Goal: Task Accomplishment & Management: Manage account settings

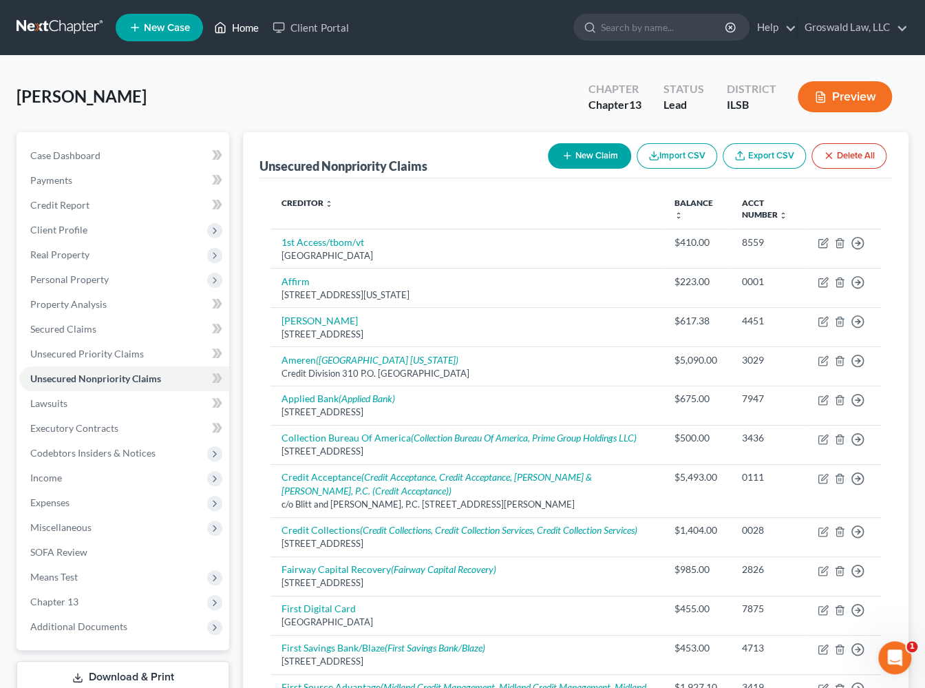
click at [249, 30] on link "Home" at bounding box center [236, 27] width 59 height 25
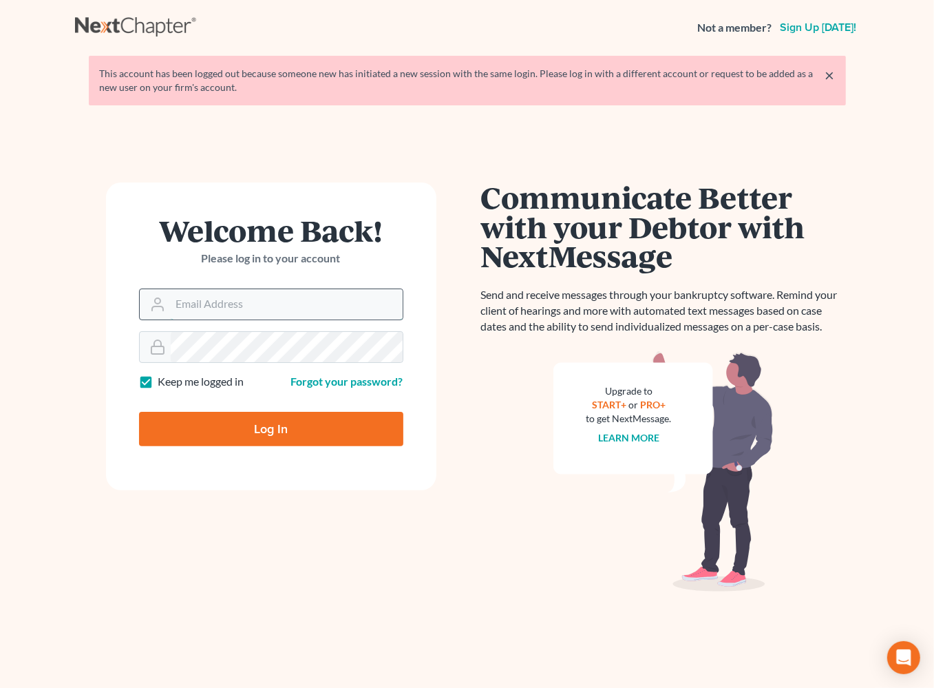
drag, startPoint x: 261, startPoint y: 304, endPoint x: 264, endPoint y: 319, distance: 15.4
click at [260, 304] on input "Email Address" at bounding box center [287, 304] width 232 height 30
type input "maxwell@groswald.com"
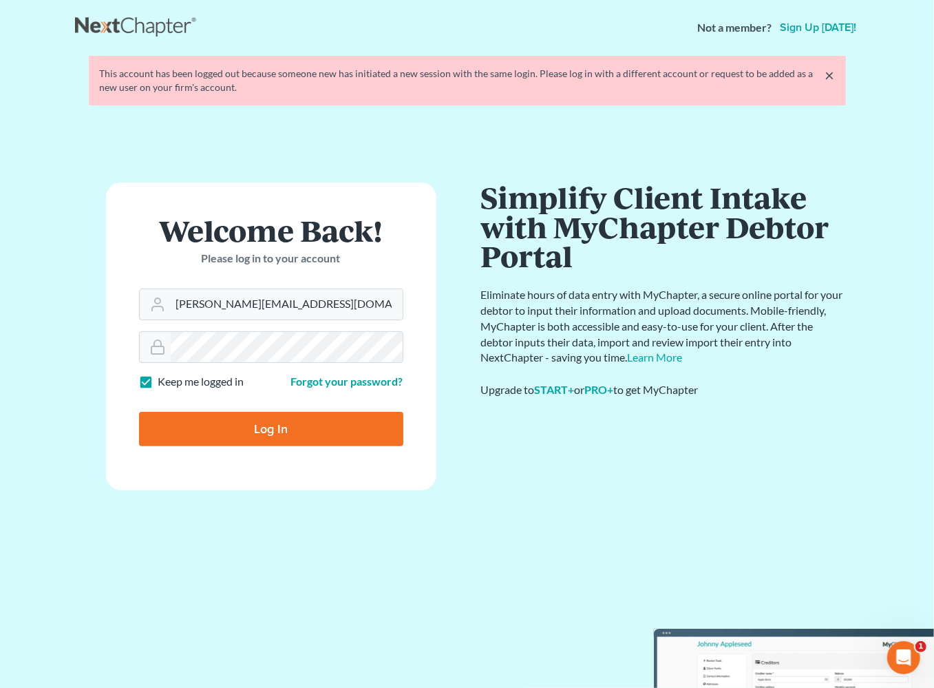
click at [254, 425] on input "Log In" at bounding box center [271, 429] width 264 height 34
type input "Thinking..."
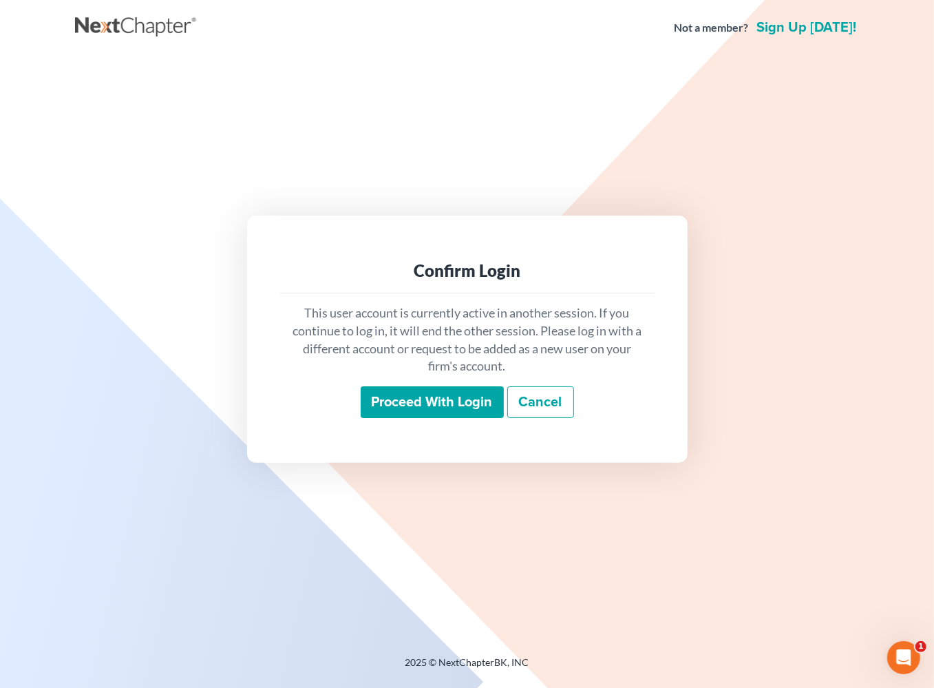
click at [403, 403] on input "Proceed with login" at bounding box center [432, 402] width 143 height 32
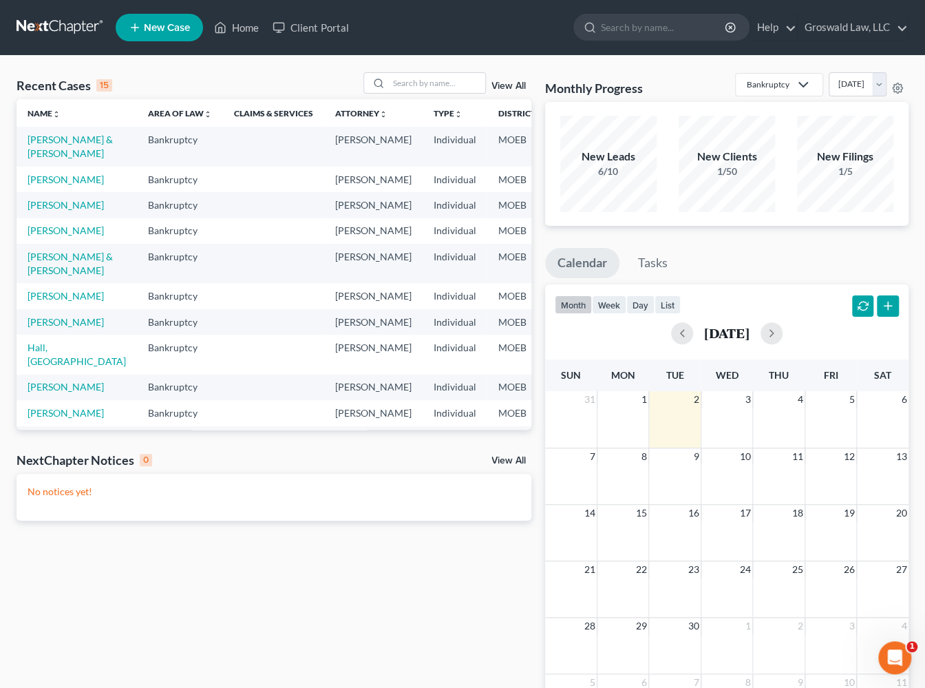
click at [54, 159] on td "[PERSON_NAME] & [PERSON_NAME]" at bounding box center [77, 146] width 120 height 39
click at [37, 151] on link "[PERSON_NAME] & [PERSON_NAME]" at bounding box center [70, 146] width 85 height 25
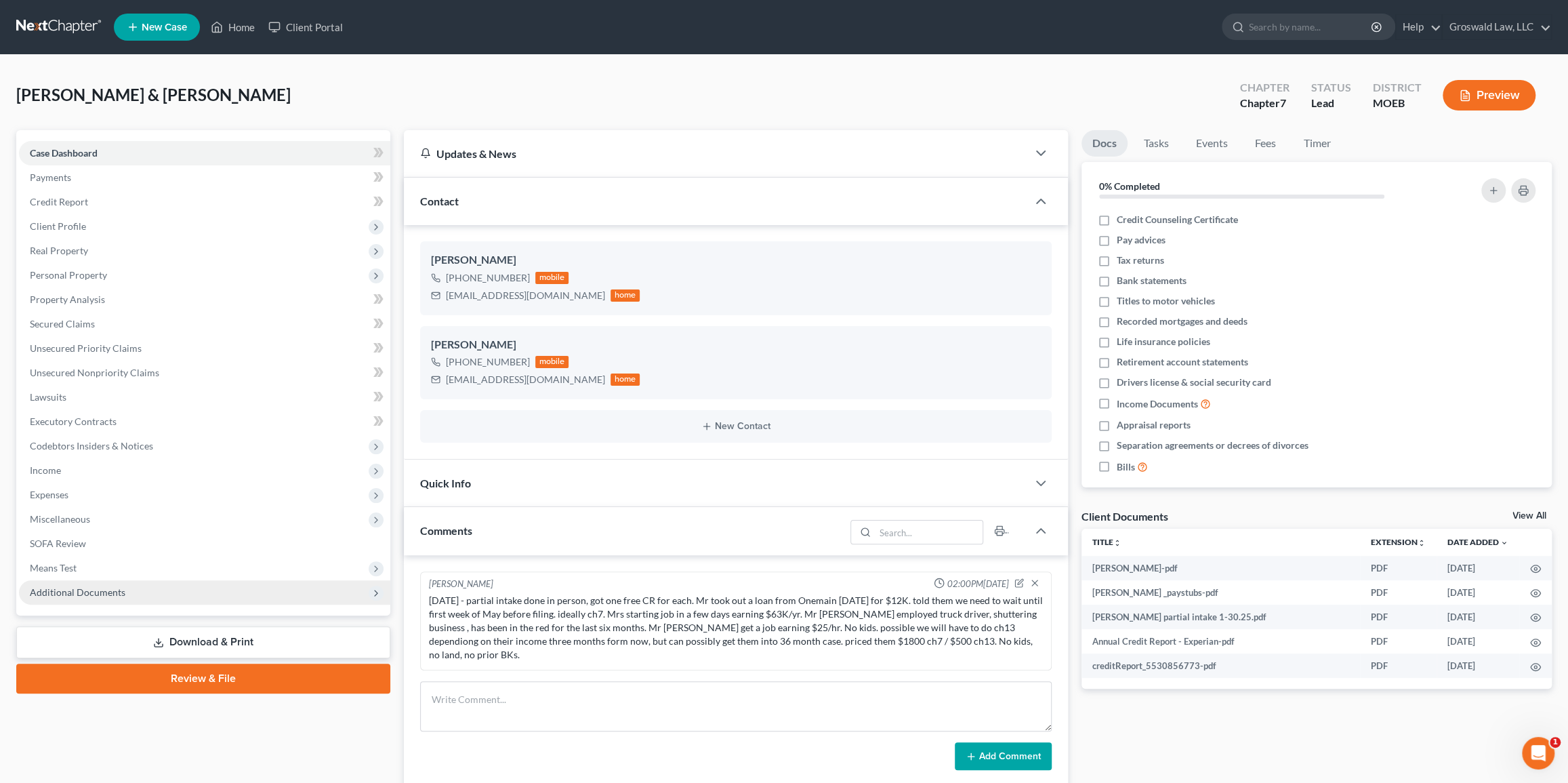
click at [177, 592] on span "Additional Documents" at bounding box center [204, 592] width 371 height 25
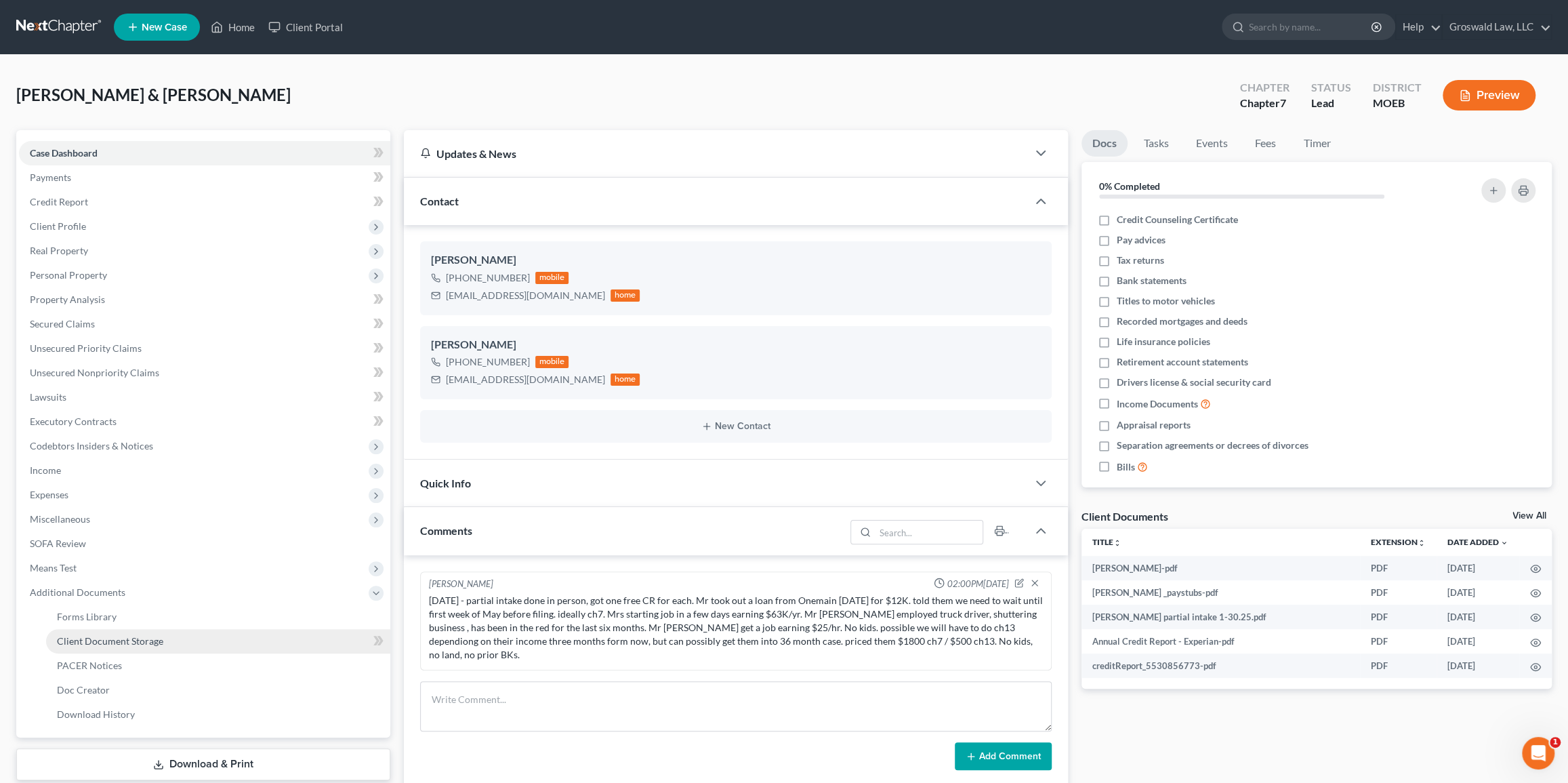
click at [211, 643] on link "Client Document Storage" at bounding box center [219, 641] width 345 height 25
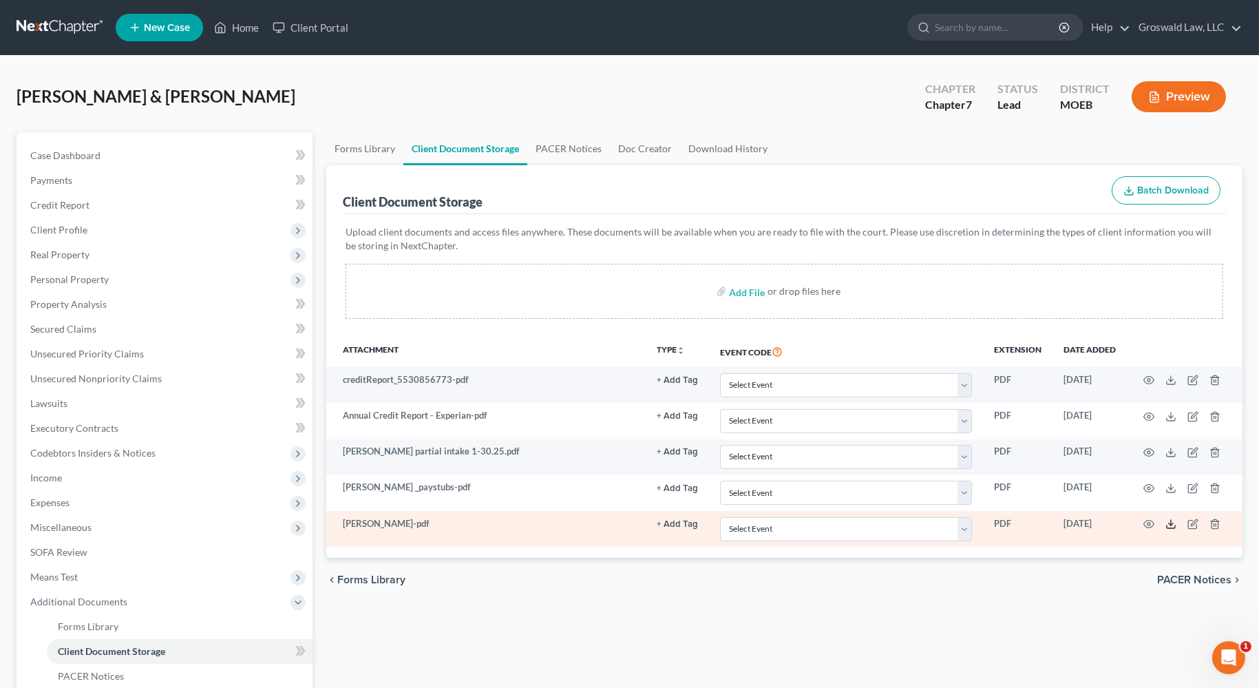
click at [933, 523] on icon at bounding box center [1170, 523] width 11 height 11
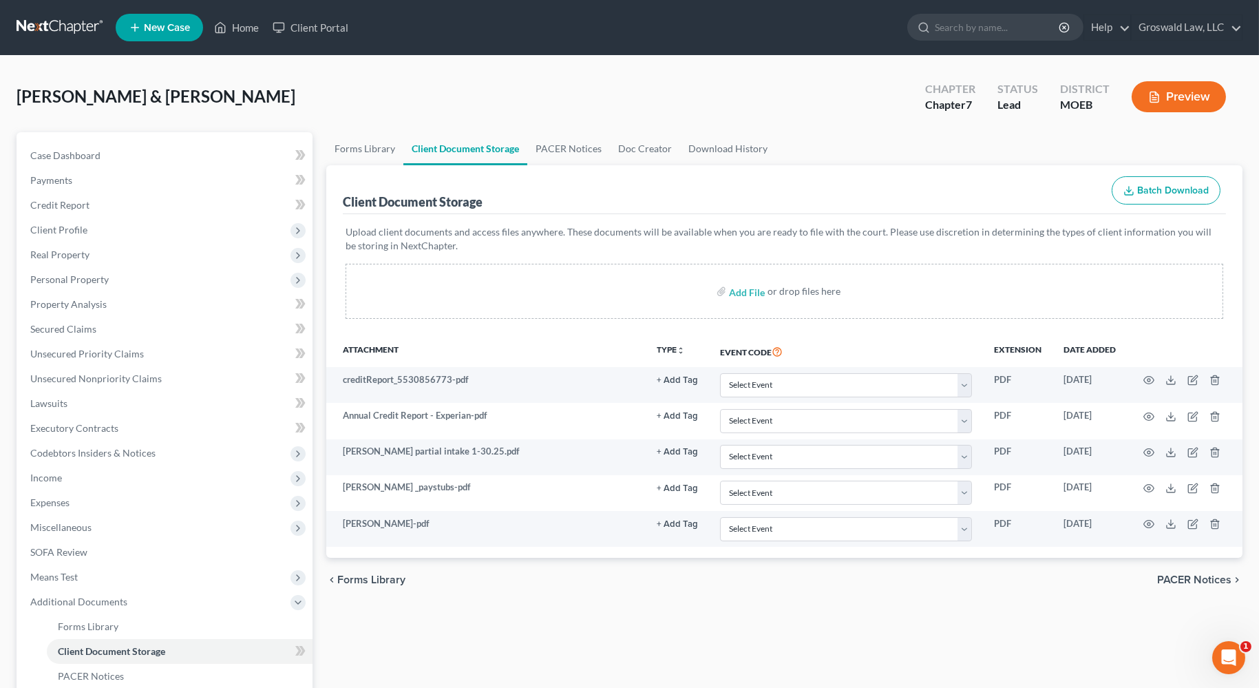
drag, startPoint x: 935, startPoint y: 128, endPoint x: 614, endPoint y: 171, distance: 324.4
click at [928, 128] on div "[PERSON_NAME] & [PERSON_NAME] Upgraded Chapter Chapter 7 Status Lead District M…" at bounding box center [630, 102] width 1226 height 60
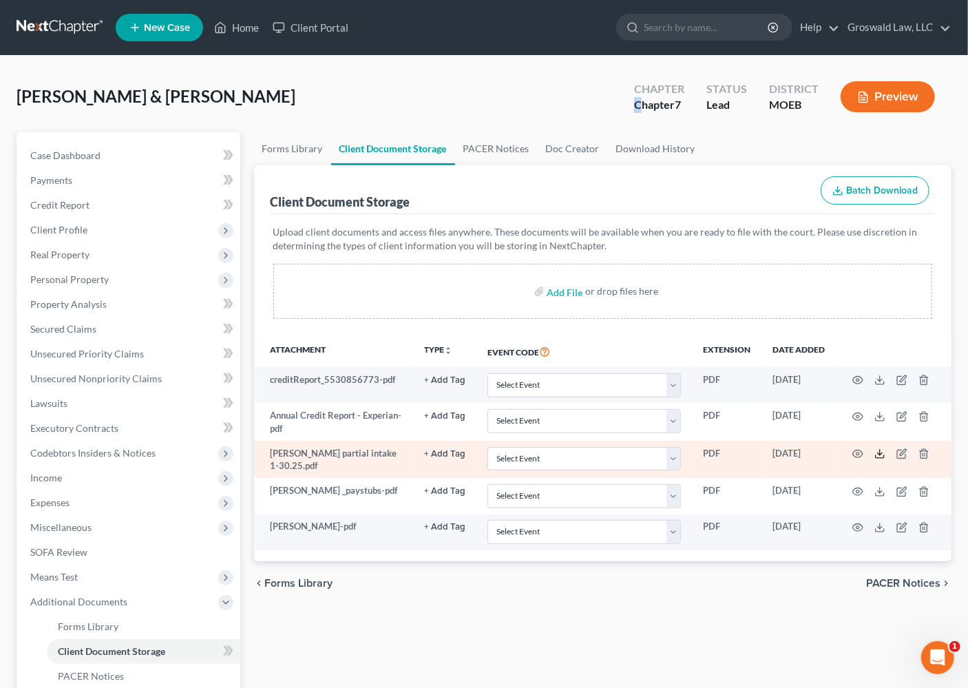
click at [876, 454] on icon at bounding box center [879, 453] width 11 height 11
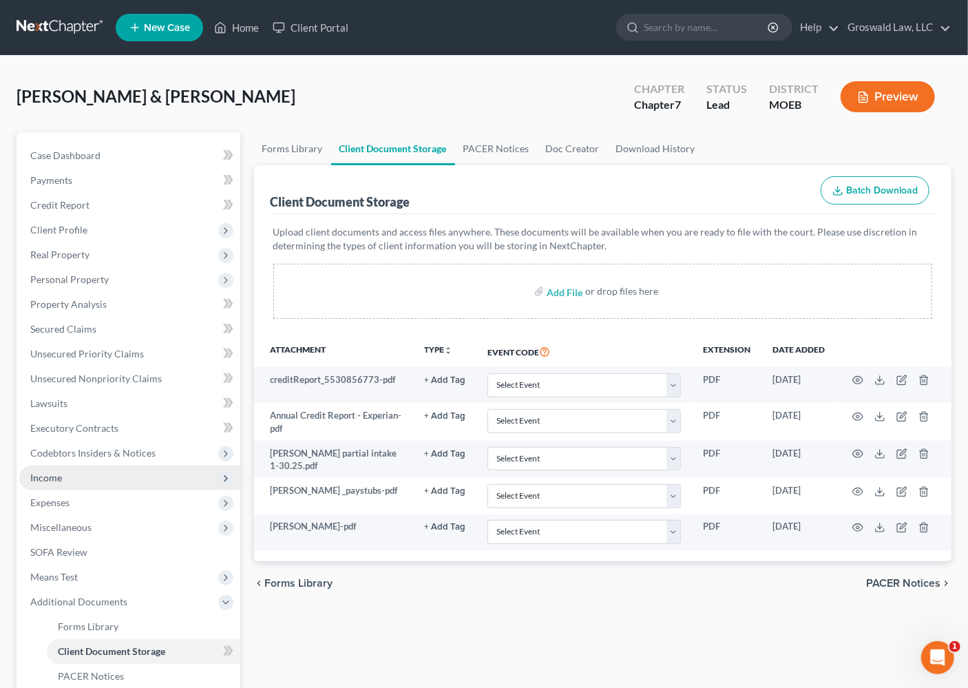
click at [54, 472] on span "Income" at bounding box center [46, 478] width 32 height 12
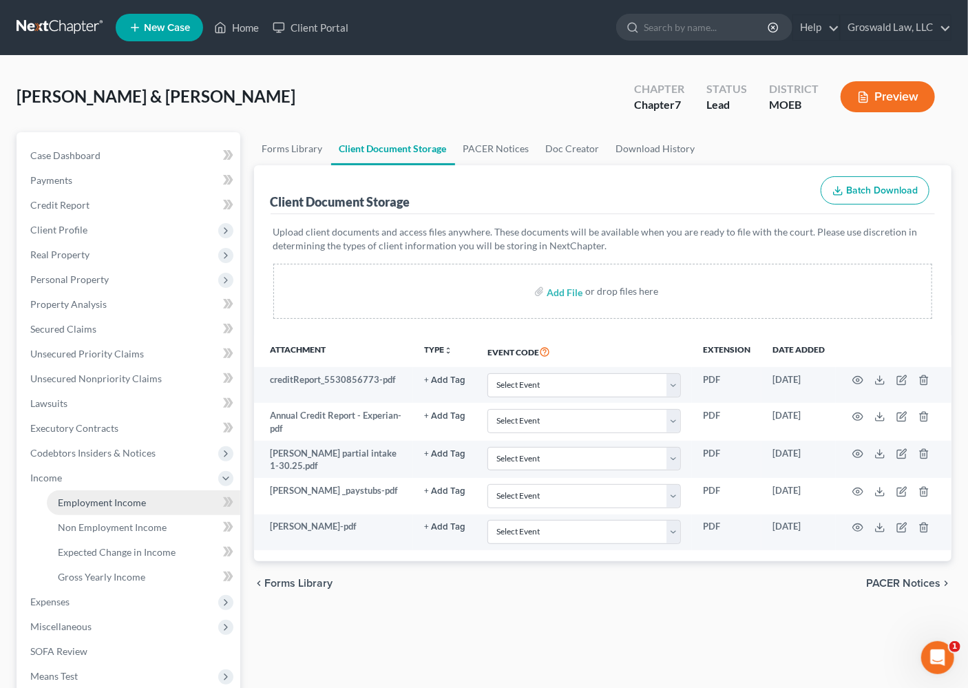
click at [104, 498] on span "Employment Income" at bounding box center [102, 502] width 88 height 12
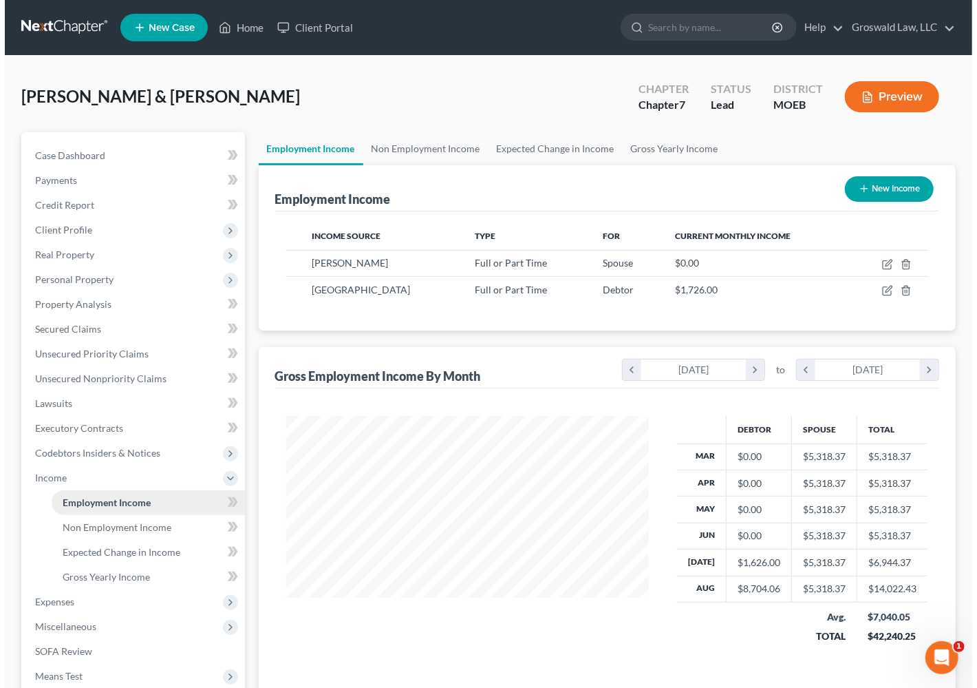
scroll to position [246, 391]
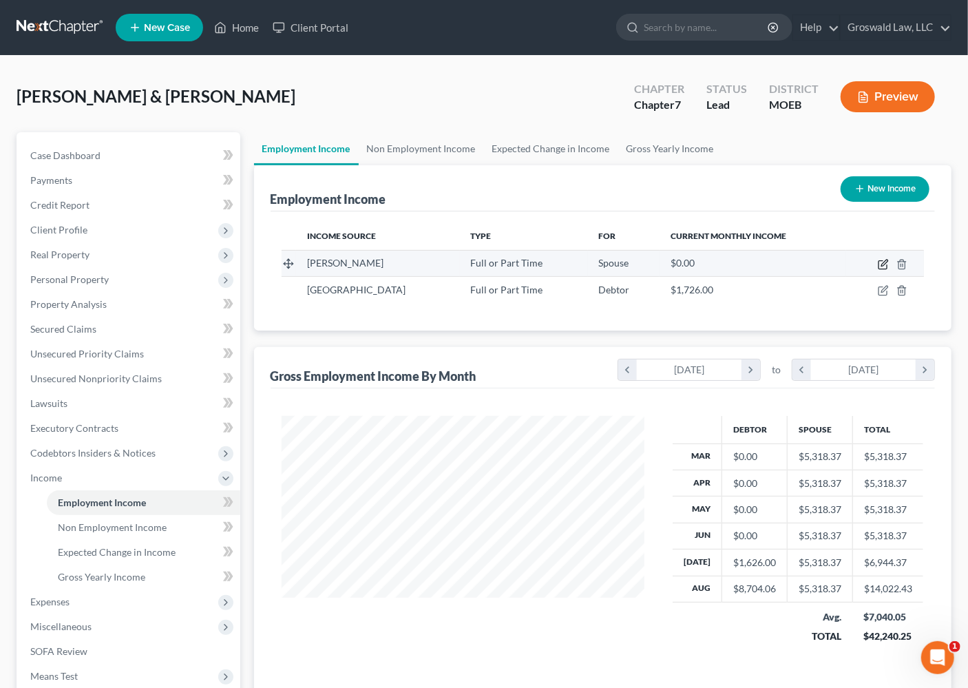
click at [882, 259] on icon "button" at bounding box center [883, 264] width 11 height 11
select select "0"
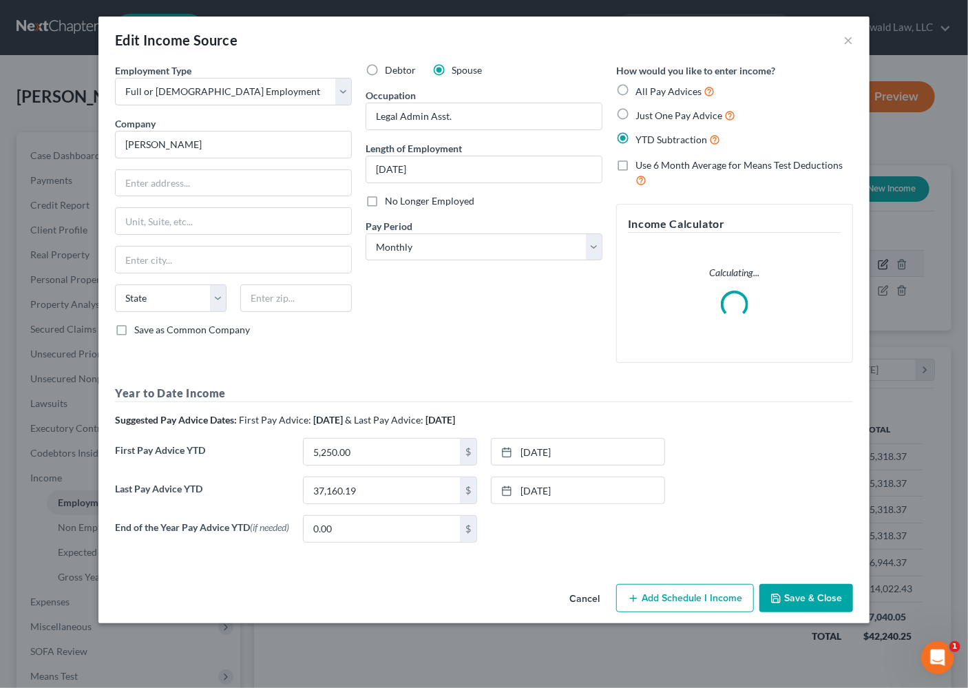
scroll to position [246, 395]
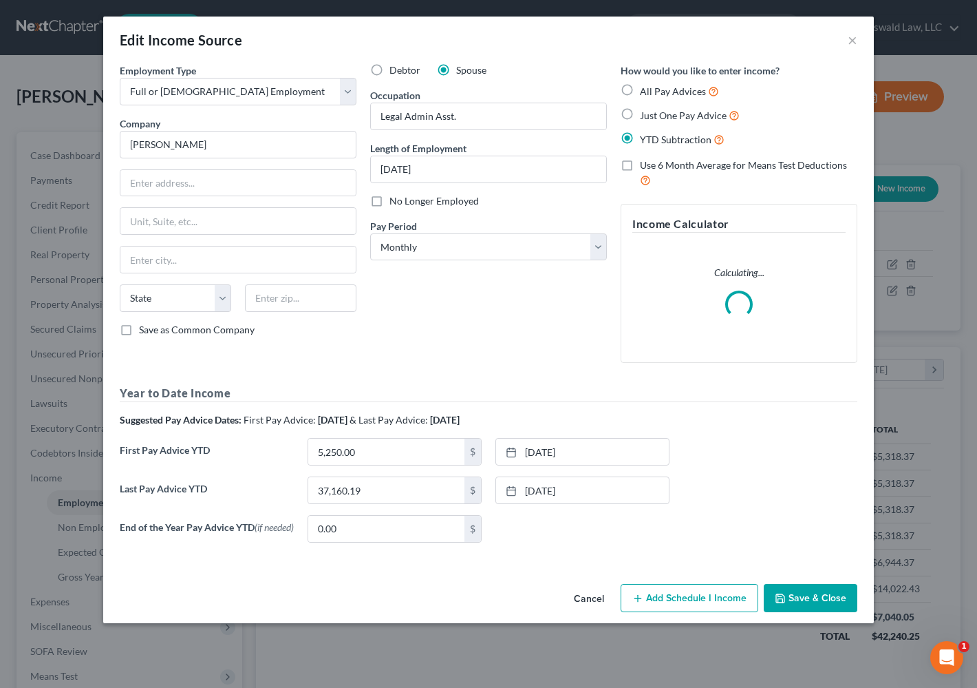
click at [680, 596] on button "Add Schedule I Income" at bounding box center [690, 598] width 138 height 29
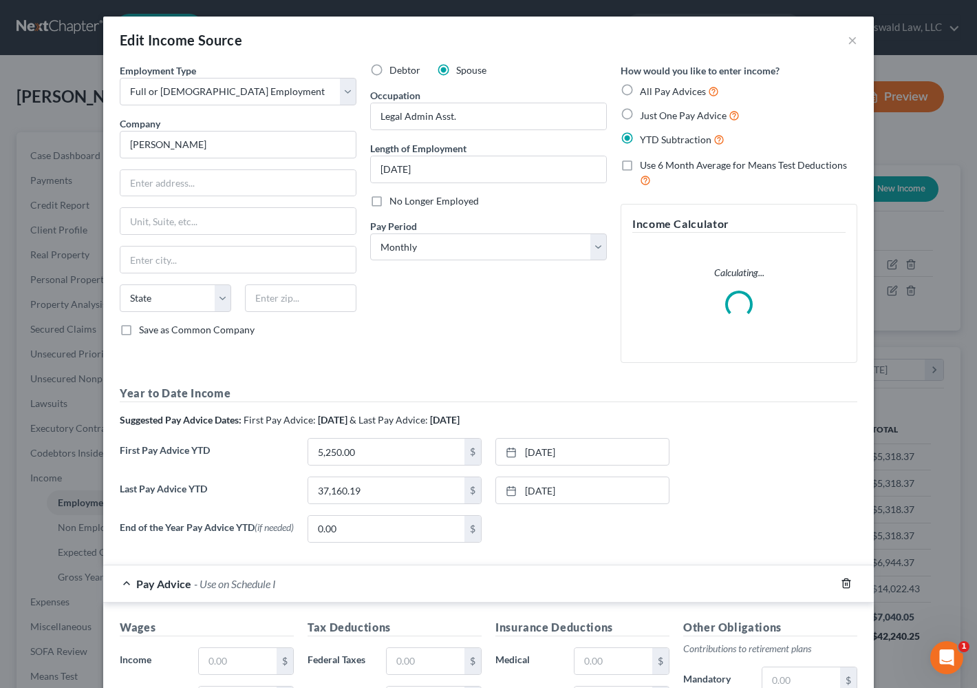
click at [845, 581] on icon "button" at bounding box center [846, 583] width 11 height 11
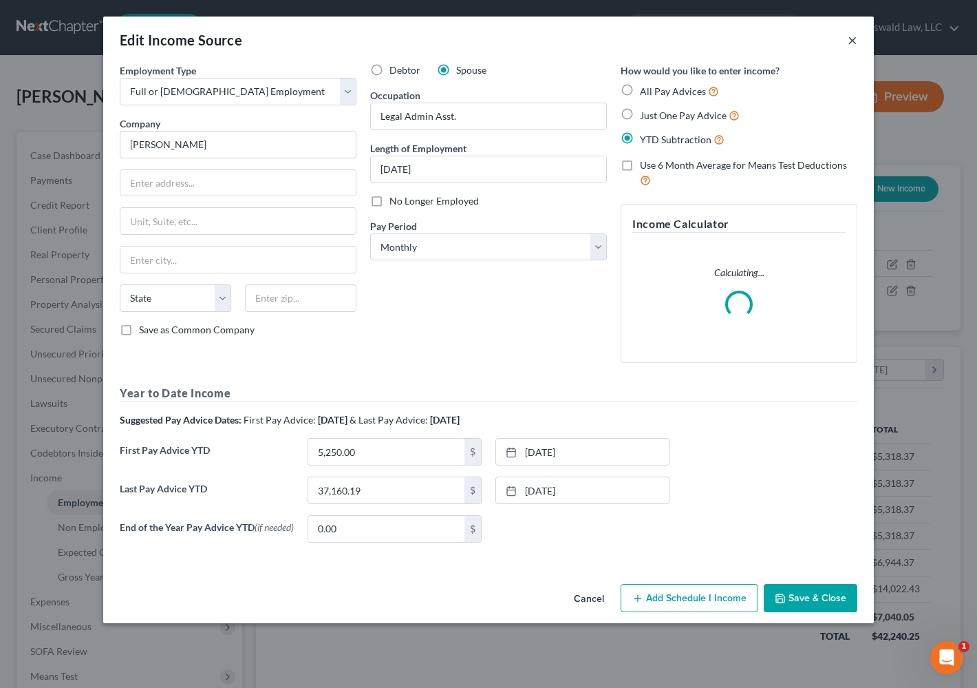
click at [853, 35] on button "×" at bounding box center [853, 40] width 10 height 17
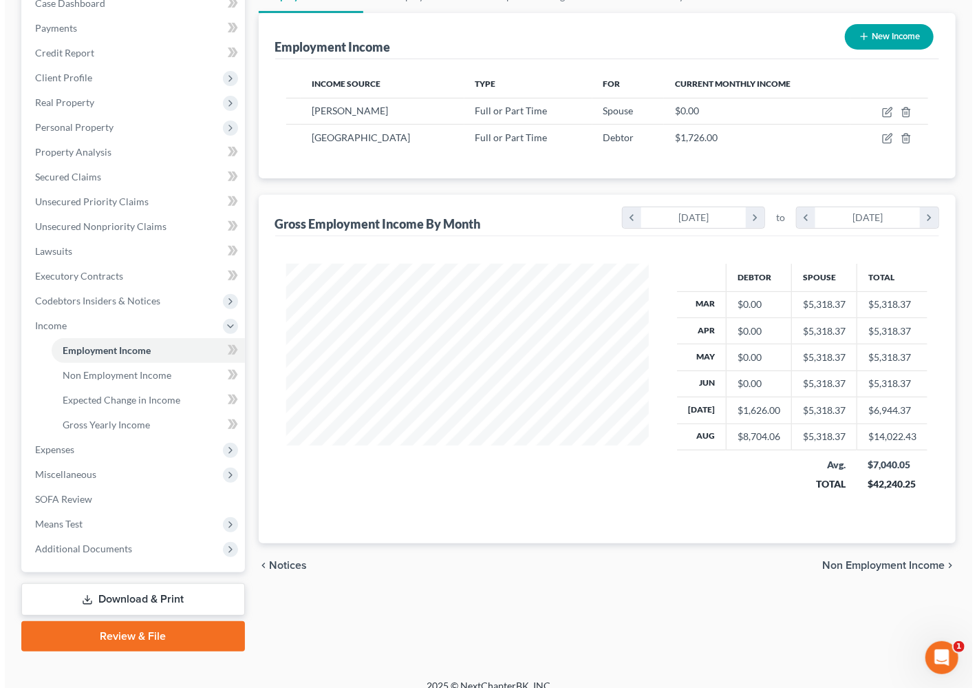
scroll to position [166, 0]
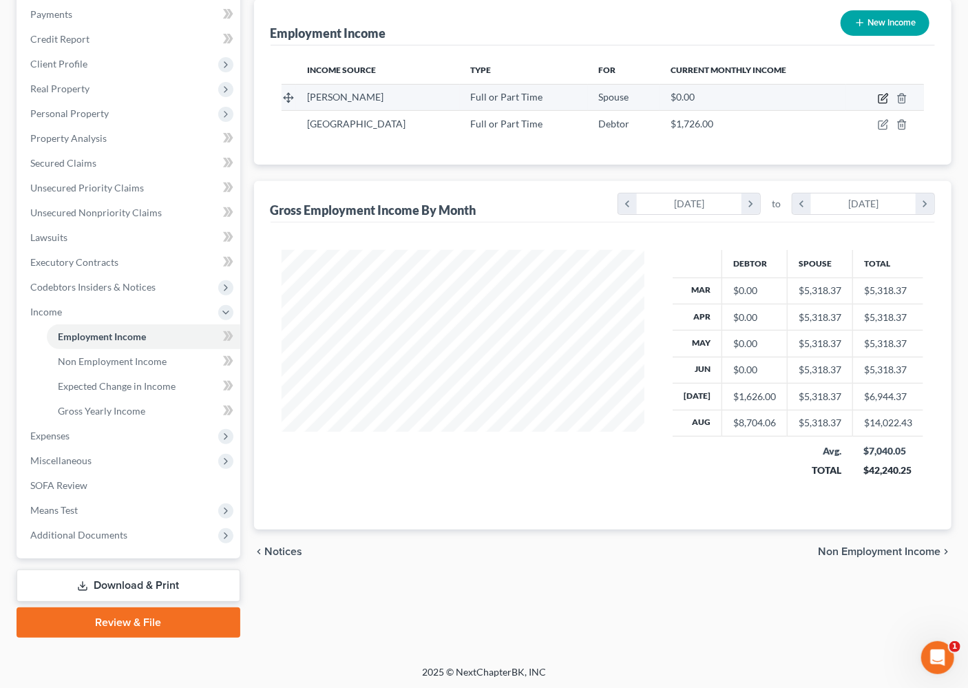
click at [882, 94] on icon "button" at bounding box center [883, 98] width 11 height 11
select select "0"
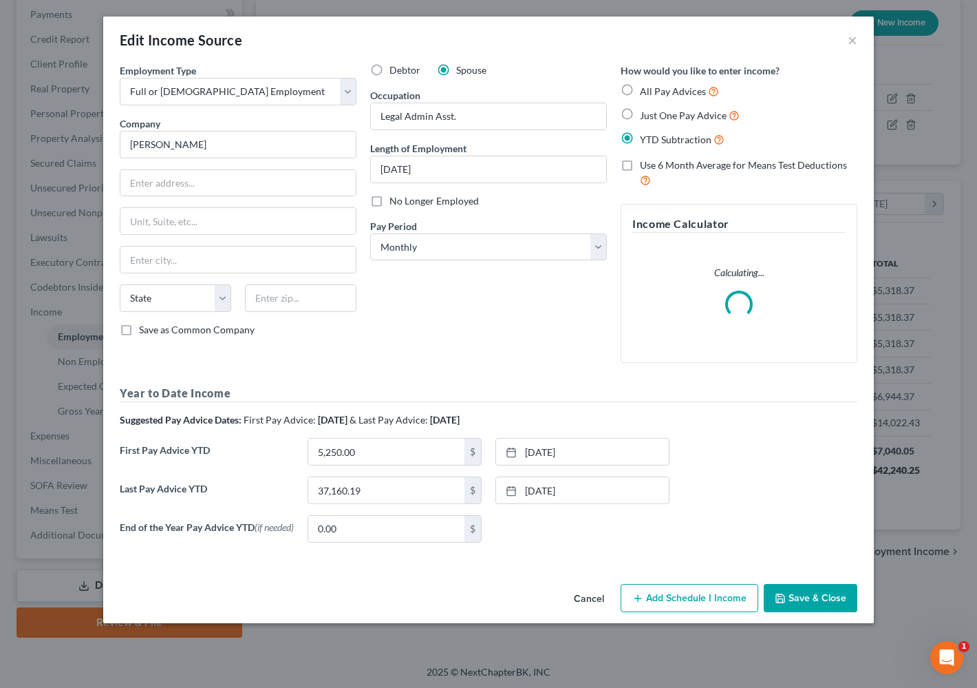
scroll to position [246, 395]
click at [695, 609] on button "Add Schedule I Income" at bounding box center [690, 598] width 138 height 29
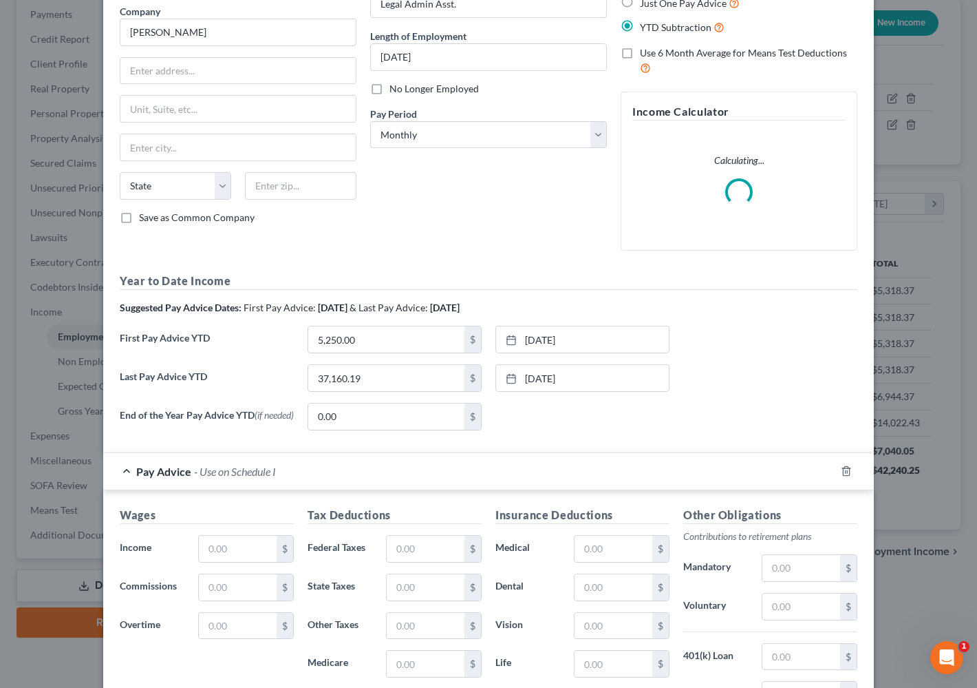
scroll to position [250, 0]
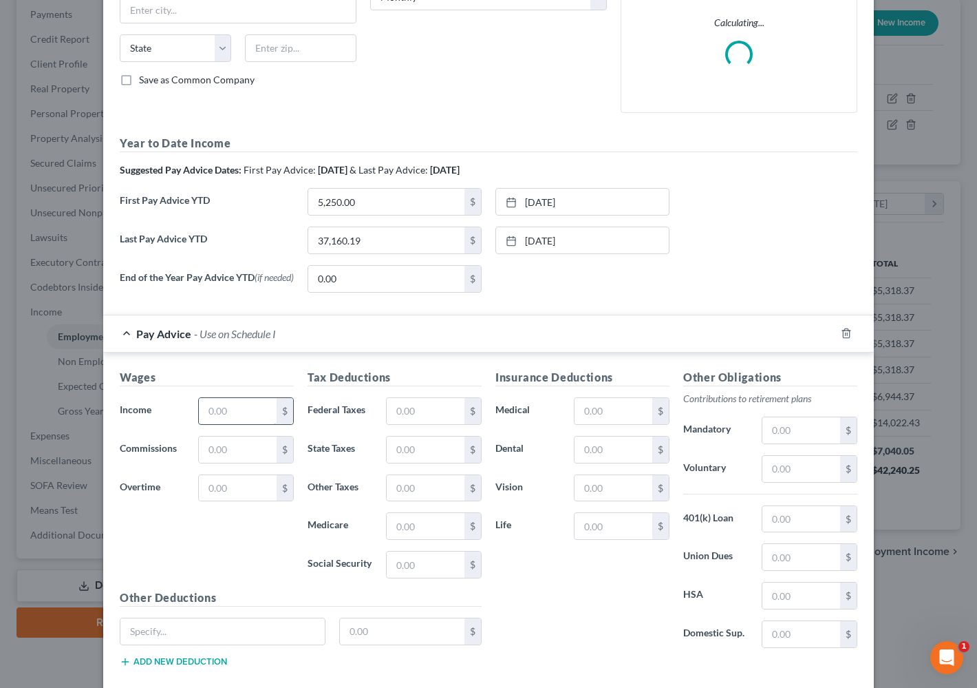
click at [236, 410] on input "text" at bounding box center [238, 411] width 78 height 26
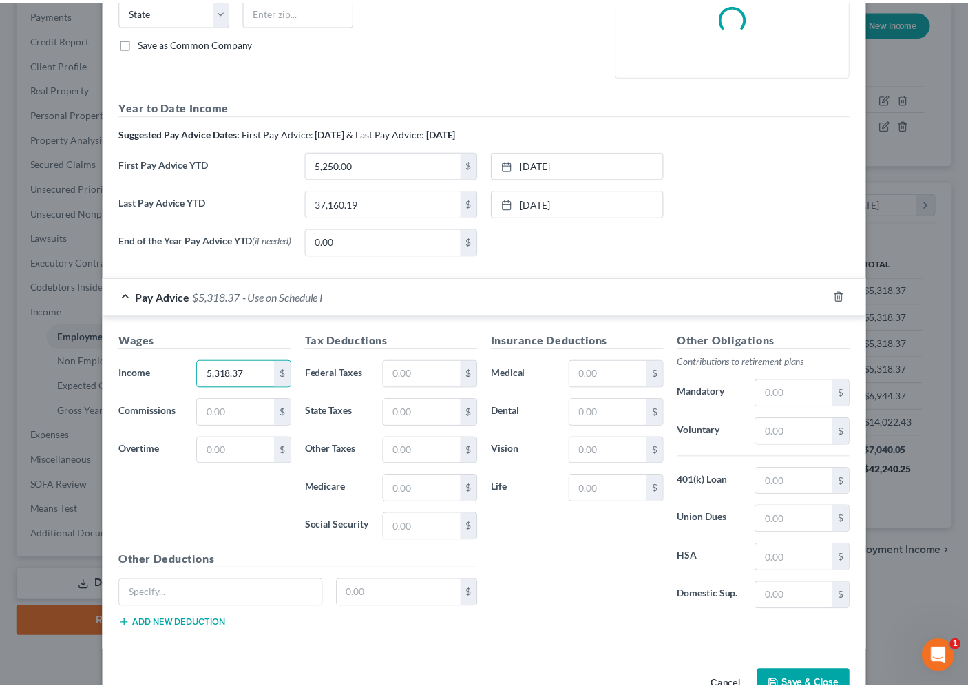
scroll to position [328, 0]
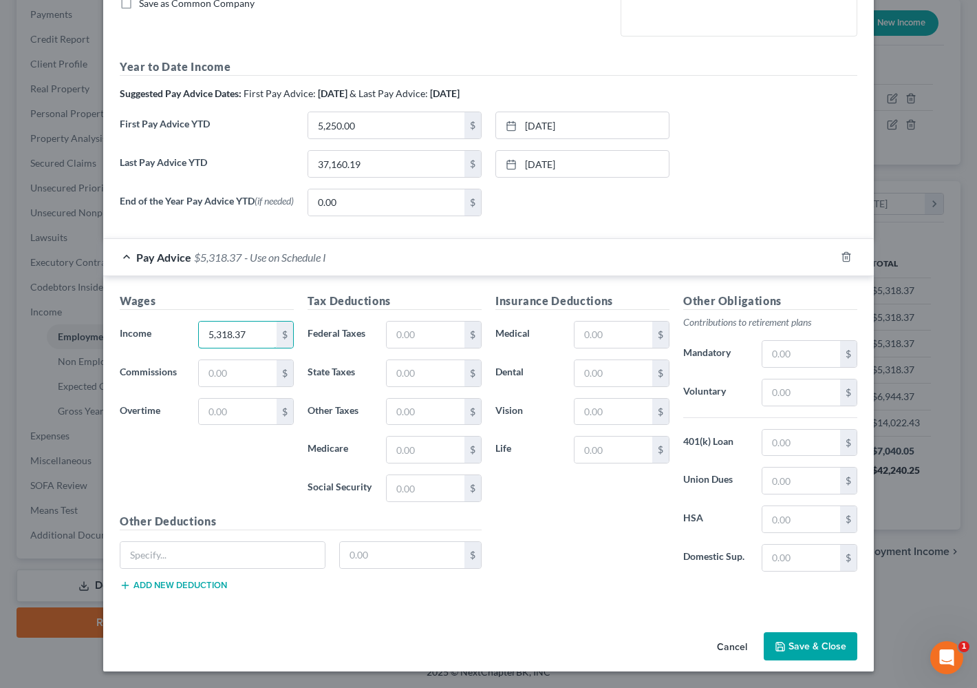
type input "5,318.37"
click at [801, 646] on button "Save & Close" at bounding box center [811, 646] width 94 height 29
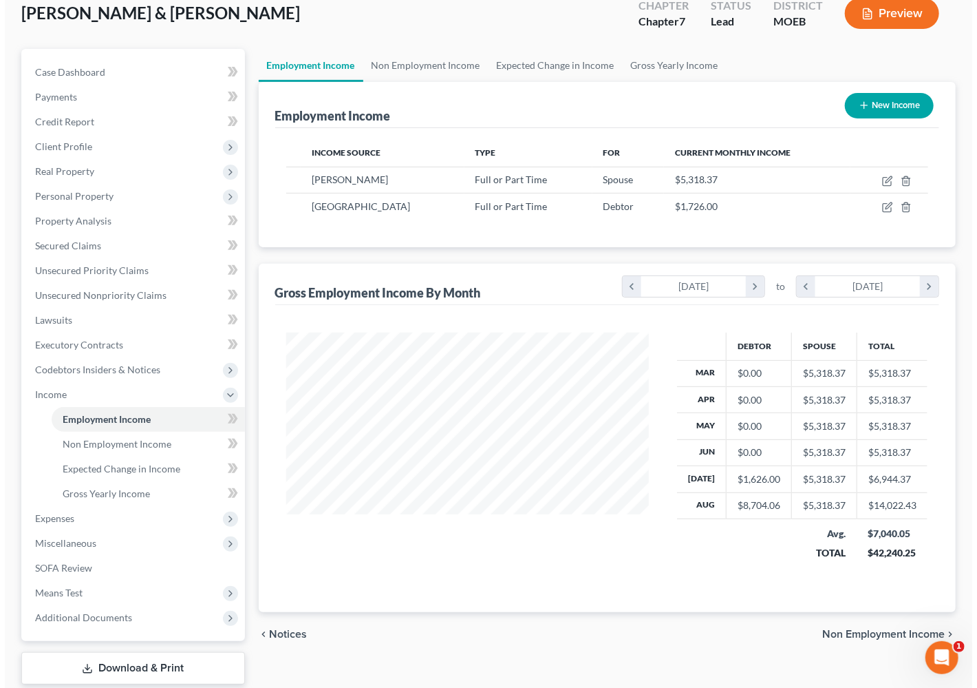
scroll to position [0, 0]
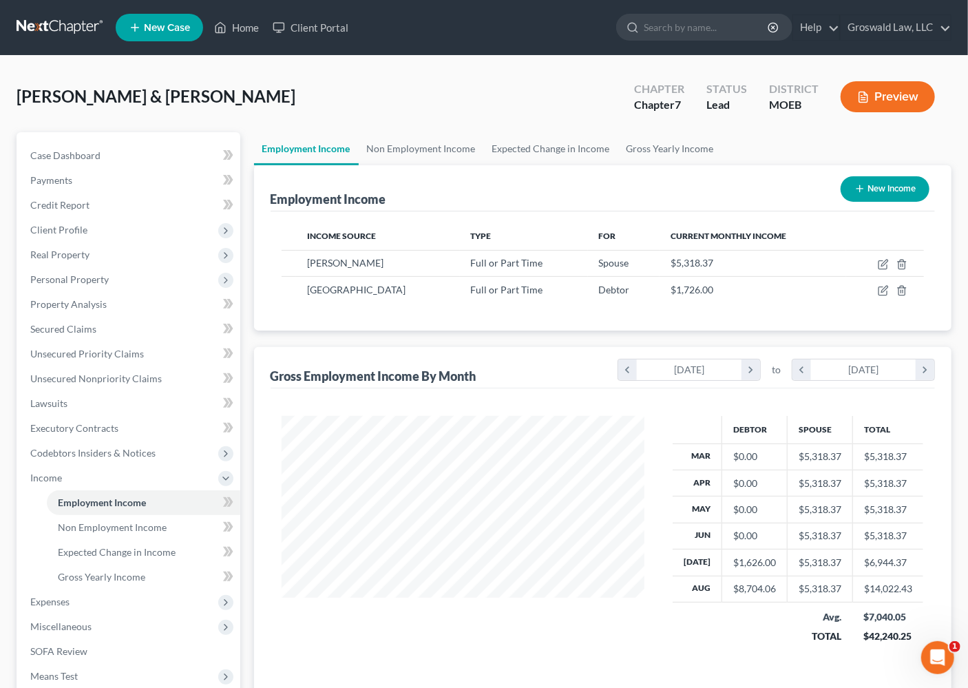
click at [898, 100] on button "Preview" at bounding box center [887, 96] width 94 height 31
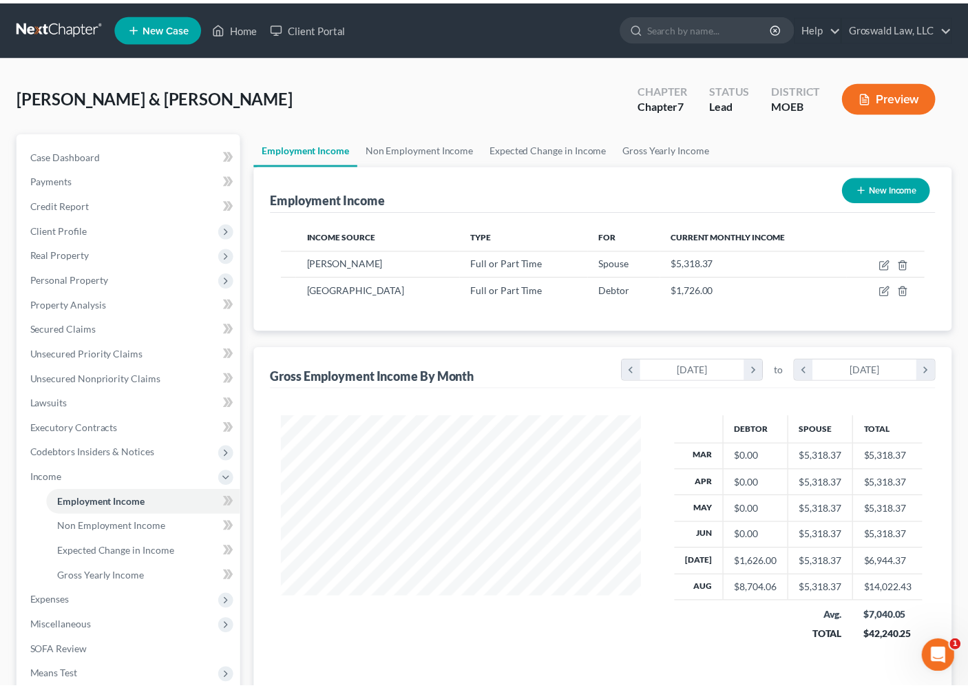
scroll to position [246, 395]
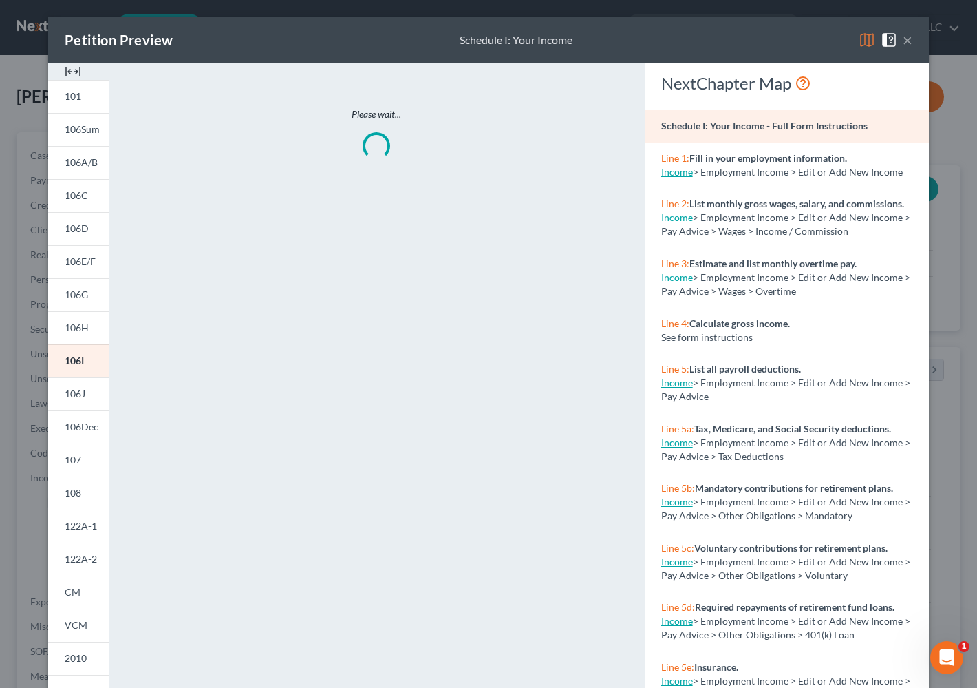
click at [909, 42] on div "Petition Preview Schedule I: Your Income ×" at bounding box center [488, 40] width 881 height 47
click at [905, 43] on button "×" at bounding box center [908, 40] width 10 height 17
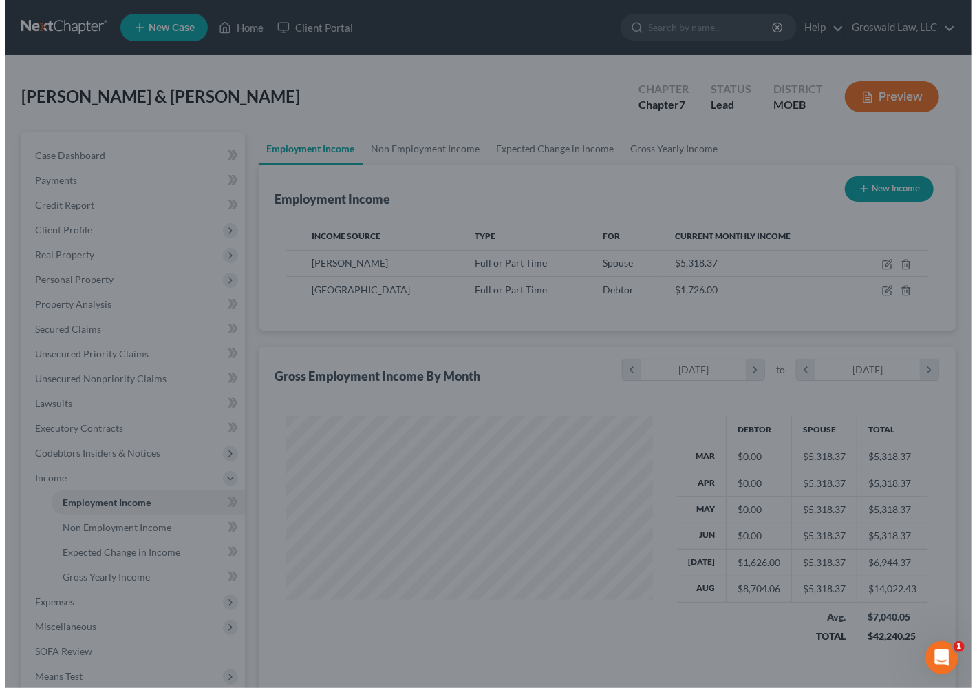
scroll to position [688111, 687966]
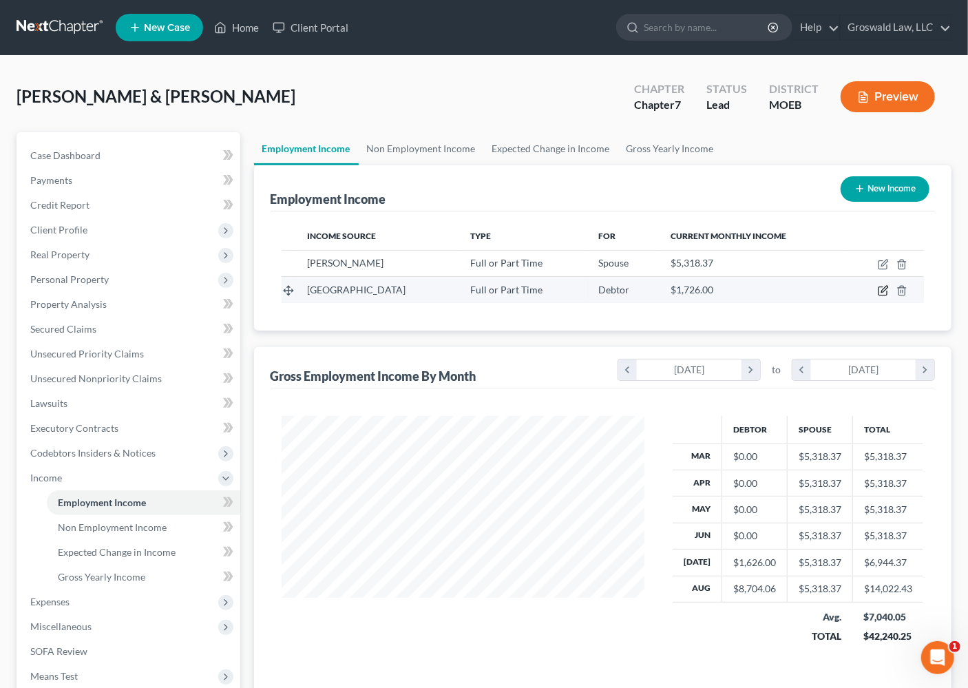
click at [878, 287] on icon "button" at bounding box center [882, 291] width 8 height 8
select select "0"
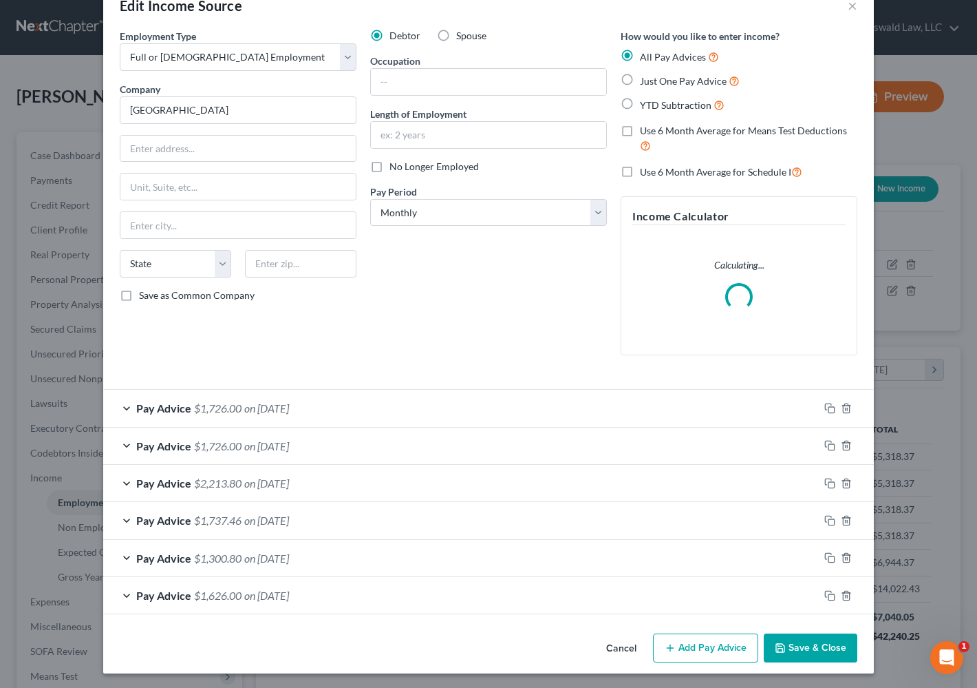
scroll to position [35, 0]
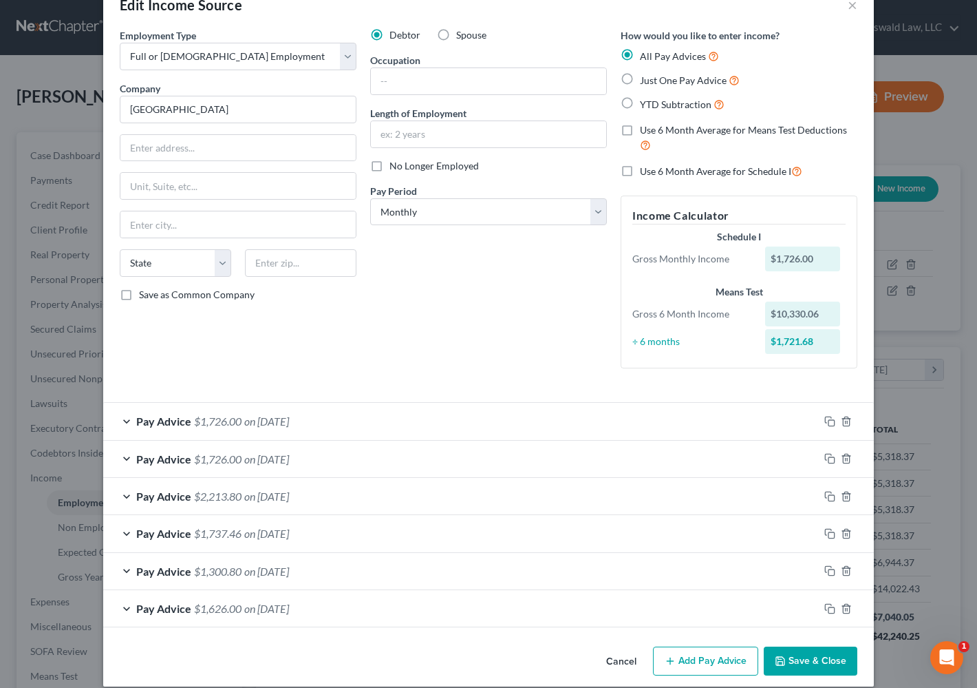
click at [237, 420] on div "Pay Advice $1,726.00 on [DATE]" at bounding box center [461, 421] width 716 height 36
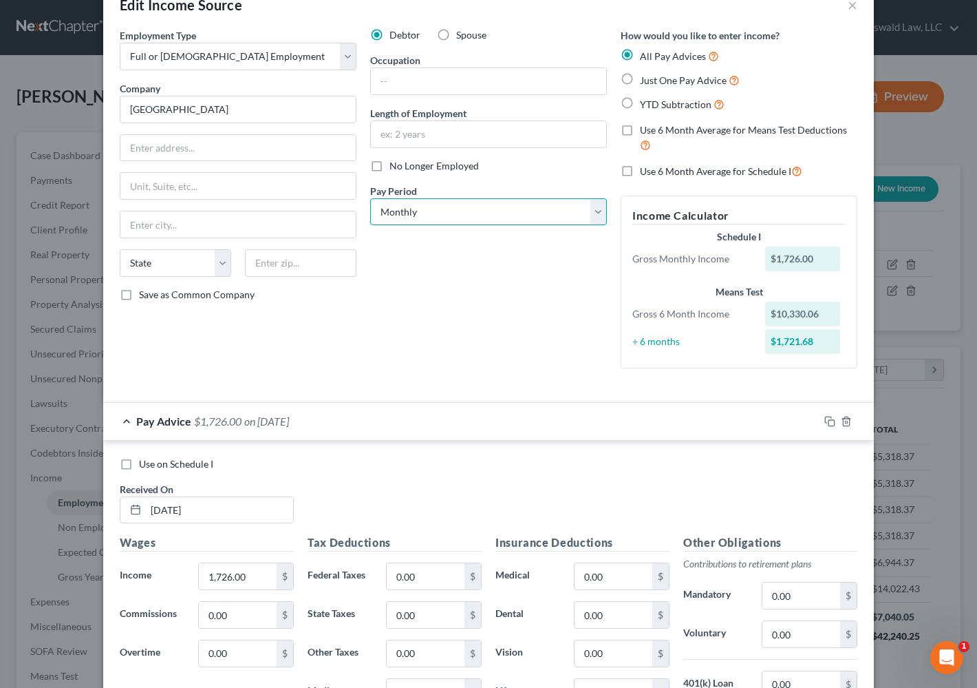
click at [419, 204] on select "Select Monthly Twice Monthly Every Other Week Weekly" at bounding box center [488, 212] width 237 height 28
select select "3"
click at [370, 198] on select "Select Monthly Twice Monthly Every Other Week Weekly" at bounding box center [488, 212] width 237 height 28
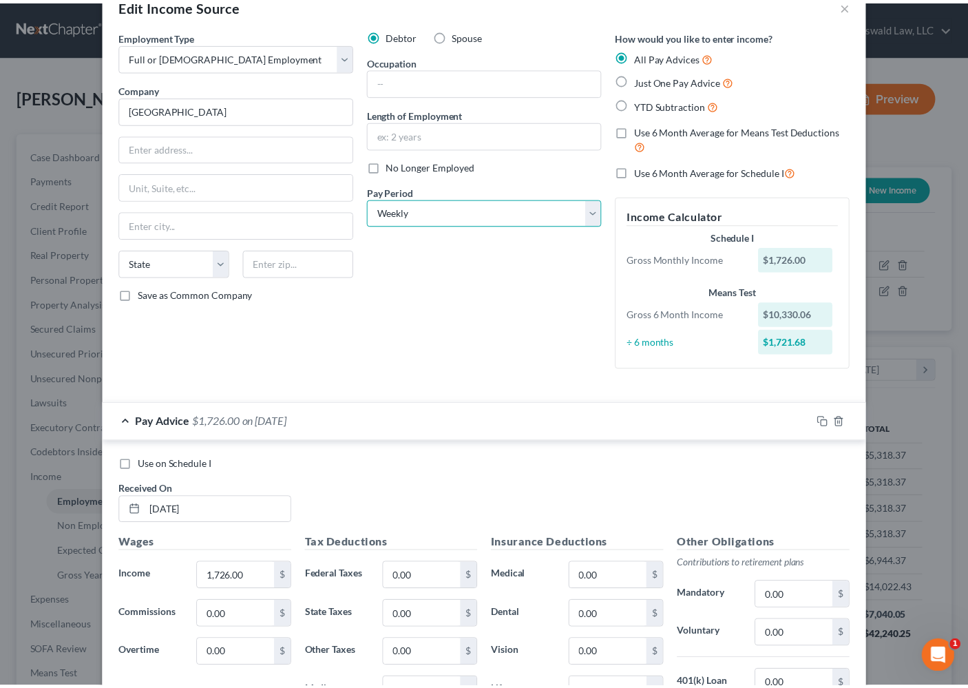
scroll to position [462, 0]
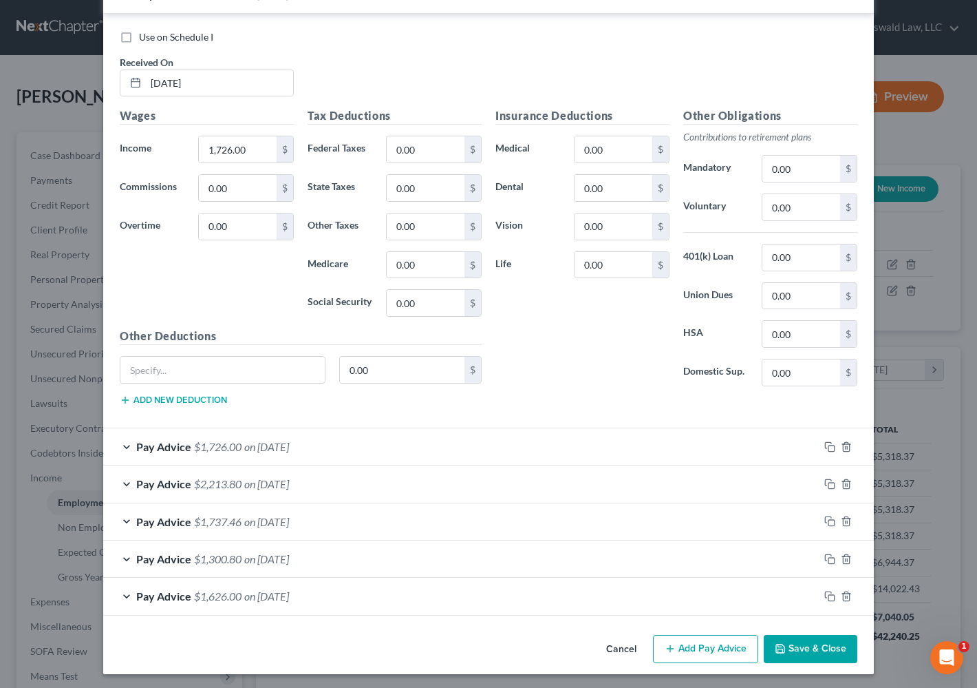
click at [826, 639] on button "Save & Close" at bounding box center [811, 649] width 94 height 29
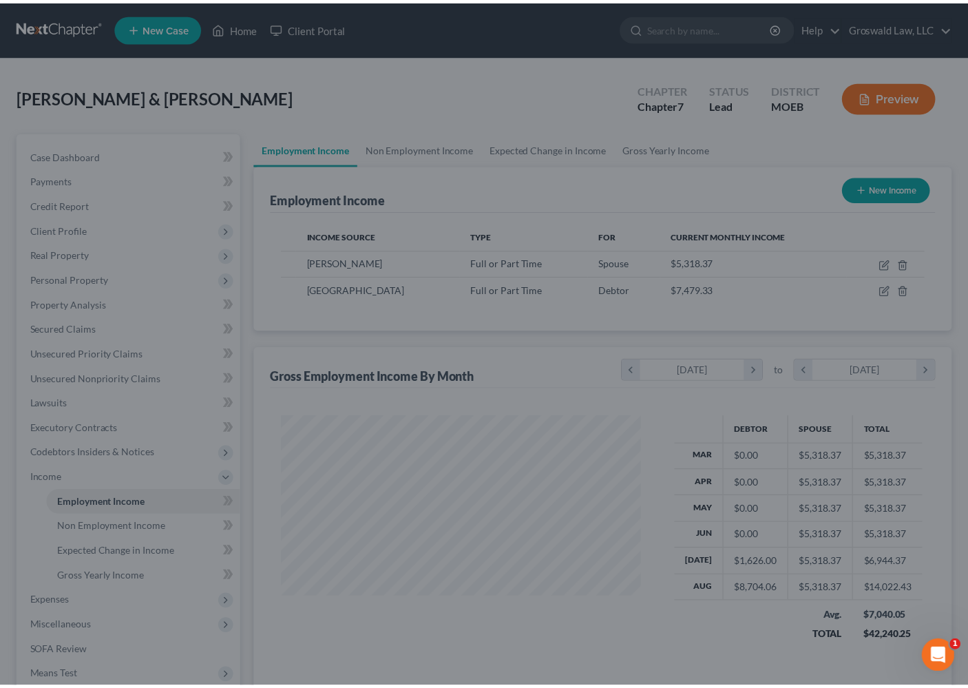
scroll to position [688111, 687966]
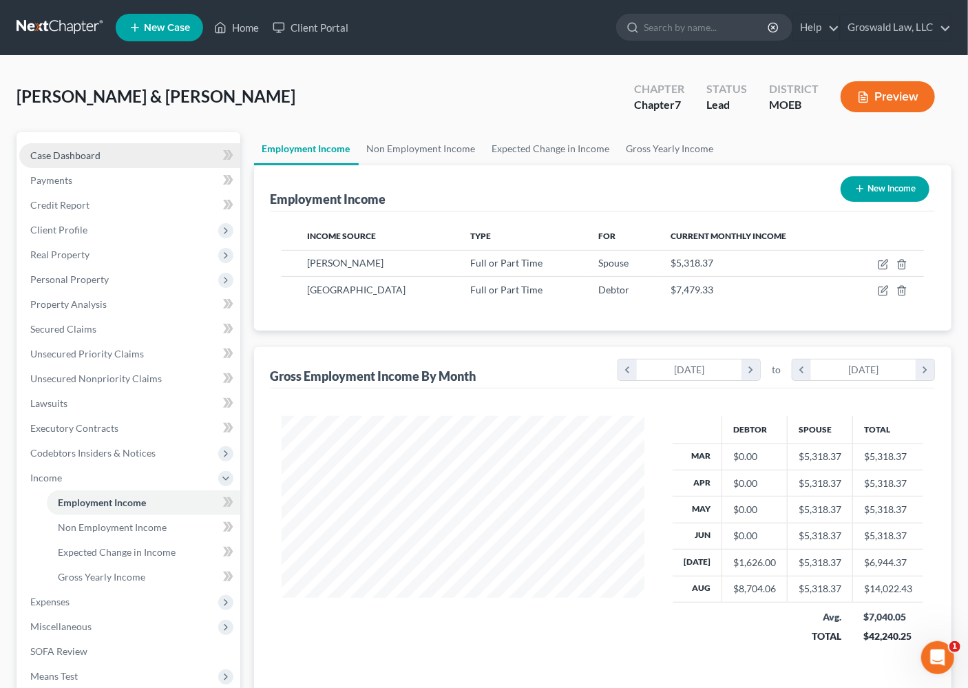
click at [120, 140] on div "Case Dashboard Payments Invoices Payments Payments Credit Report Client Profile…" at bounding box center [129, 428] width 224 height 592
click at [117, 147] on link "Case Dashboard" at bounding box center [129, 155] width 221 height 25
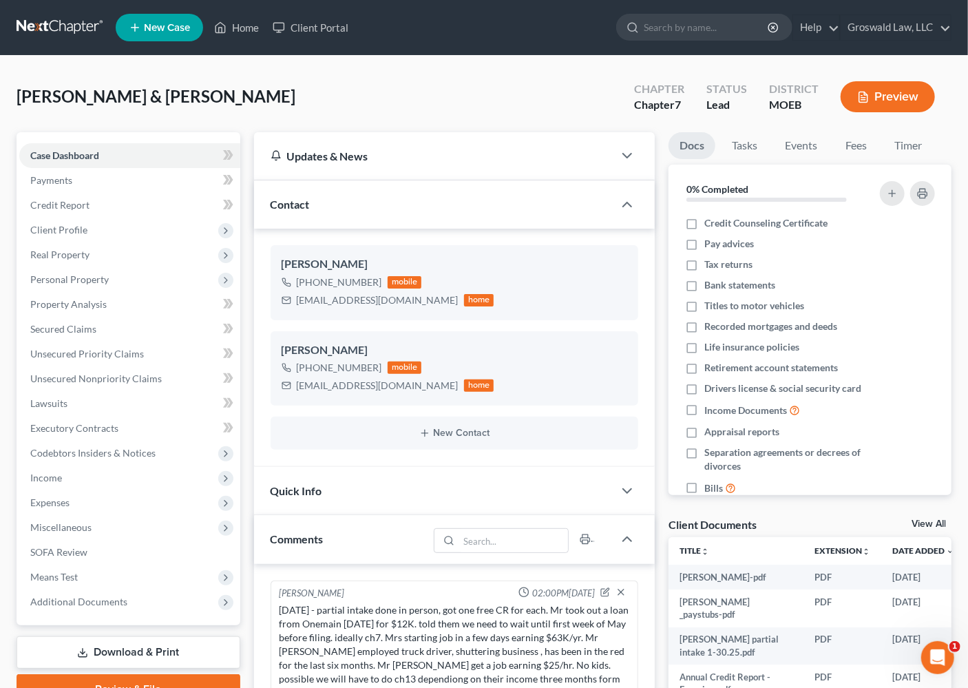
click at [883, 96] on button "Preview" at bounding box center [887, 96] width 94 height 31
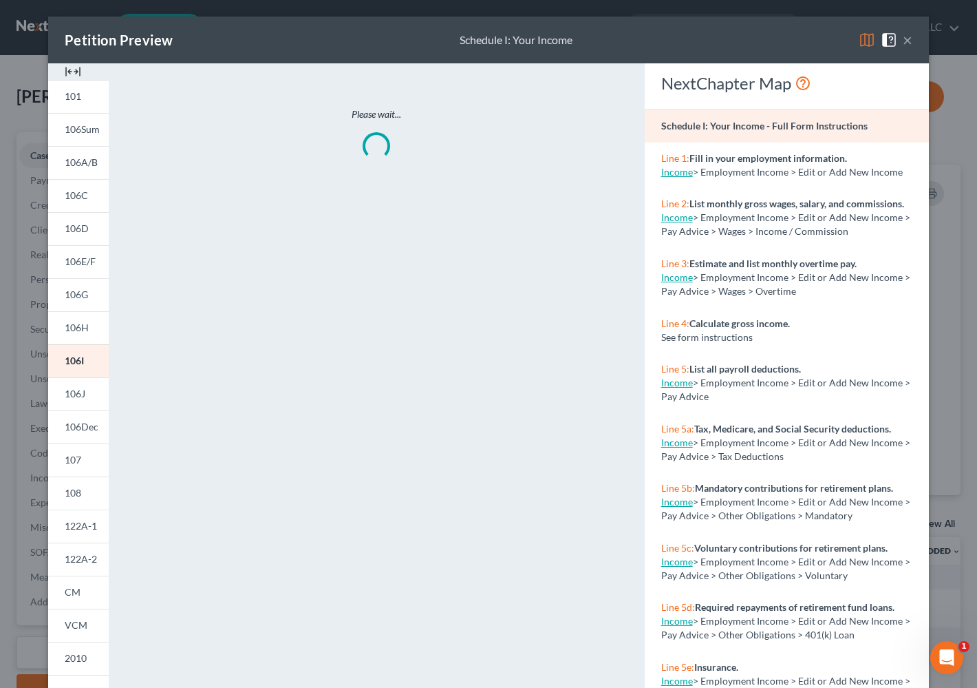
click at [67, 64] on img at bounding box center [73, 71] width 17 height 17
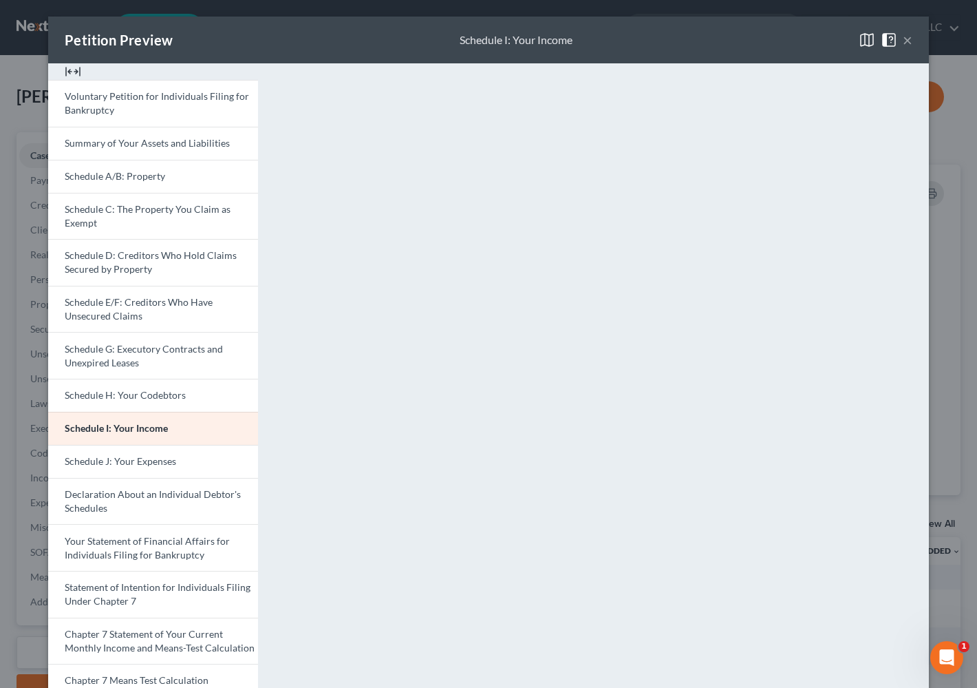
click at [903, 38] on button "×" at bounding box center [908, 40] width 10 height 17
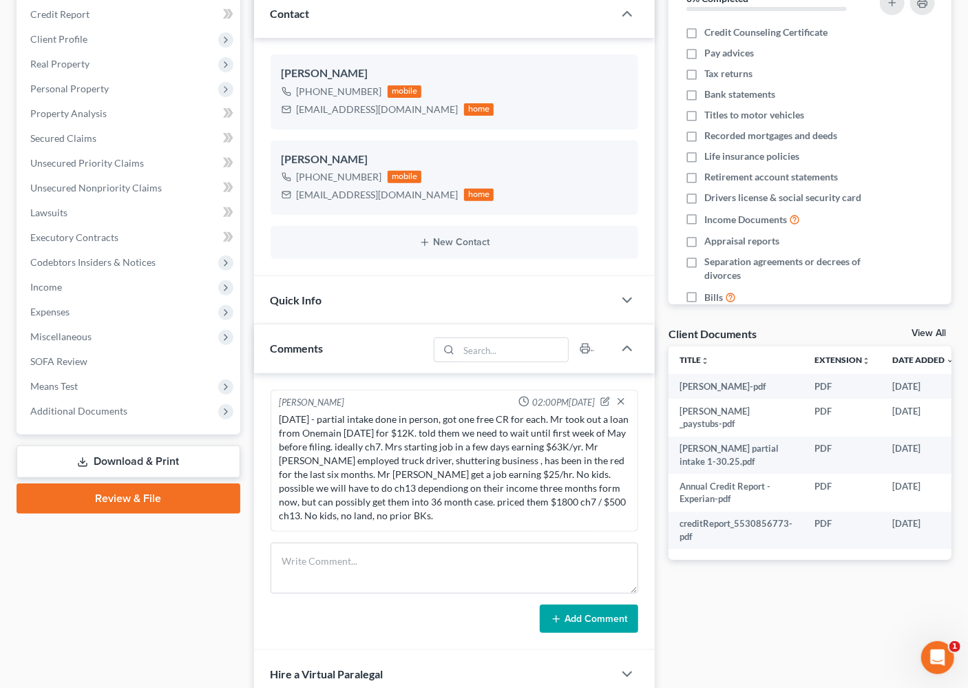
scroll to position [187, 0]
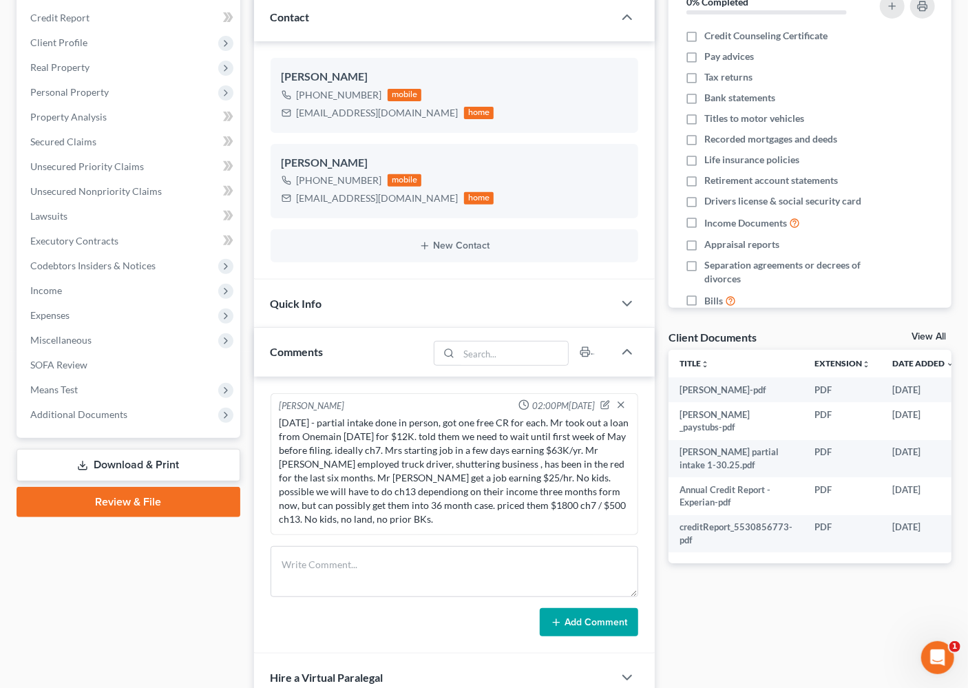
drag, startPoint x: 771, startPoint y: 640, endPoint x: 509, endPoint y: 466, distance: 314.8
click at [766, 636] on div "Docs Tasks Events Fees Timer 0% Completed Nothing here yet! Credit Counseling C…" at bounding box center [810, 372] width 297 height 854
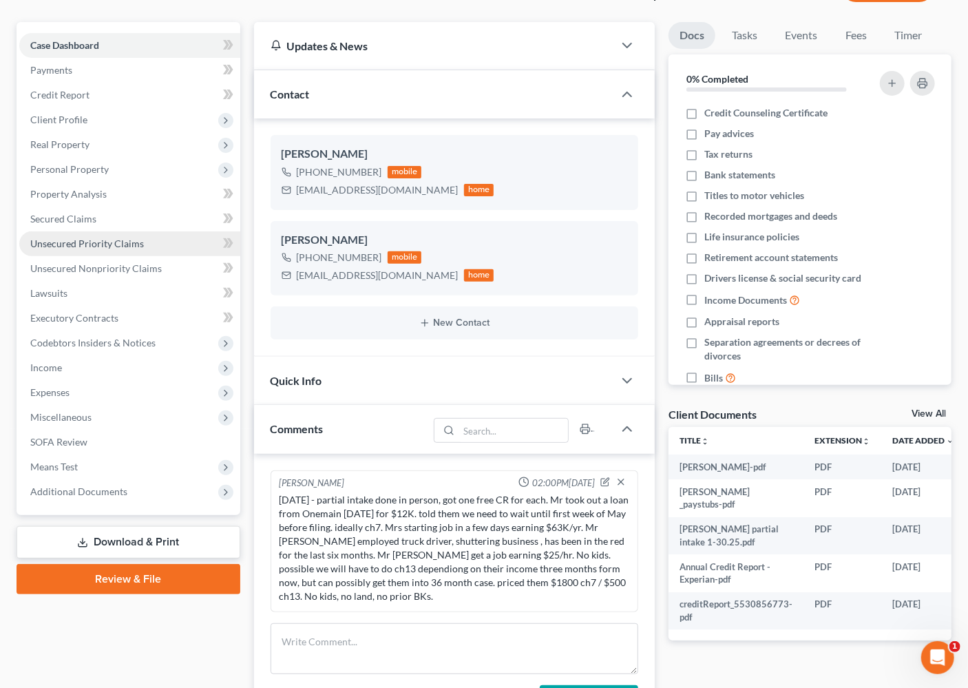
scroll to position [0, 0]
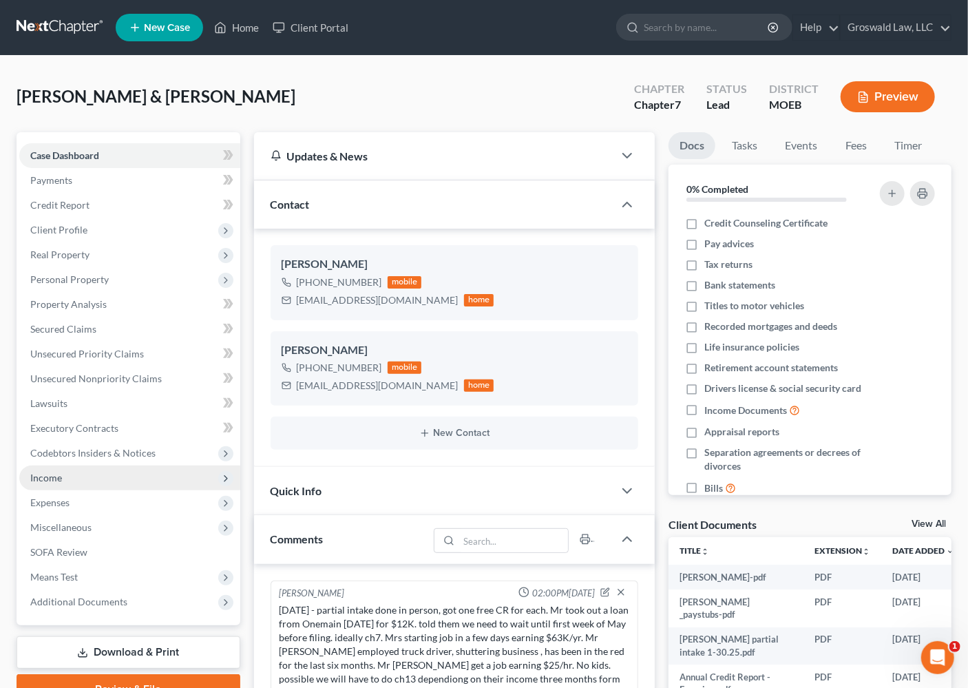
click at [76, 467] on span "Income" at bounding box center [129, 477] width 221 height 25
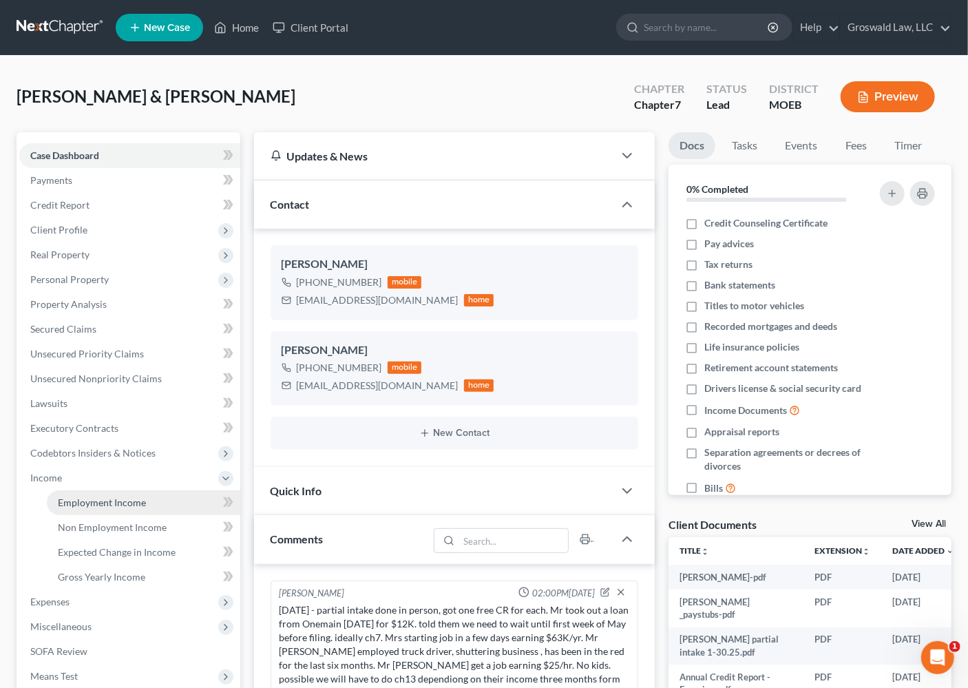
click at [101, 504] on span "Employment Income" at bounding box center [102, 502] width 88 height 12
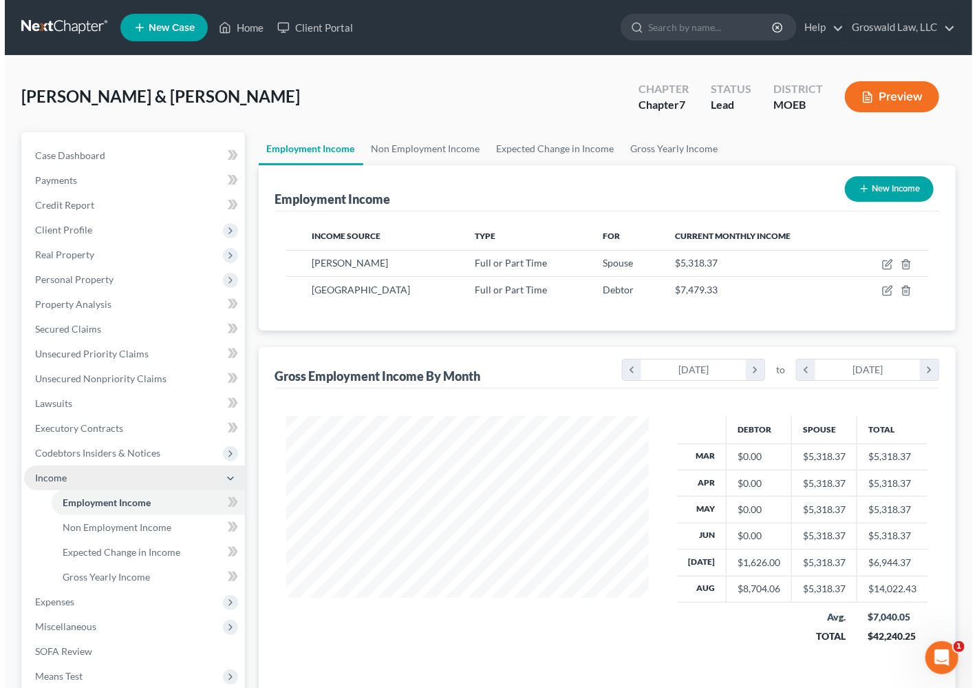
scroll to position [246, 391]
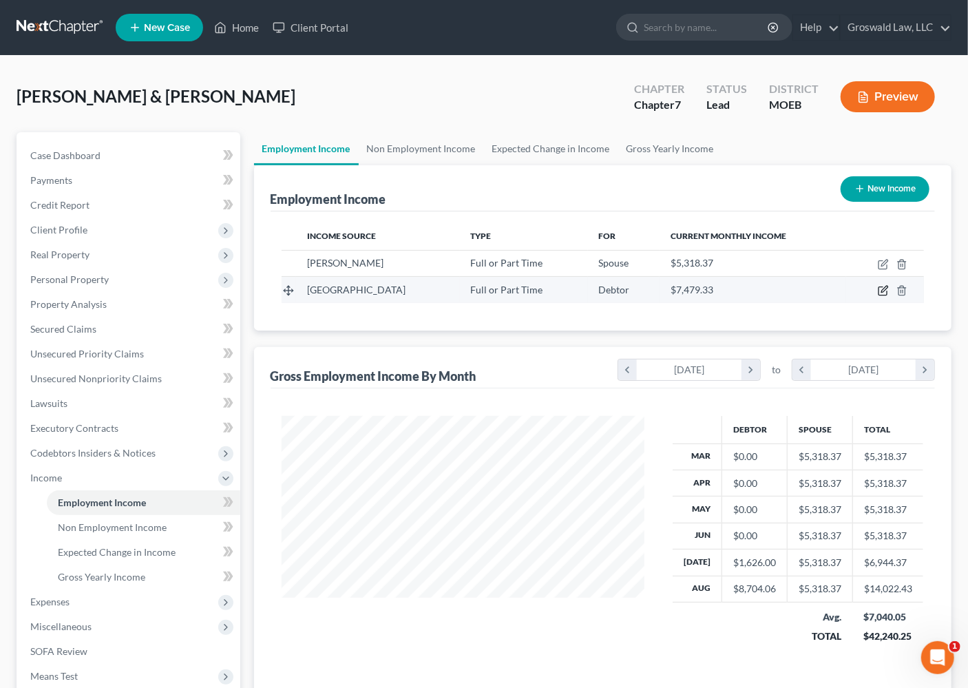
click at [884, 286] on icon "button" at bounding box center [883, 290] width 11 height 11
select select "0"
select select "3"
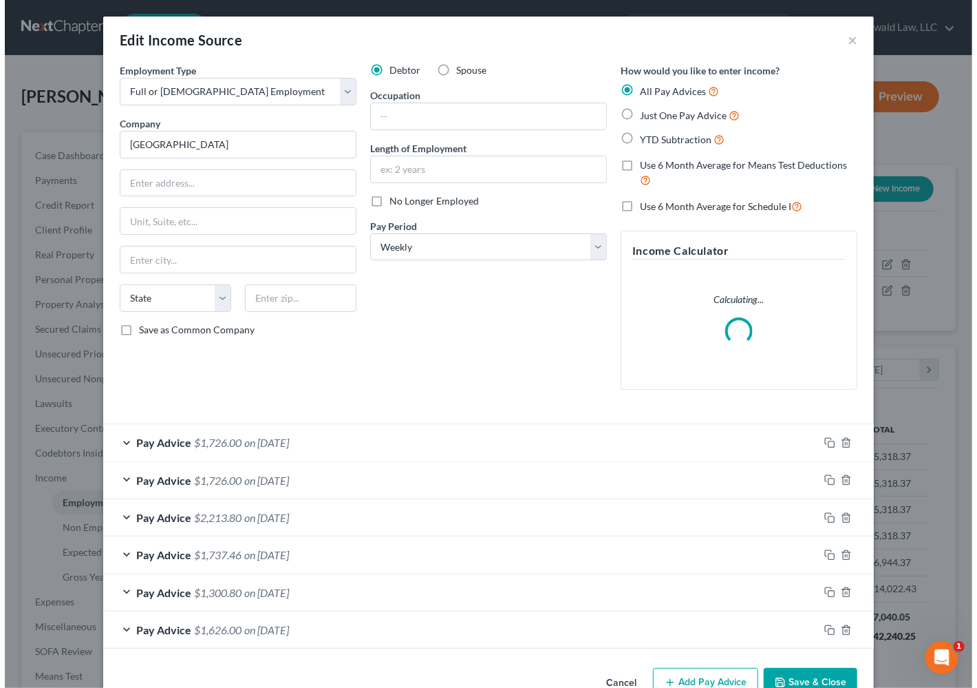
scroll to position [246, 395]
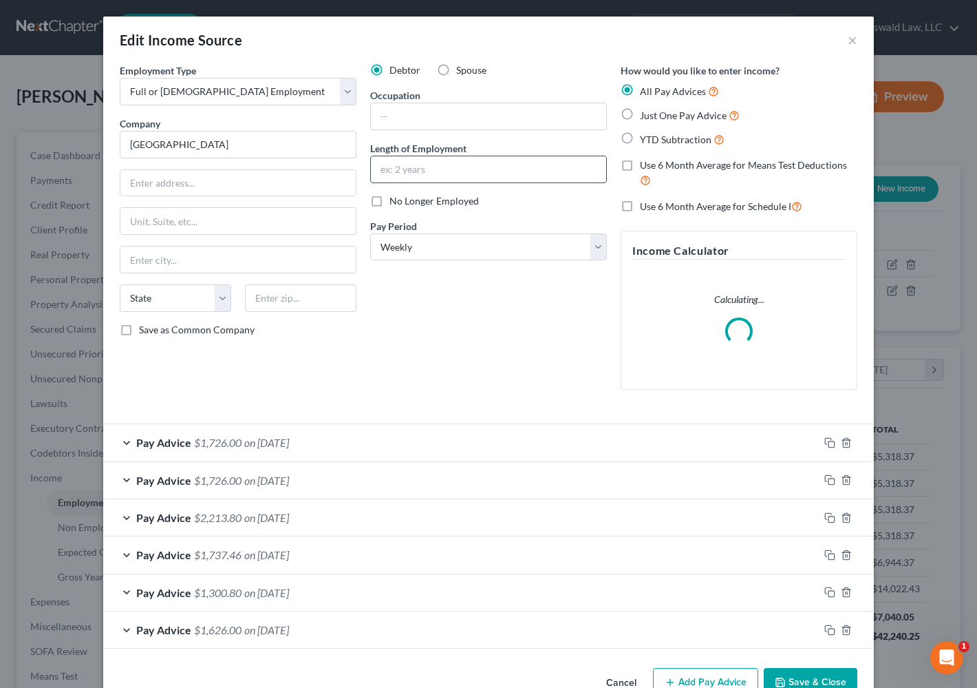
click at [412, 173] on input "text" at bounding box center [488, 169] width 235 height 26
type input "07/2025 to present"
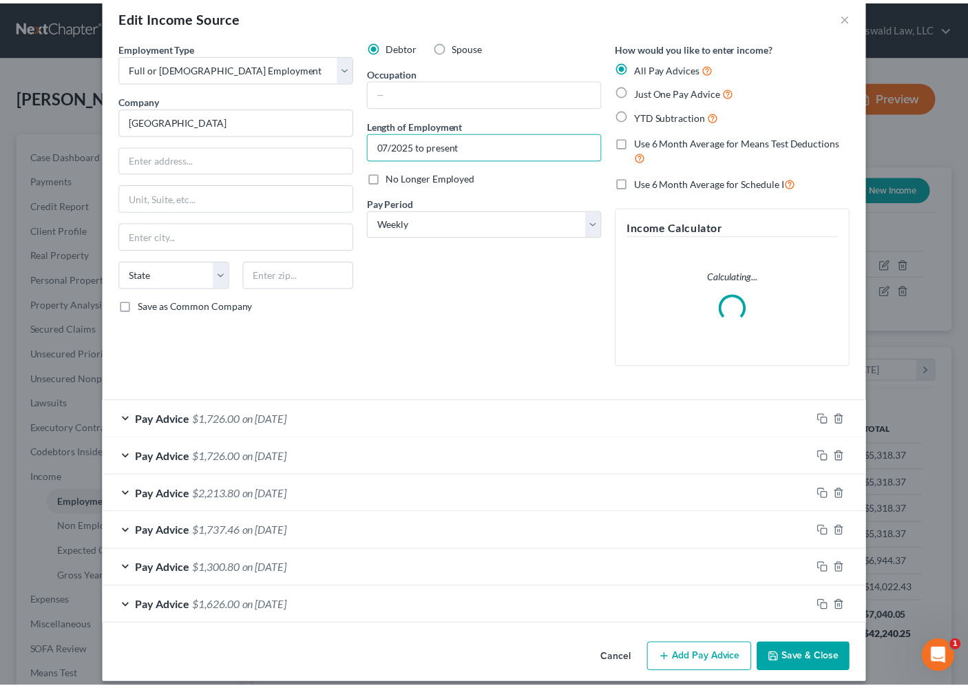
scroll to position [35, 0]
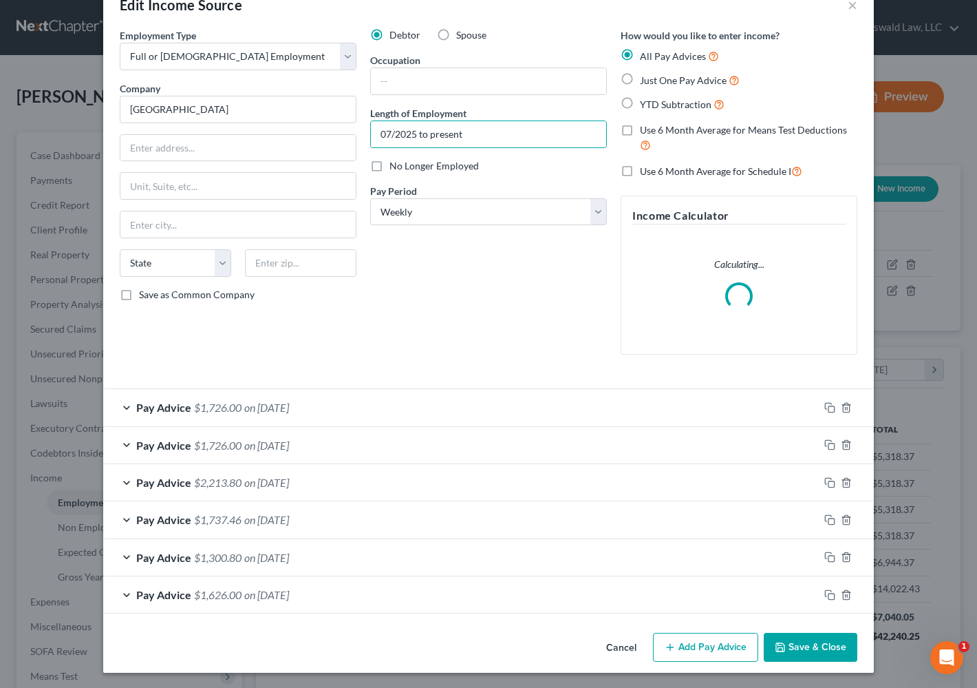
click at [819, 641] on button "Save & Close" at bounding box center [811, 647] width 94 height 29
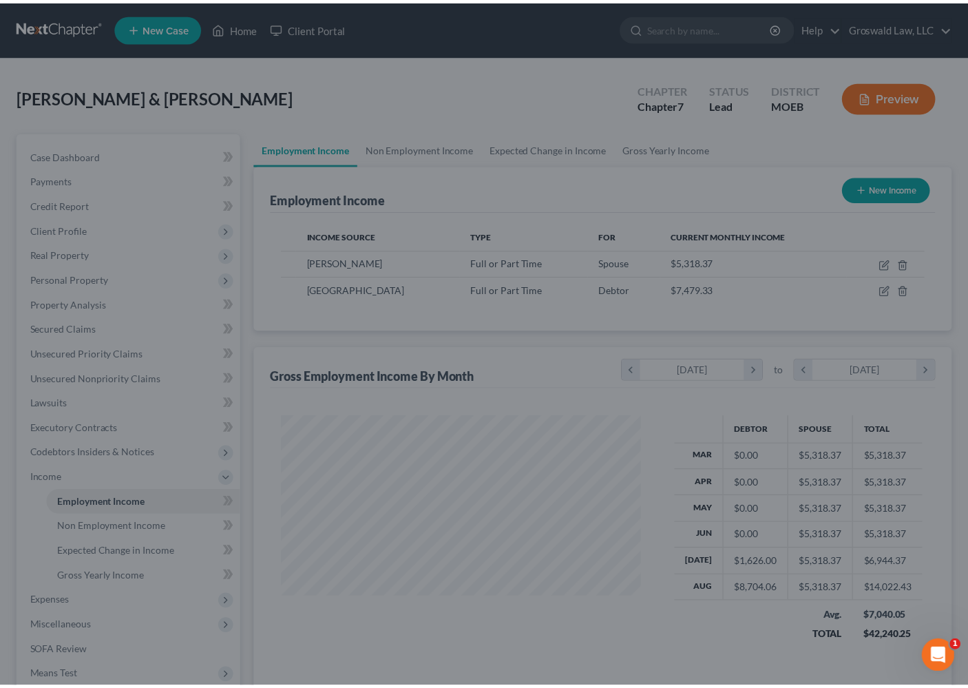
scroll to position [688111, 687966]
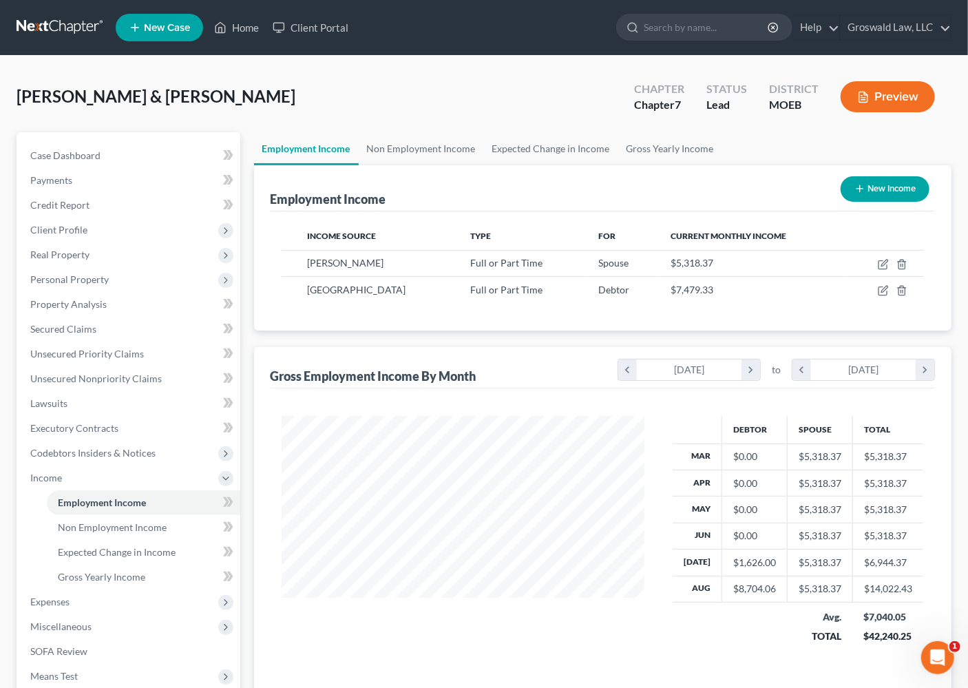
click at [741, 193] on div "Employment Income New Income" at bounding box center [603, 188] width 665 height 46
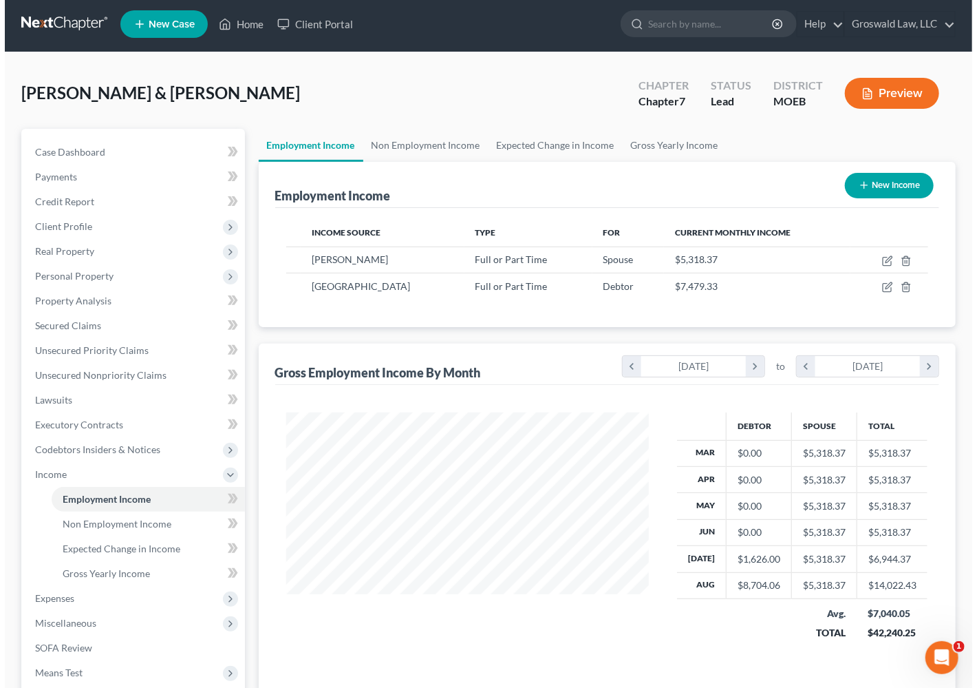
scroll to position [0, 0]
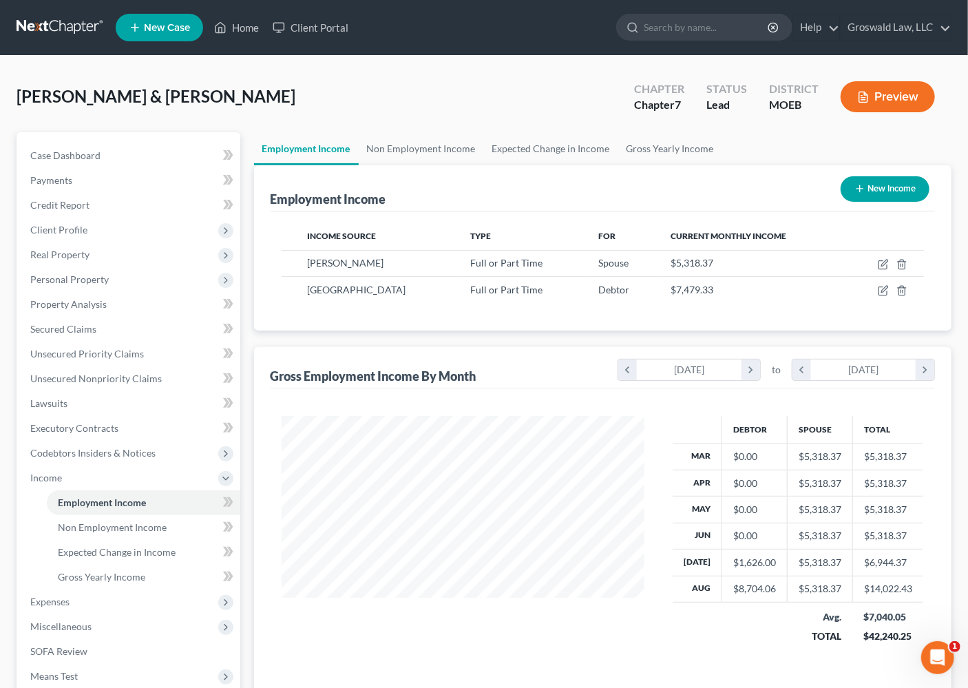
click at [888, 101] on button "Preview" at bounding box center [887, 96] width 94 height 31
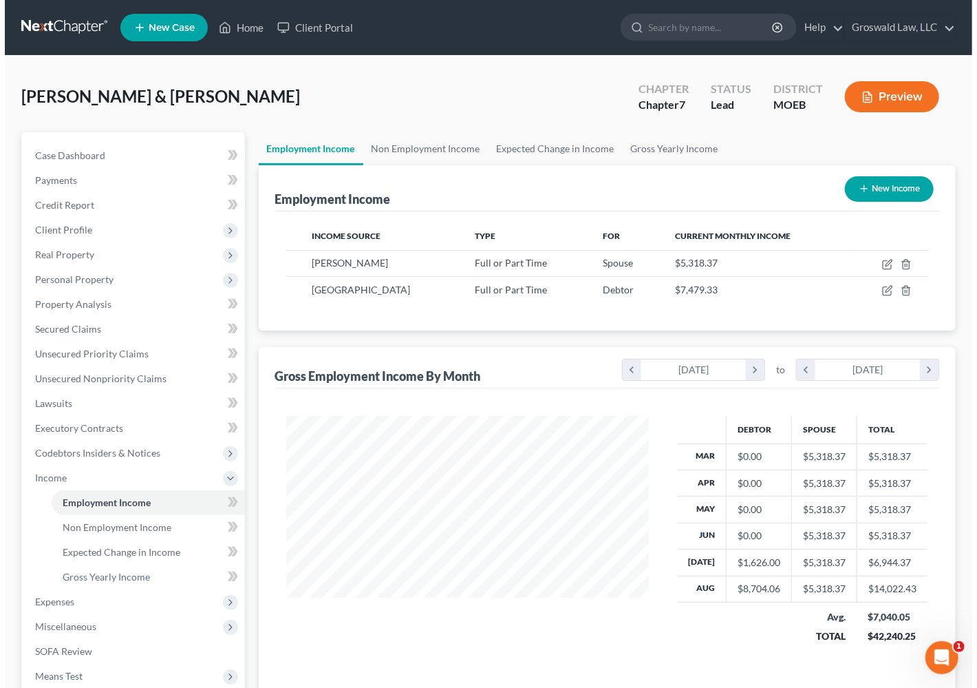
scroll to position [246, 395]
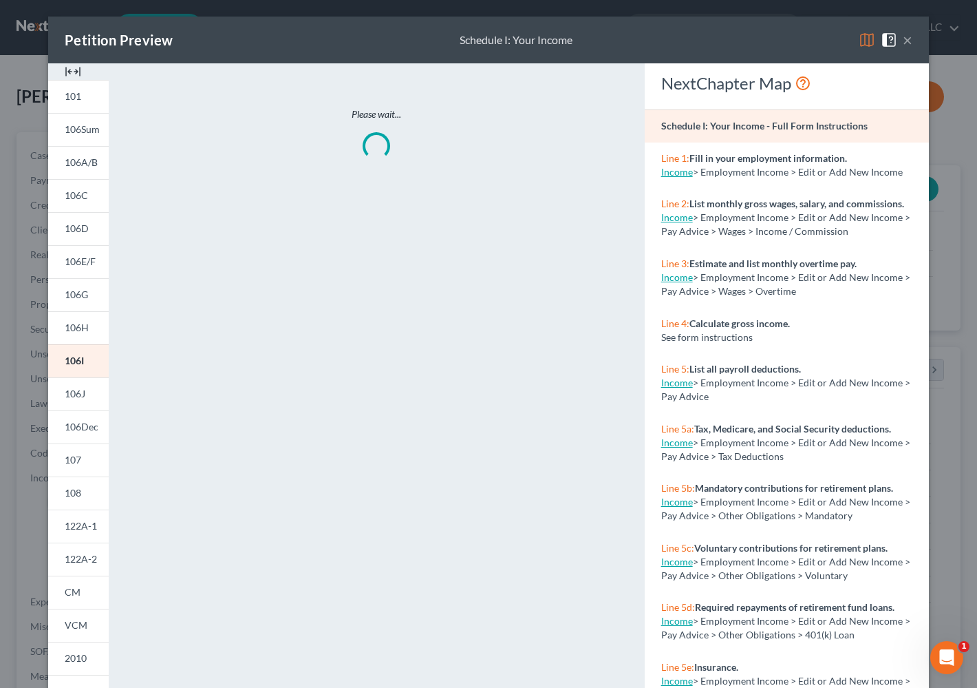
click at [58, 75] on div at bounding box center [78, 71] width 61 height 17
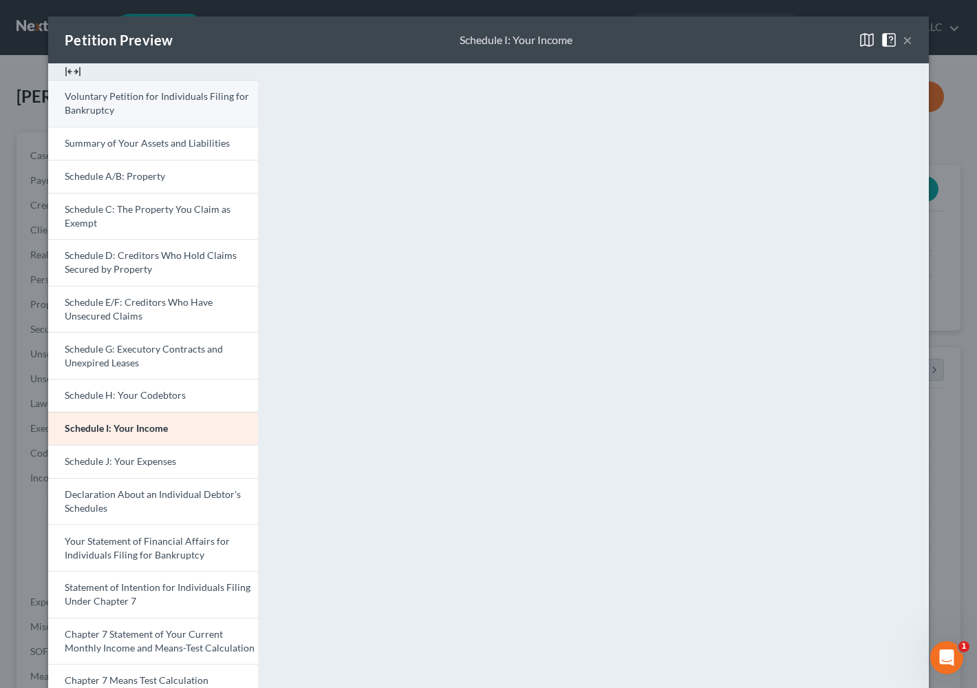
click at [120, 103] on link "Voluntary Petition for Individuals Filing for Bankruptcy" at bounding box center [153, 103] width 210 height 47
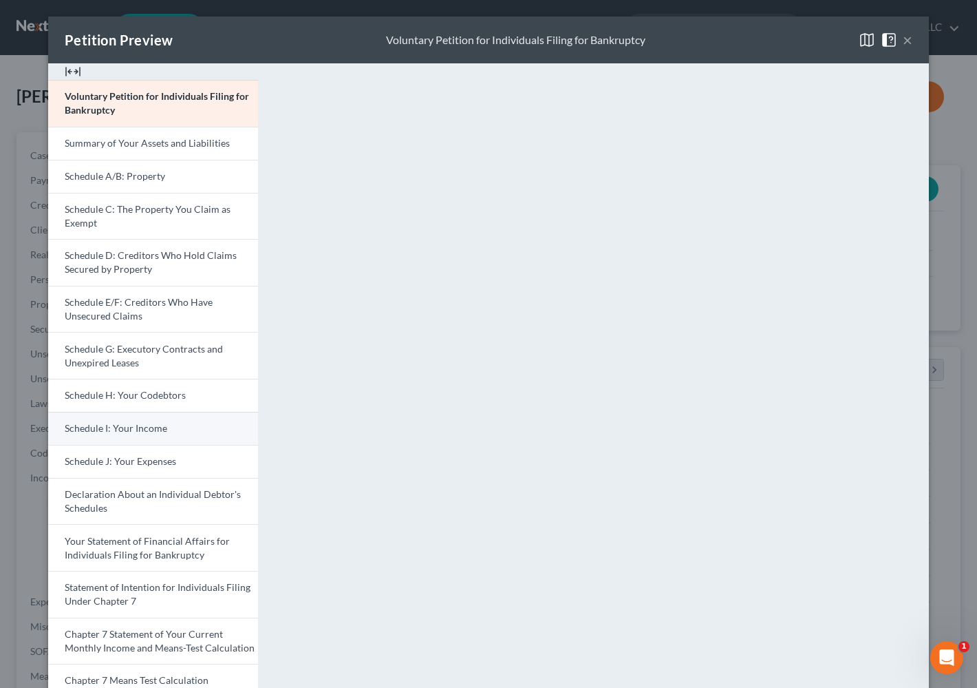
click at [162, 432] on link "Schedule I: Your Income" at bounding box center [153, 428] width 210 height 33
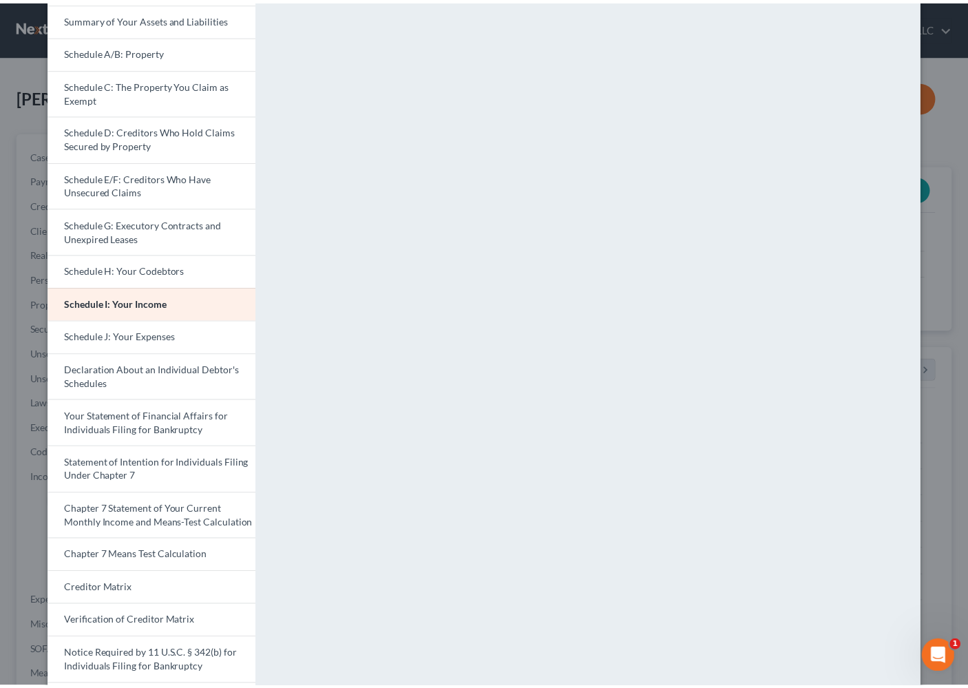
scroll to position [0, 0]
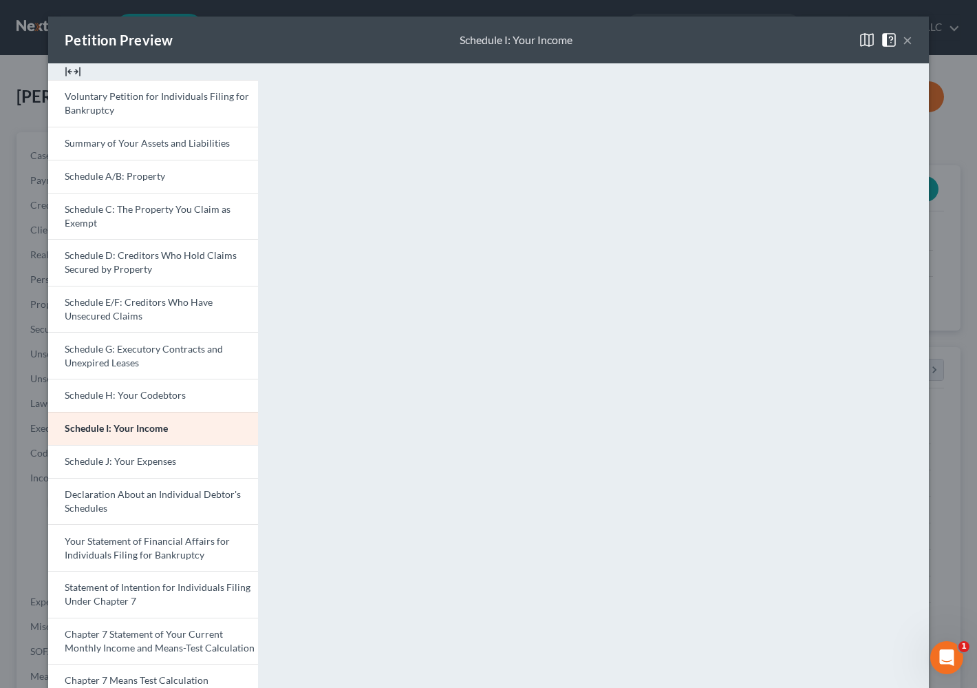
click at [903, 34] on button "×" at bounding box center [908, 40] width 10 height 17
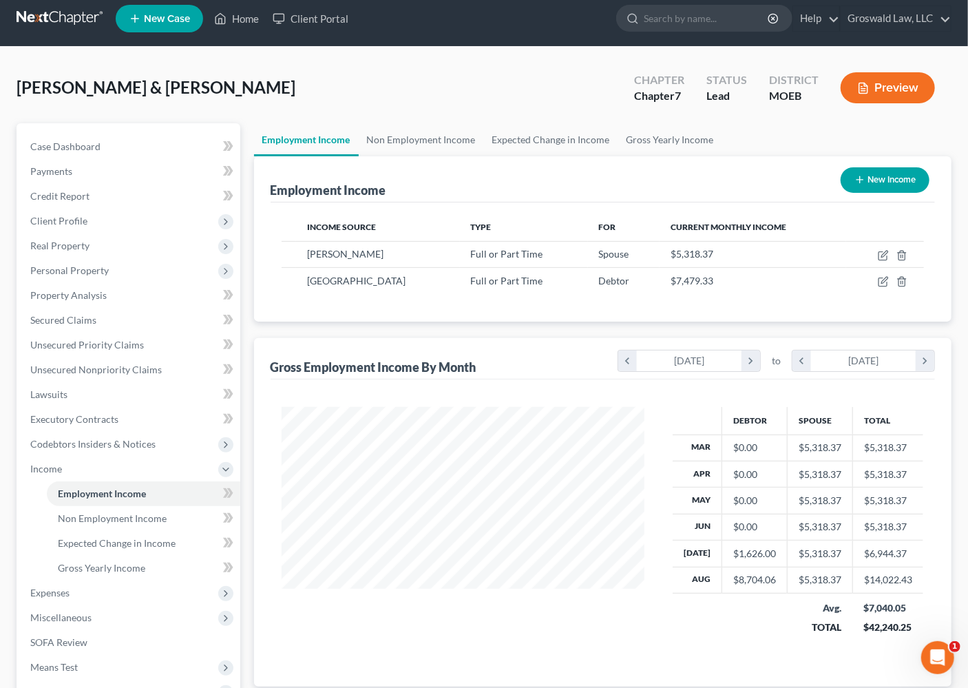
scroll to position [166, 0]
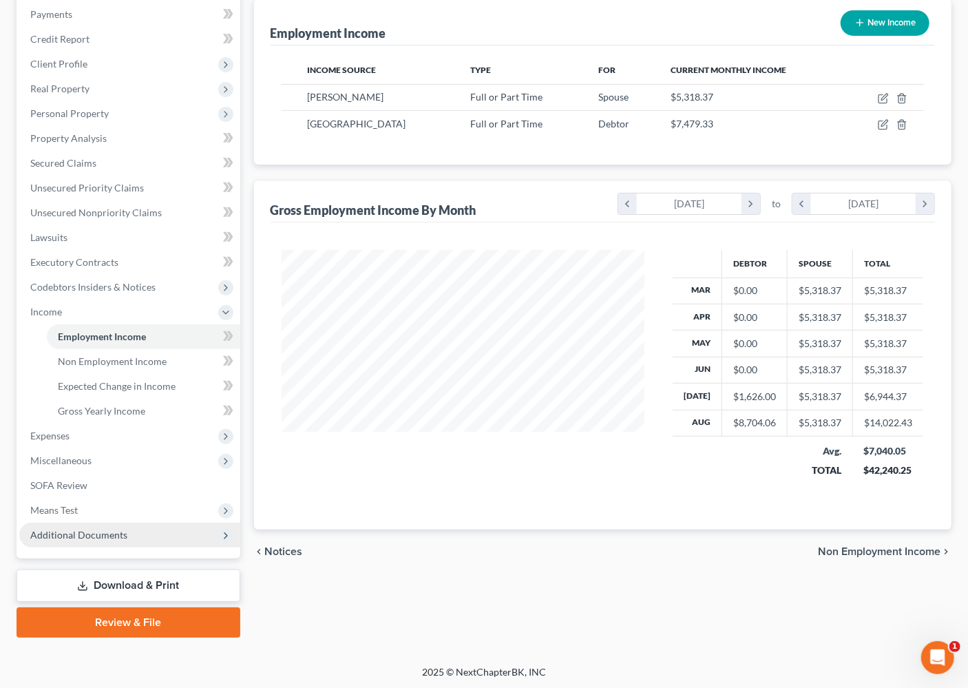
click at [98, 531] on span "Additional Documents" at bounding box center [78, 535] width 97 height 12
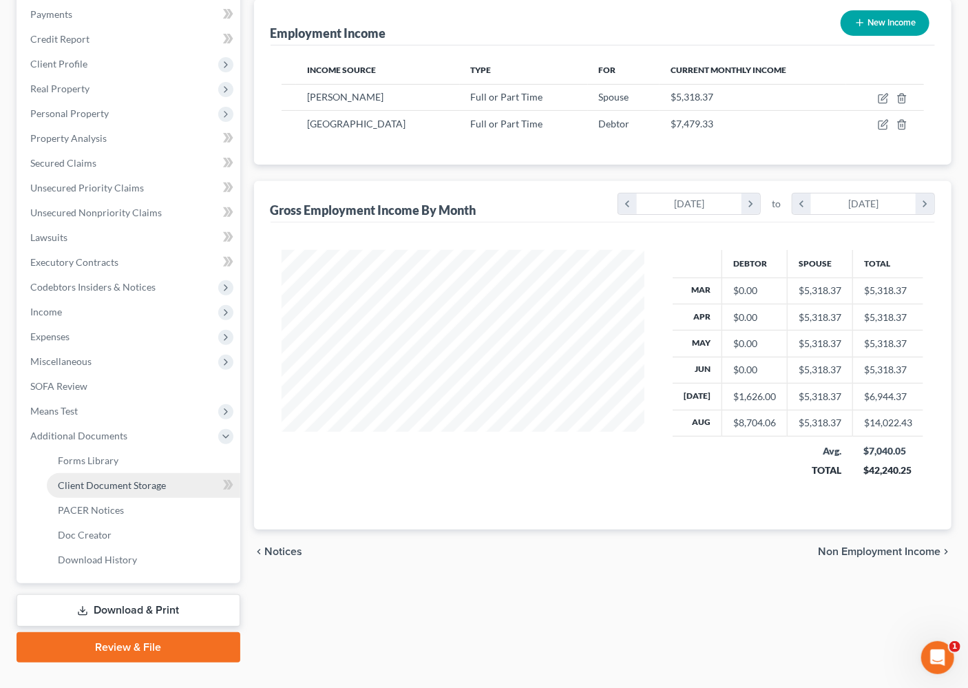
click at [118, 489] on link "Client Document Storage" at bounding box center [143, 485] width 193 height 25
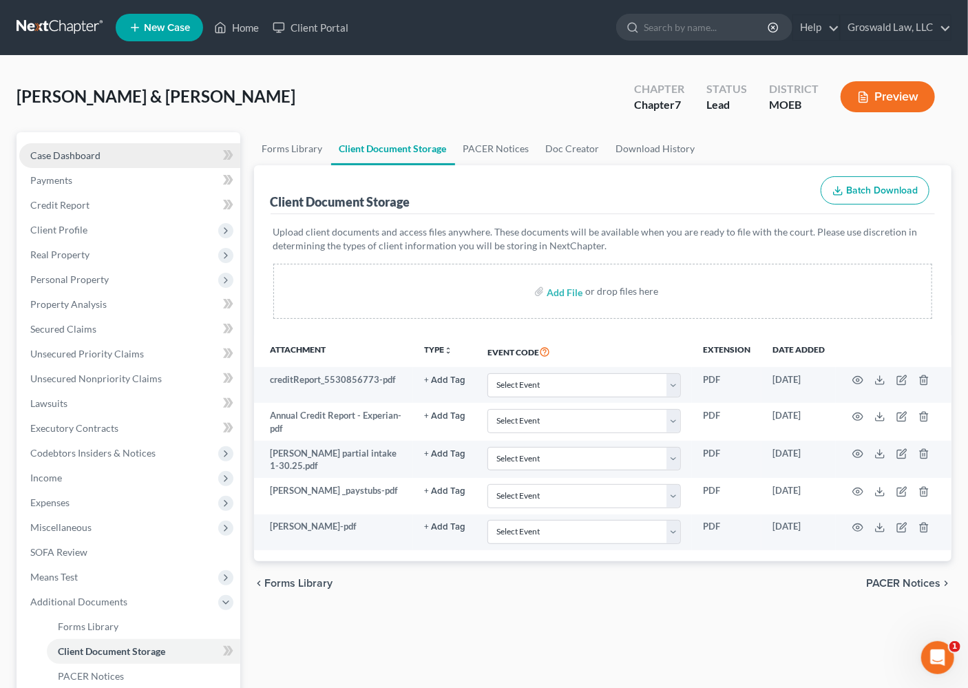
click at [55, 147] on link "Case Dashboard" at bounding box center [129, 155] width 221 height 25
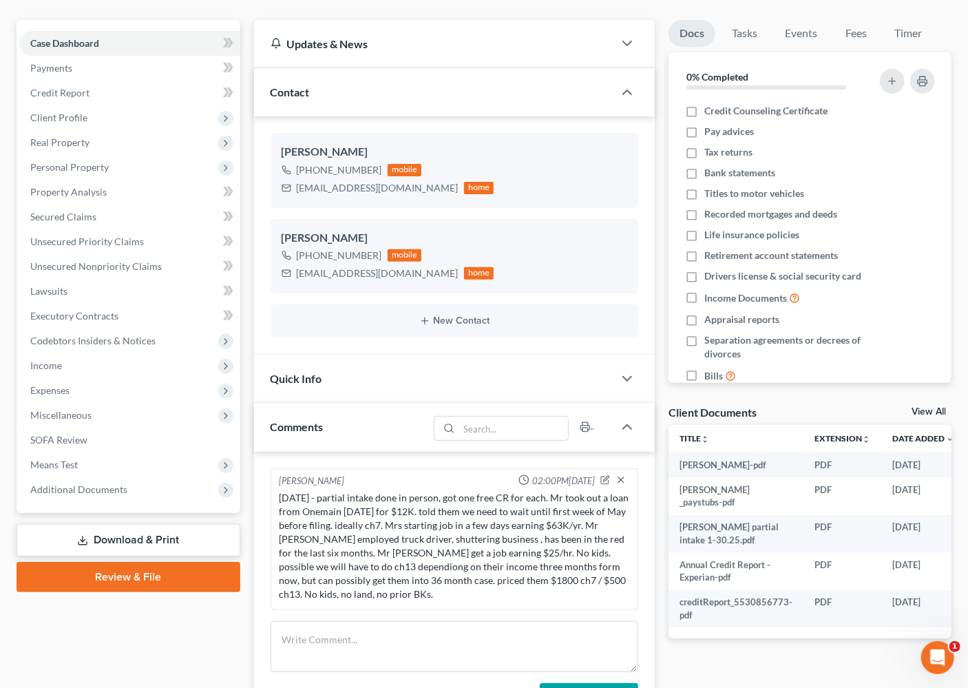
scroll to position [313, 0]
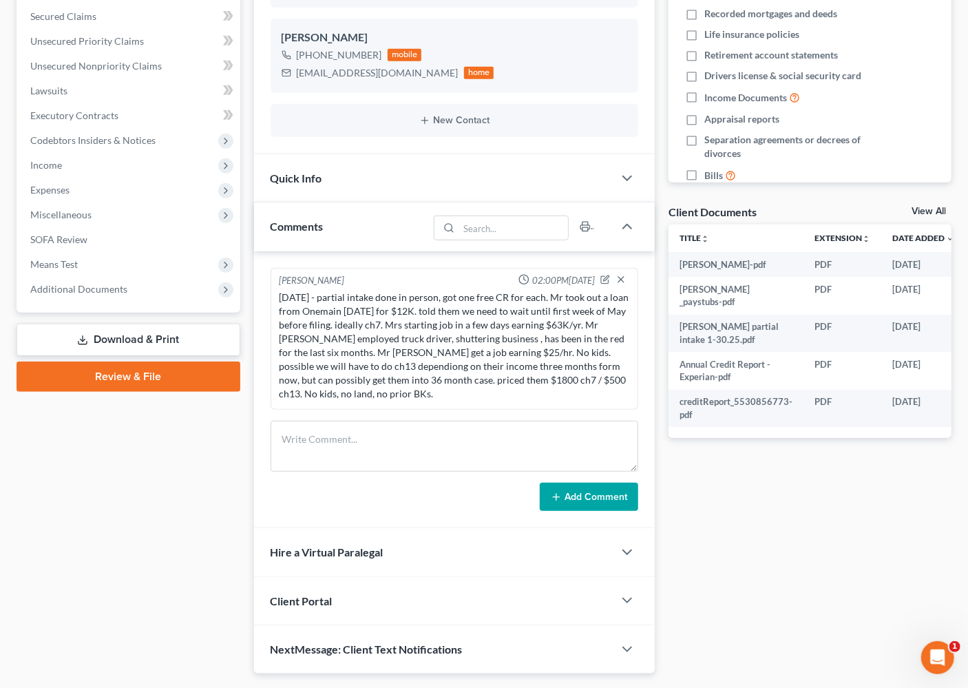
drag, startPoint x: 841, startPoint y: 434, endPoint x: 871, endPoint y: 432, distance: 29.7
click at [888, 436] on div "Docs Tasks Events Fees Timer 0% Completed Nothing here yet! Credit Counseling C…" at bounding box center [810, 247] width 297 height 854
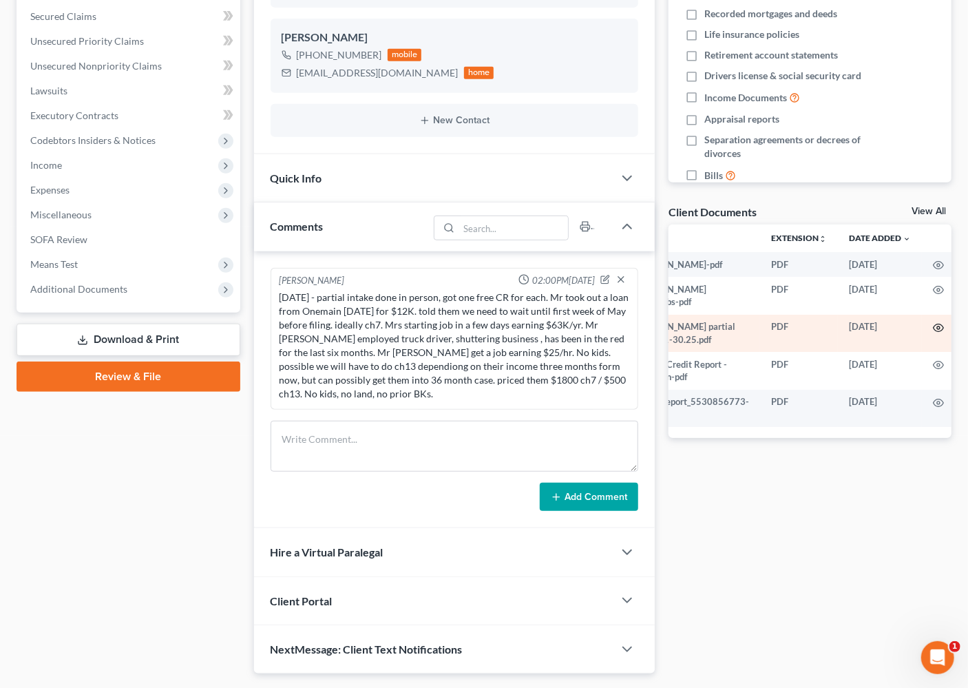
click at [933, 322] on icon "button" at bounding box center [938, 327] width 11 height 11
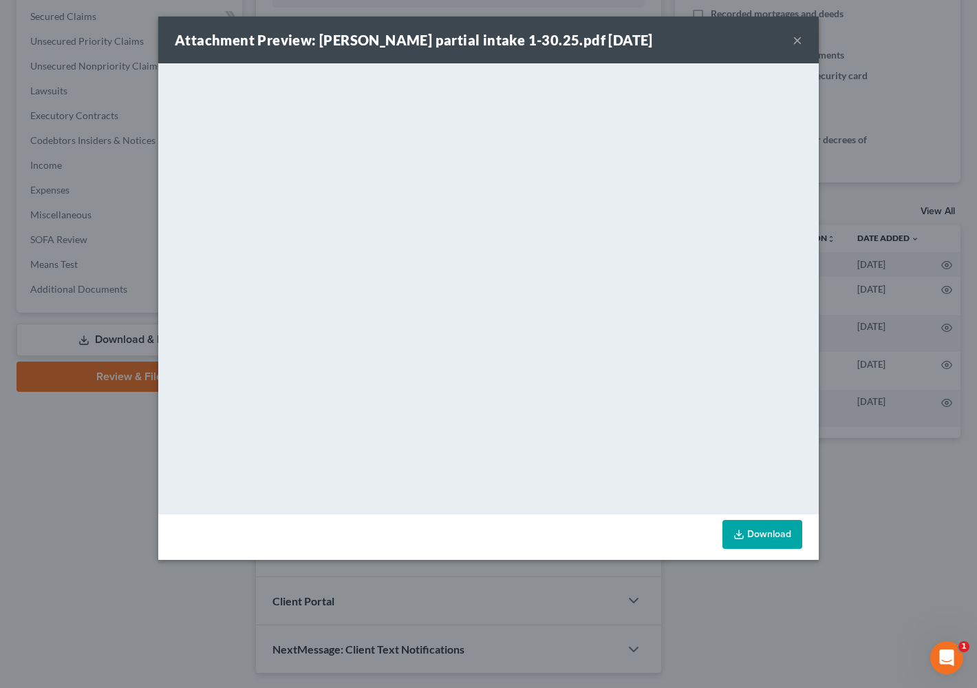
drag, startPoint x: 764, startPoint y: 534, endPoint x: 764, endPoint y: 514, distance: 20.7
click at [764, 532] on link "Download" at bounding box center [763, 534] width 80 height 29
click at [796, 41] on button "×" at bounding box center [798, 40] width 10 height 17
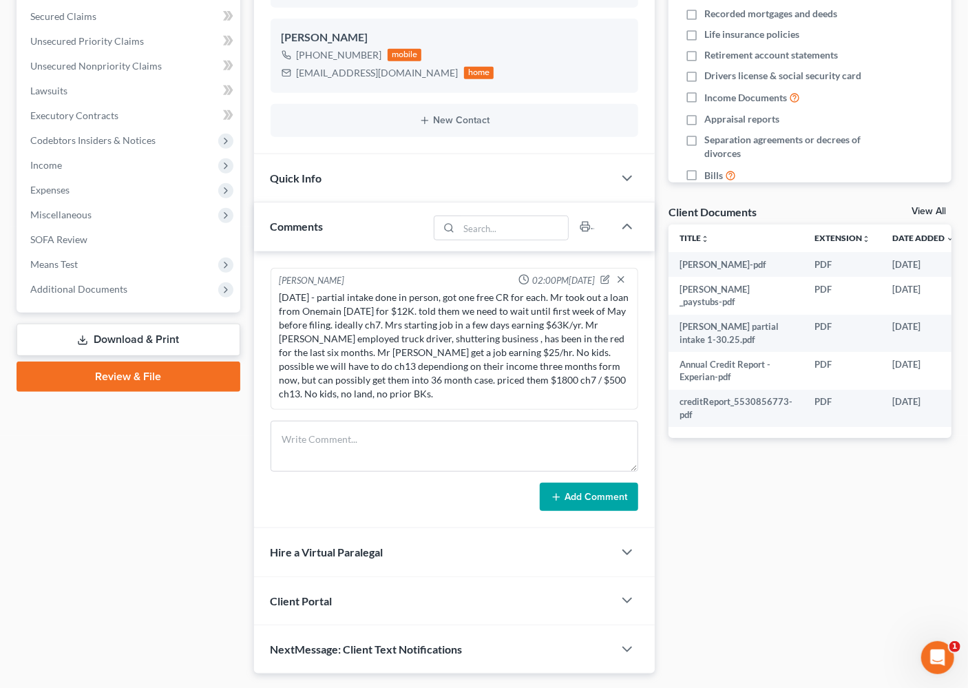
scroll to position [0, 43]
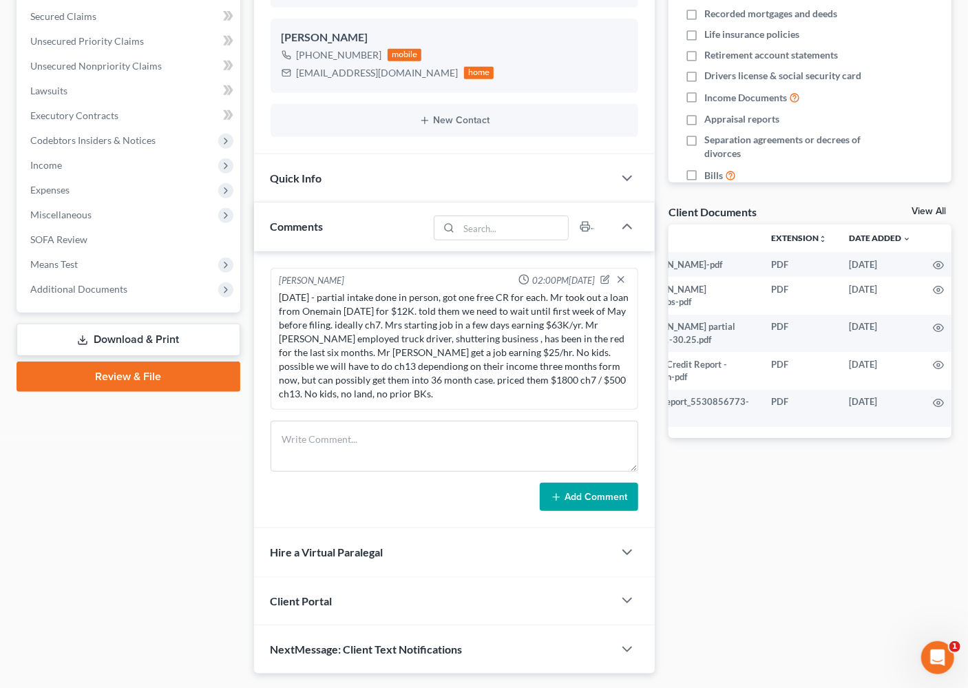
drag, startPoint x: 865, startPoint y: 571, endPoint x: 845, endPoint y: 547, distance: 30.8
click at [865, 571] on div "Docs Tasks Events Fees Timer 0% Completed Nothing here yet! Credit Counseling C…" at bounding box center [810, 247] width 297 height 854
drag, startPoint x: 847, startPoint y: 546, endPoint x: 795, endPoint y: 501, distance: 68.3
click at [844, 543] on div "Docs Tasks Events Fees Timer 0% Completed Nothing here yet! Credit Counseling C…" at bounding box center [810, 247] width 297 height 854
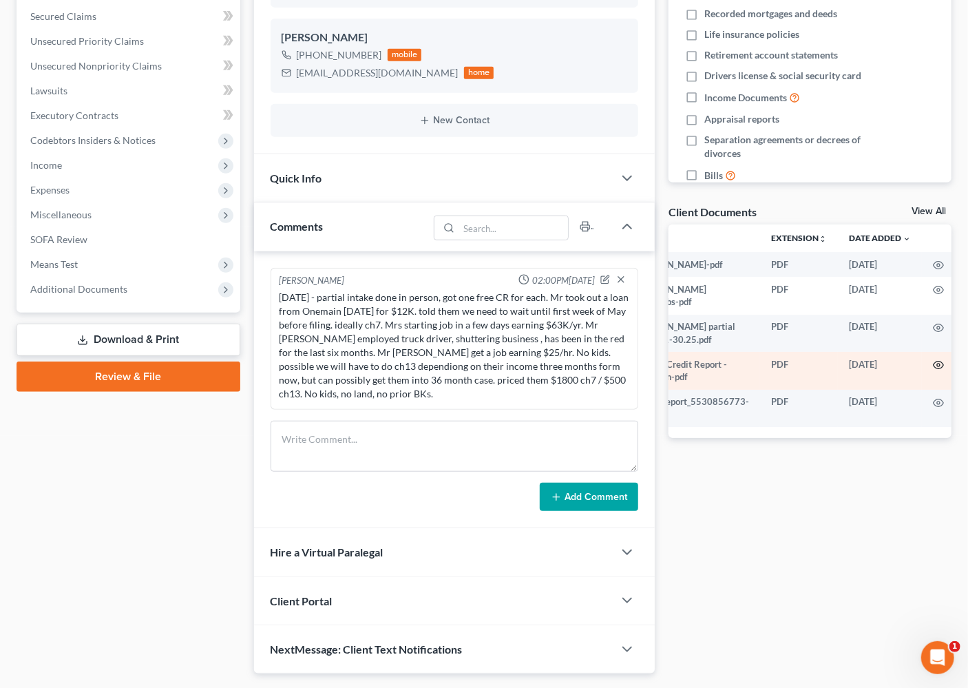
click at [933, 359] on icon "button" at bounding box center [938, 364] width 11 height 11
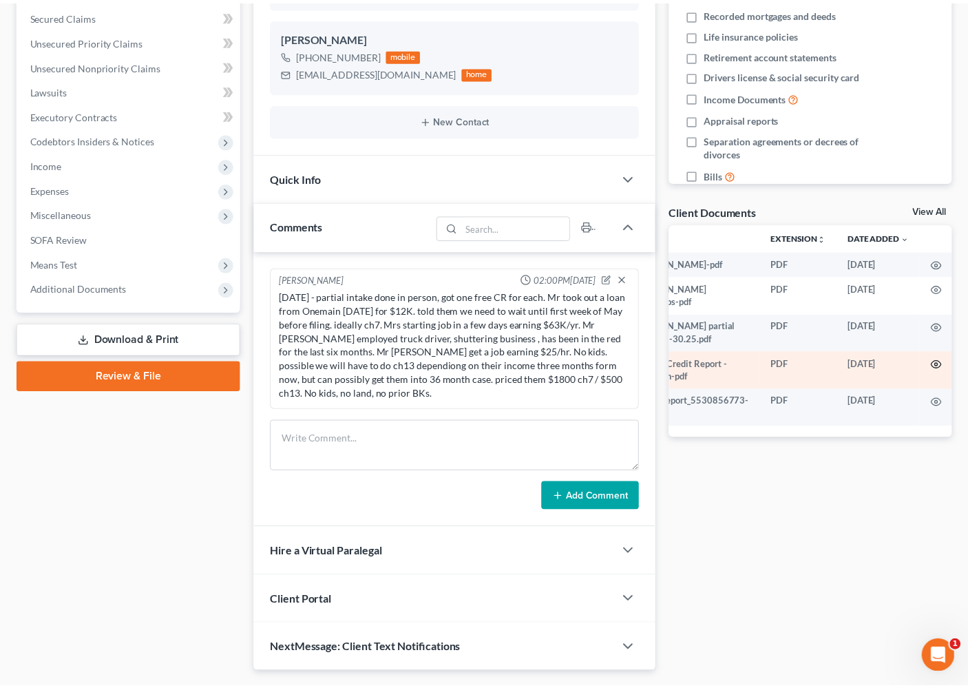
scroll to position [0, 41]
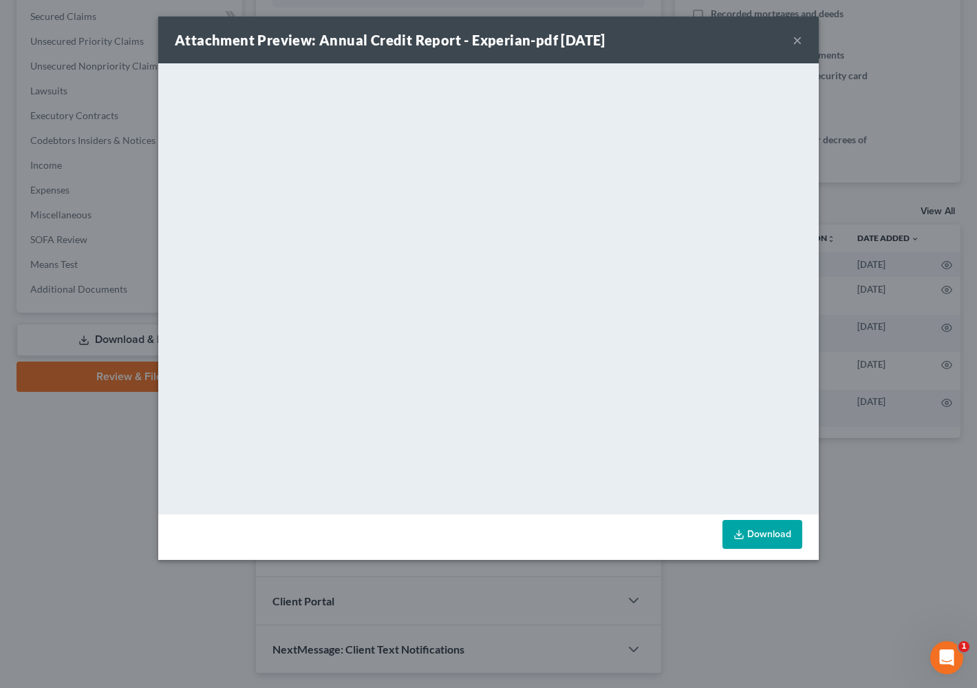
click at [783, 533] on link "Download" at bounding box center [763, 534] width 80 height 29
click at [797, 41] on button "×" at bounding box center [798, 40] width 10 height 17
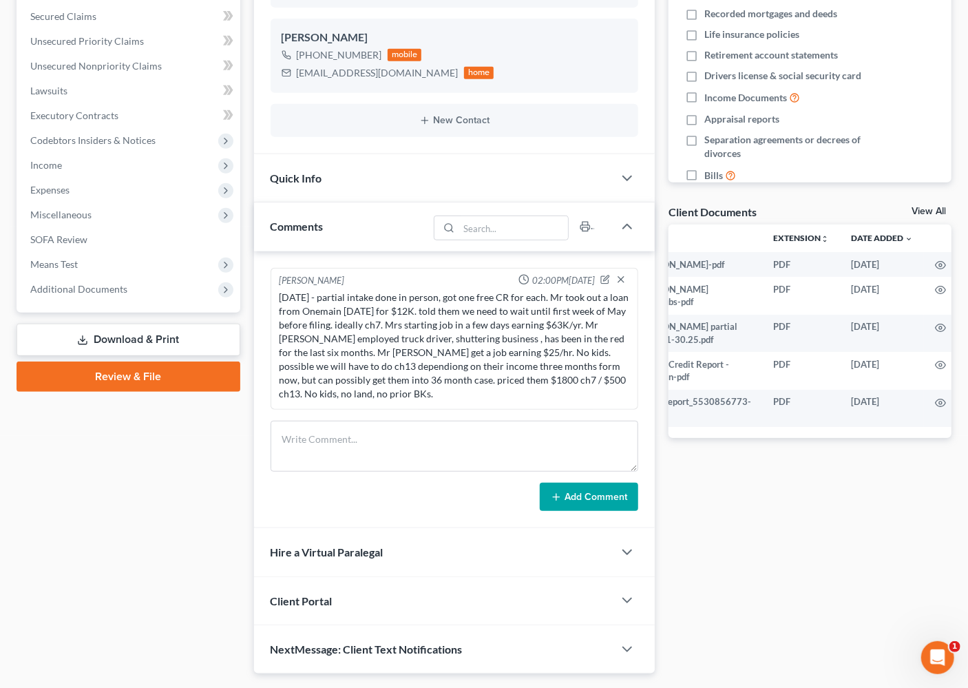
drag, startPoint x: 794, startPoint y: 529, endPoint x: 712, endPoint y: 499, distance: 87.3
click at [792, 529] on div "Docs Tasks Events Fees Timer 0% Completed Nothing here yet! Credit Counseling C…" at bounding box center [810, 247] width 297 height 854
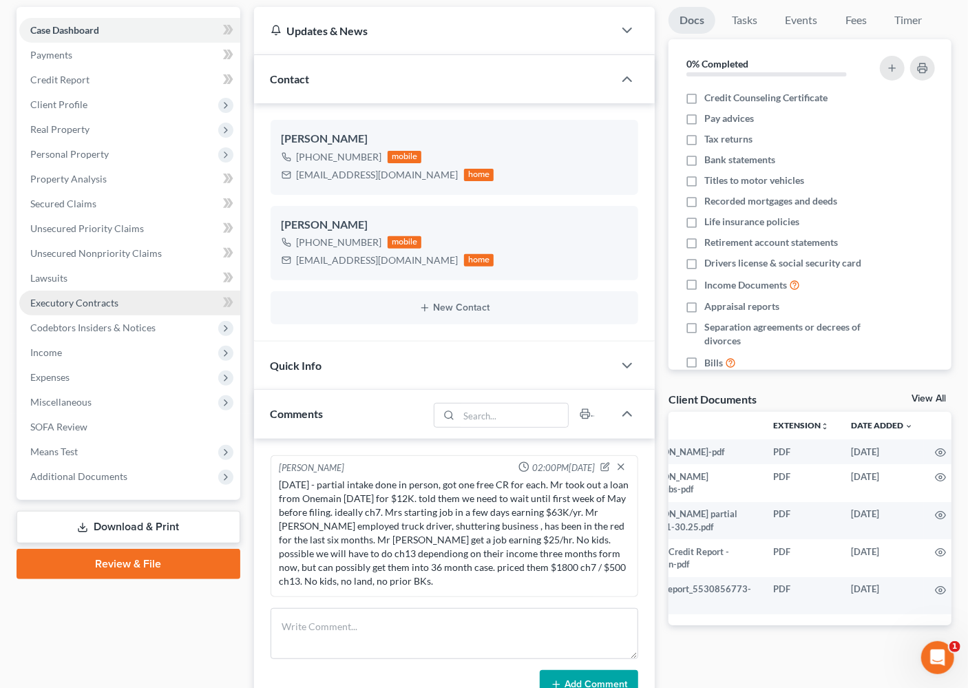
scroll to position [125, 0]
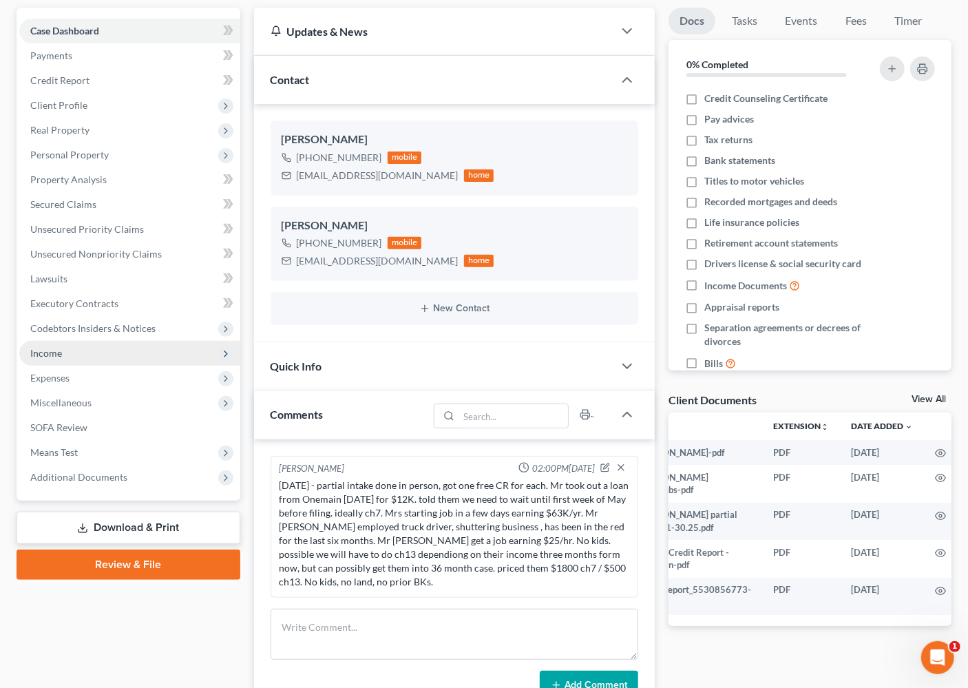
click at [69, 350] on span "Income" at bounding box center [129, 353] width 221 height 25
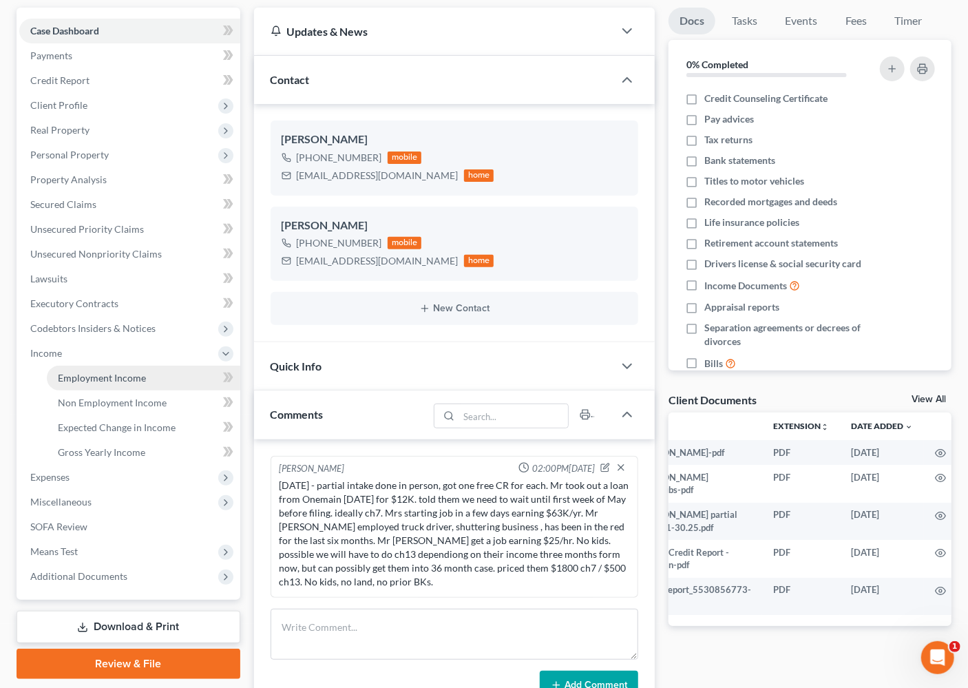
click at [101, 370] on link "Employment Income" at bounding box center [143, 378] width 193 height 25
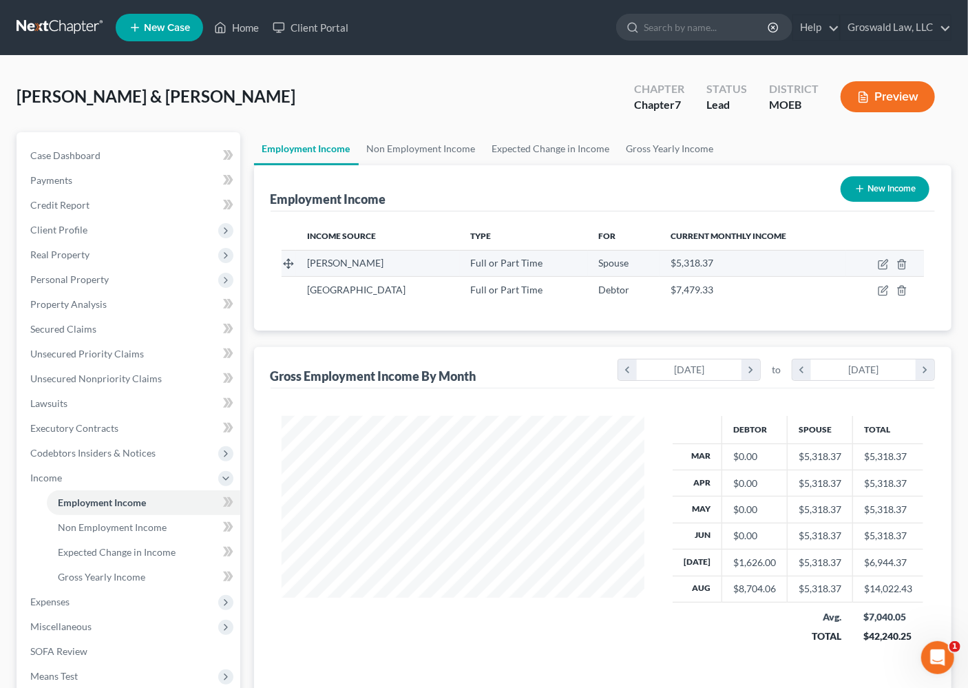
scroll to position [246, 391]
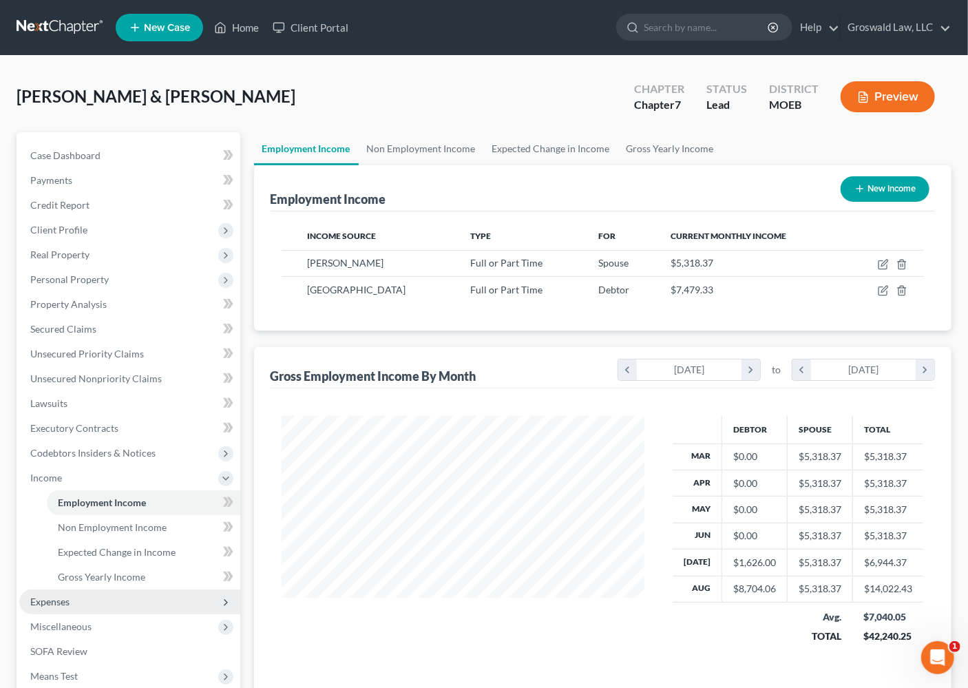
click at [75, 605] on span "Expenses" at bounding box center [129, 601] width 221 height 25
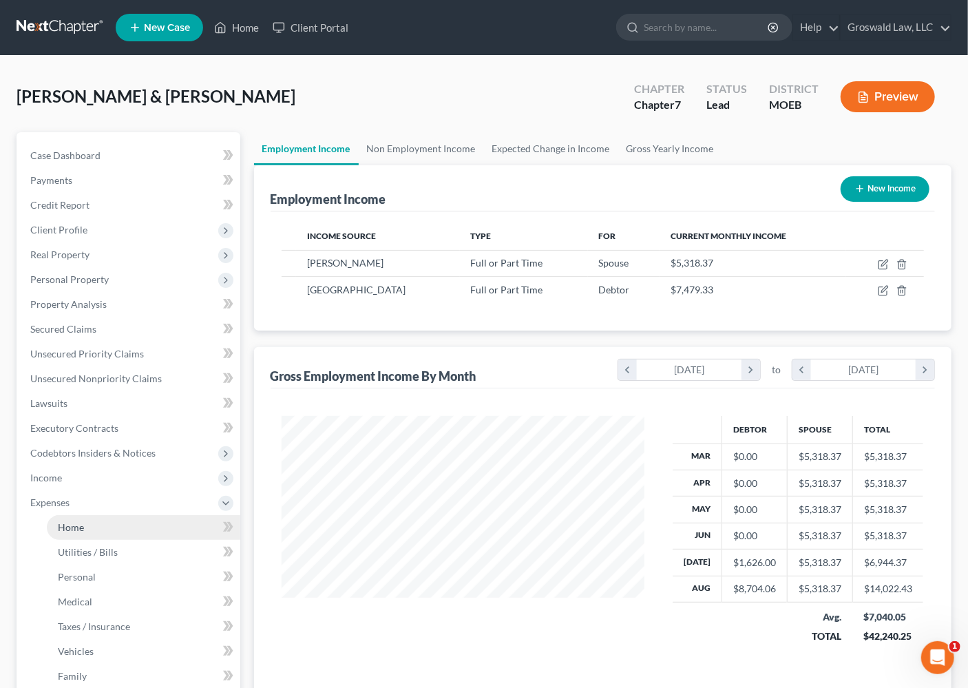
click at [80, 530] on span "Home" at bounding box center [71, 527] width 26 height 12
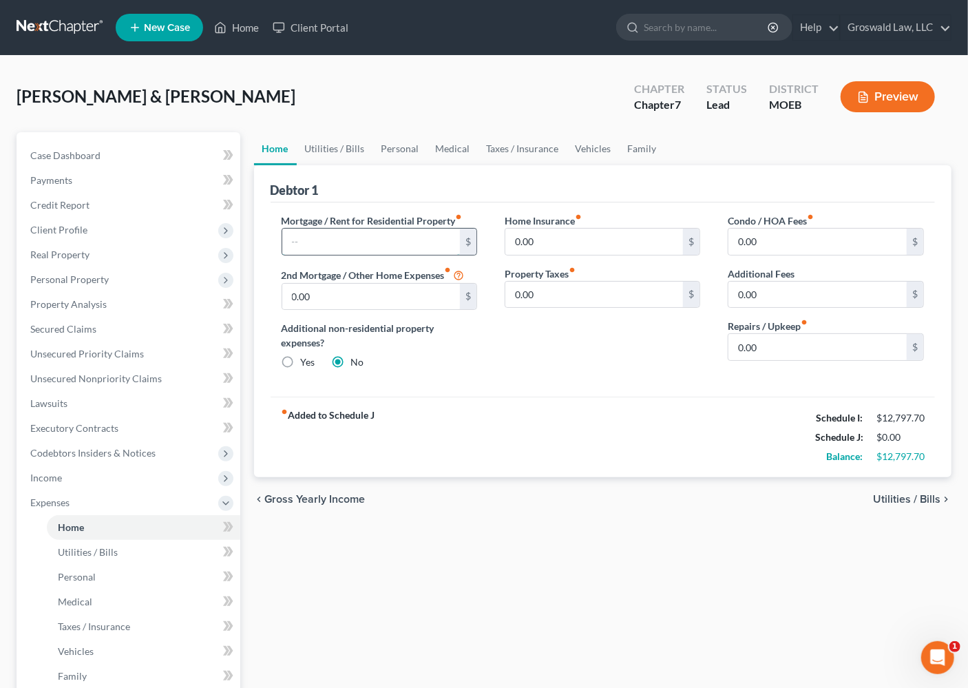
click at [403, 241] on input "text" at bounding box center [371, 242] width 178 height 26
drag, startPoint x: 603, startPoint y: 452, endPoint x: 325, endPoint y: 378, distance: 287.9
click at [594, 449] on div "fiber_manual_record Added to Schedule J Schedule I: $12,797.70 Schedule J: $1,7…" at bounding box center [603, 436] width 665 height 81
click at [796, 558] on div "Home Utilities / Bills Personal Medical Taxes / Insurance Vehicles Family Debto…" at bounding box center [603, 504] width 712 height 745
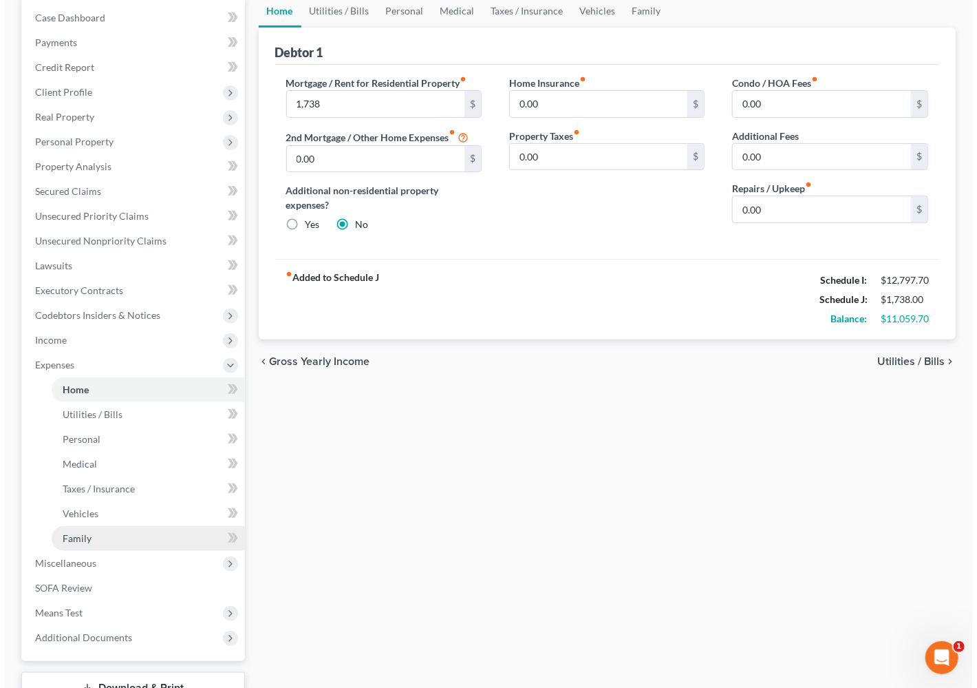
scroll to position [187, 0]
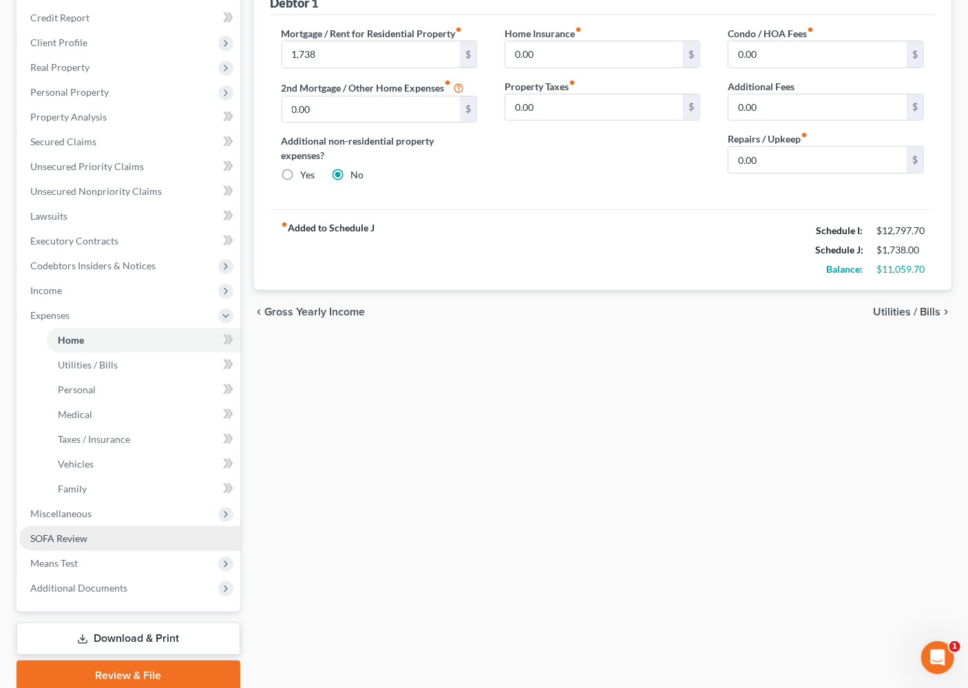
click at [85, 542] on link "SOFA Review" at bounding box center [129, 538] width 221 height 25
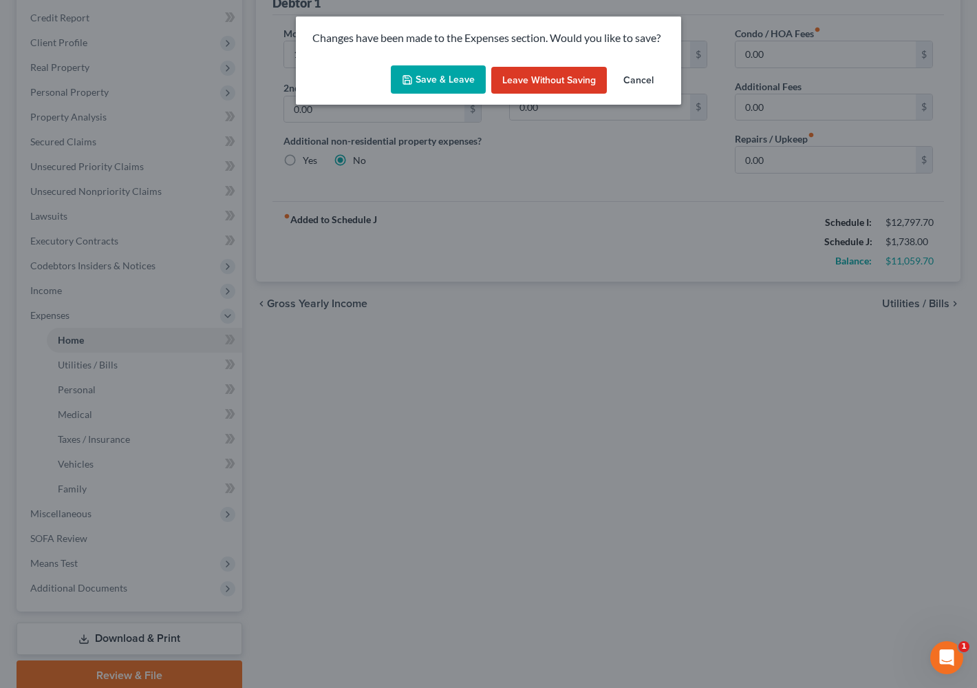
click at [432, 75] on button "Save & Leave" at bounding box center [438, 79] width 95 height 29
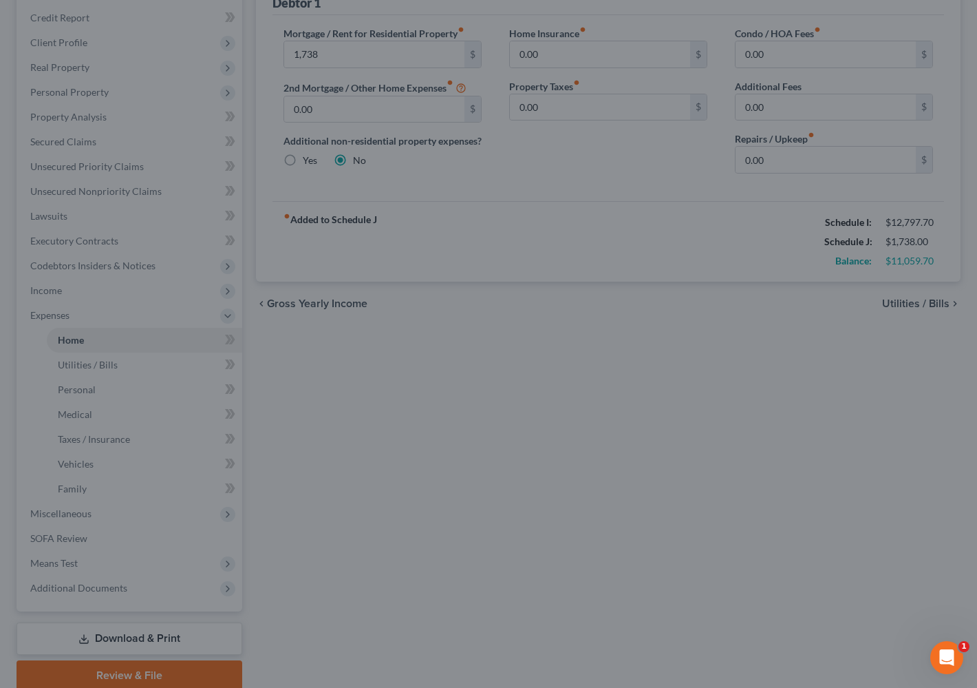
type input "1,738.00"
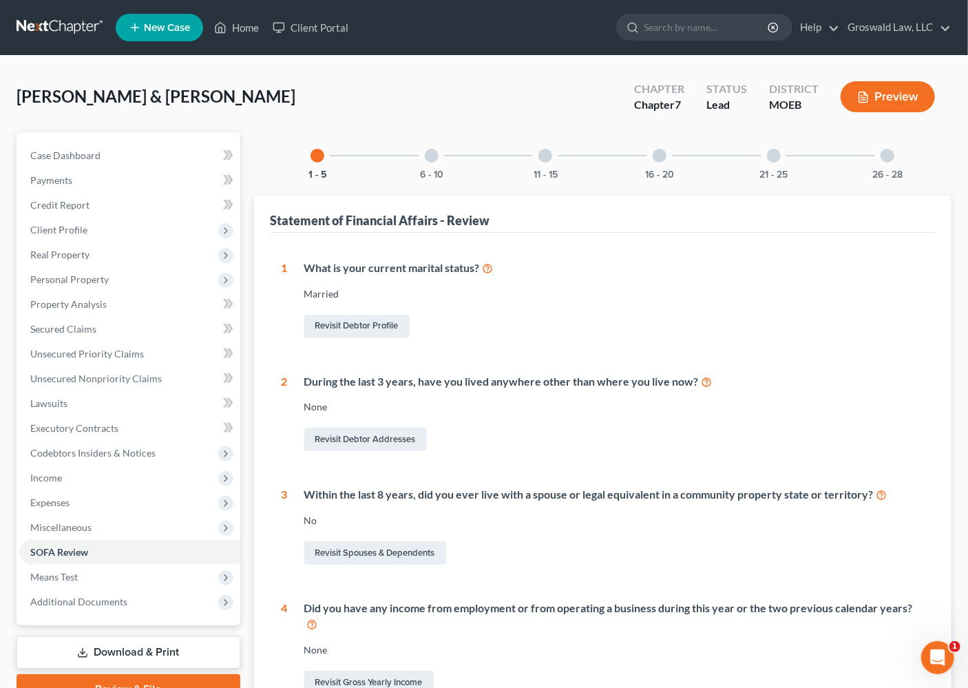
click at [779, 156] on div at bounding box center [774, 156] width 14 height 14
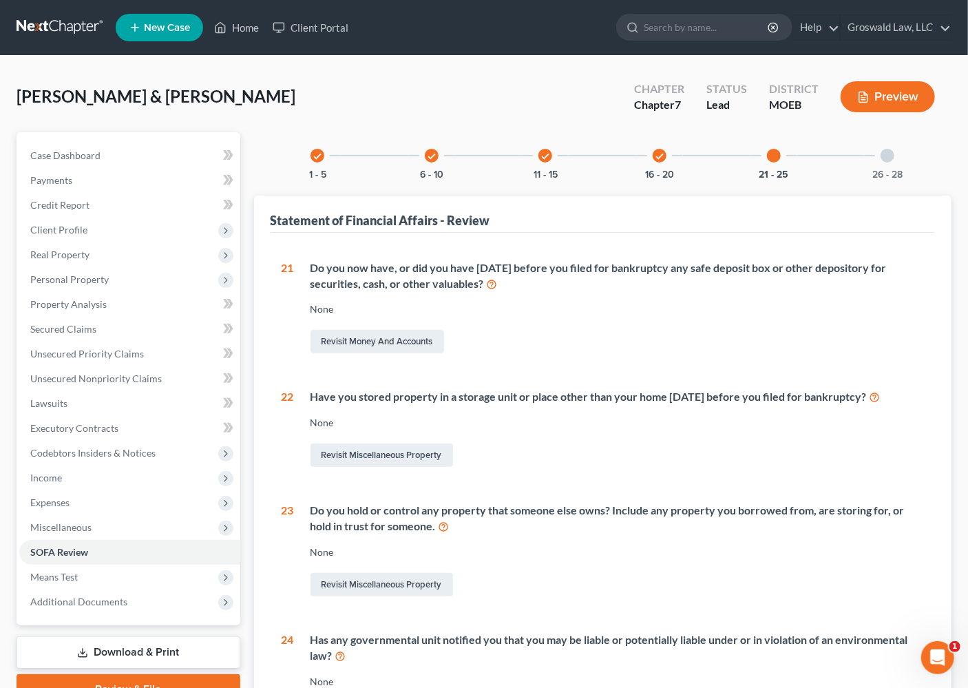
click at [657, 159] on icon "check" at bounding box center [660, 156] width 10 height 10
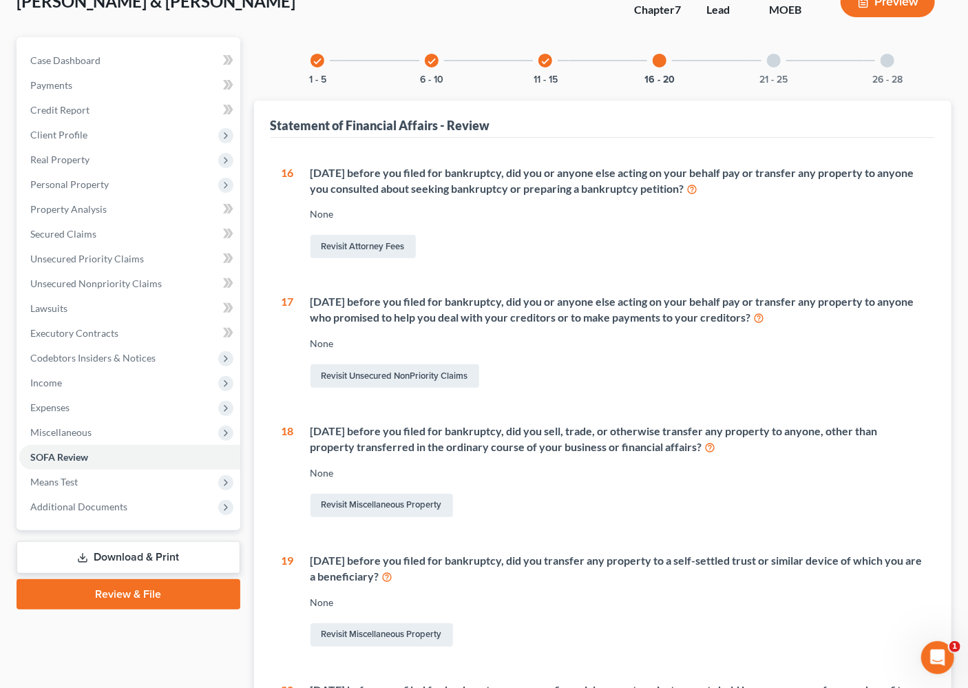
scroll to position [330, 0]
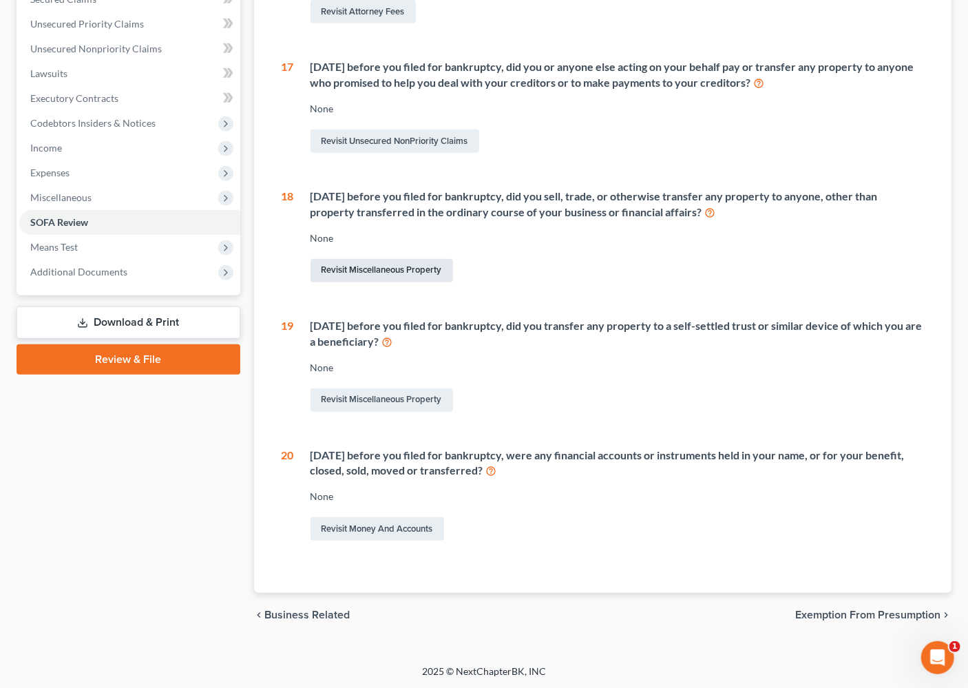
click at [390, 262] on link "Revisit Miscellaneous Property" at bounding box center [381, 270] width 142 height 23
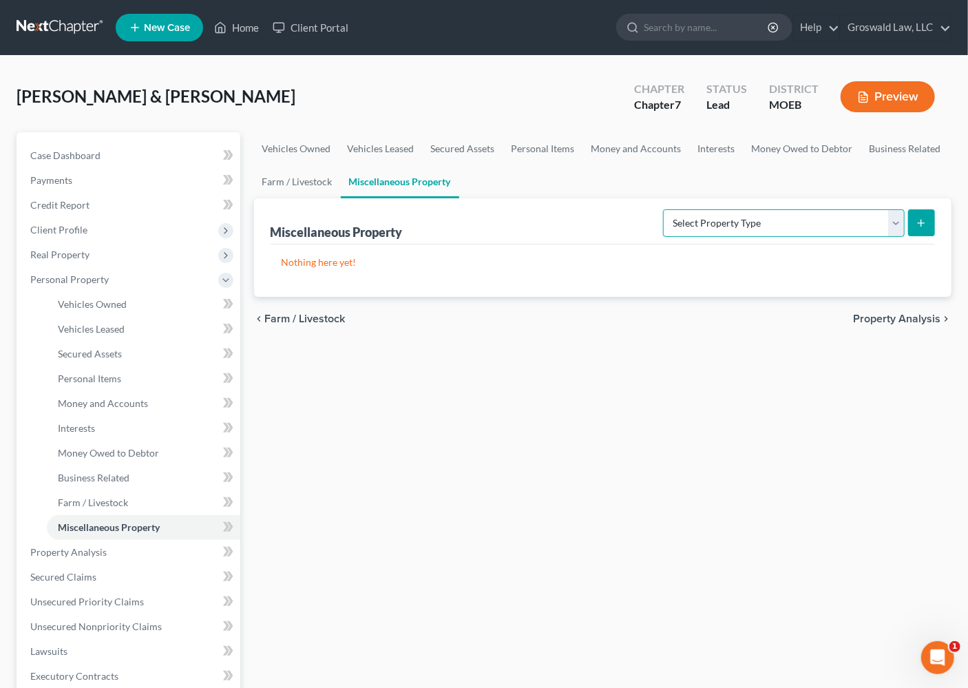
click at [770, 225] on select "Select Property Type Assigned for Creditor Benefit [DATE] (SOFA: 12) Holding fo…" at bounding box center [784, 223] width 242 height 28
select select "transferred"
click at [663, 209] on select "Select Property Type Assigned for Creditor Benefit [DATE] (SOFA: 12) Holding fo…" at bounding box center [784, 223] width 242 height 28
click at [925, 220] on button "submit" at bounding box center [921, 222] width 27 height 27
select select "Ordinary ([DATE])"
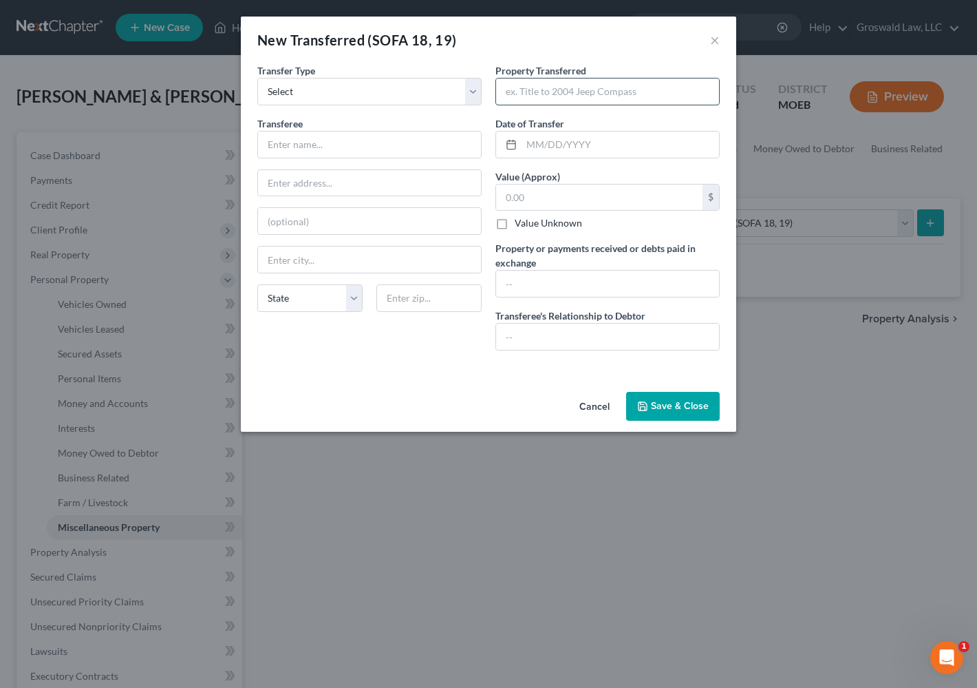
click at [556, 96] on input "text" at bounding box center [607, 91] width 223 height 26
type input "2022 Big Tex Trailer"
click at [552, 151] on input "text" at bounding box center [621, 144] width 198 height 26
type input "01/2025"
click at [570, 192] on input "text" at bounding box center [599, 197] width 207 height 26
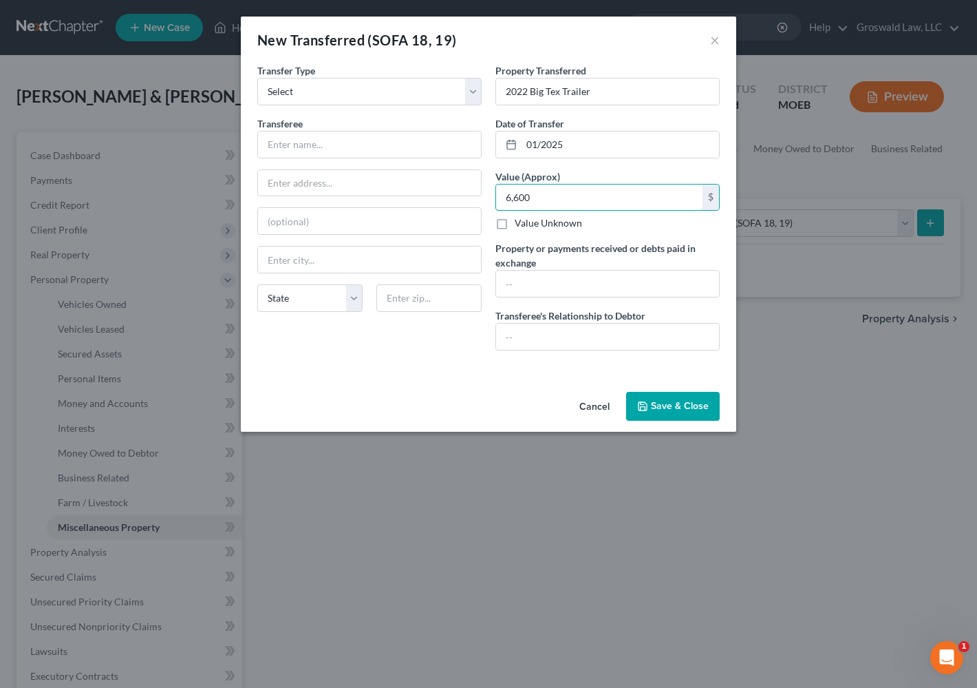
type input "6,600"
drag, startPoint x: 606, startPoint y: 145, endPoint x: 523, endPoint y: 145, distance: 82.6
click at [523, 145] on input "01/2025" at bounding box center [621, 144] width 198 height 26
type input "02/2025"
click at [558, 284] on input "text" at bounding box center [607, 284] width 223 height 26
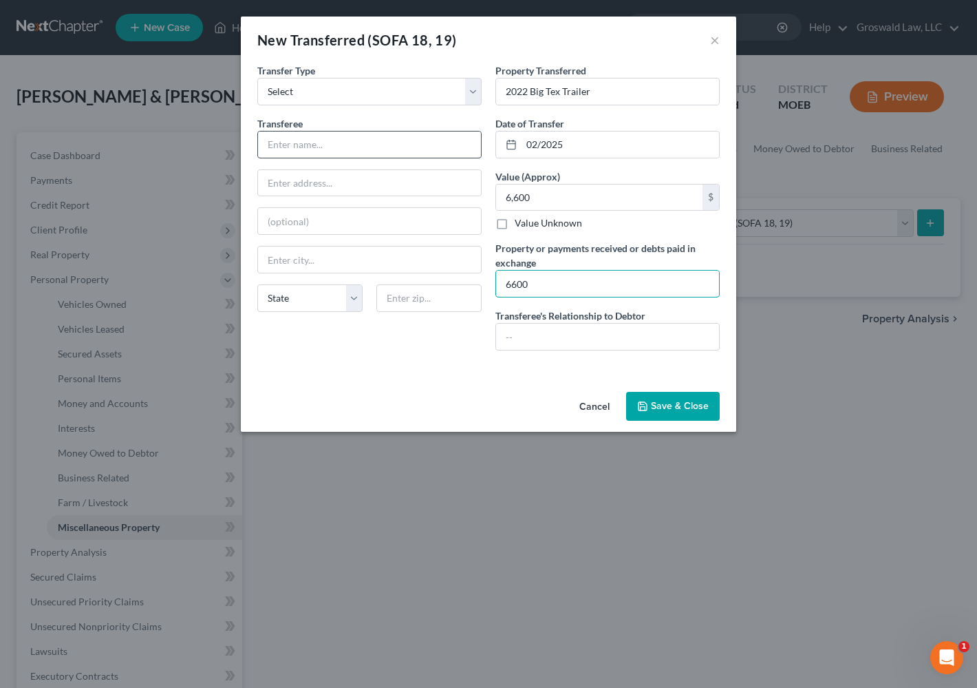
type input "6600"
click at [290, 136] on input "text" at bounding box center [369, 144] width 223 height 26
type input "x"
click at [658, 403] on button "Save & Close" at bounding box center [673, 406] width 94 height 29
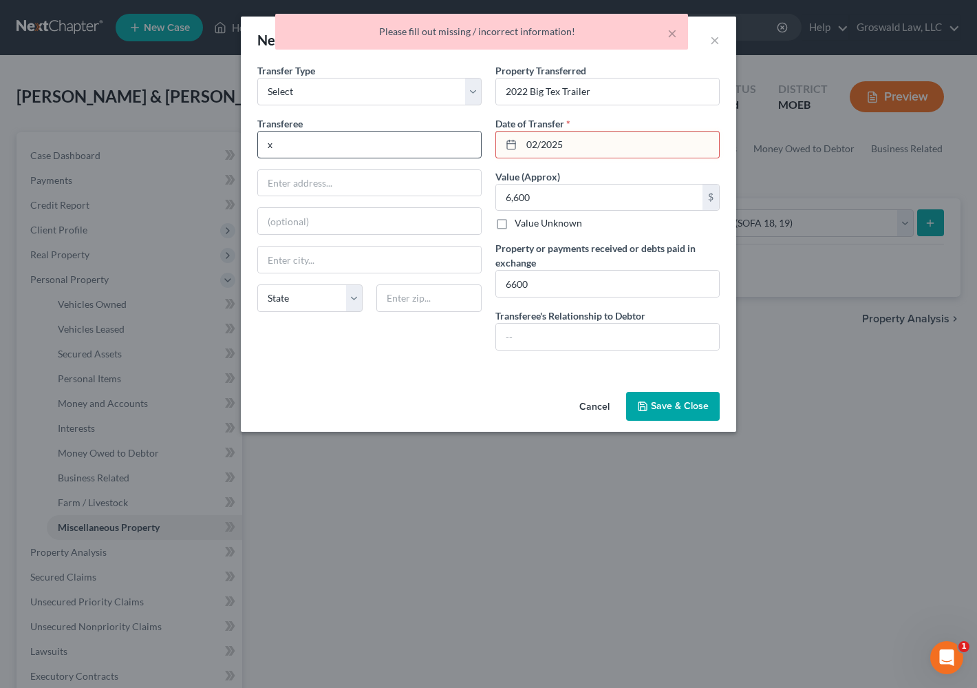
drag, startPoint x: 574, startPoint y: 146, endPoint x: 458, endPoint y: 146, distance: 115.6
click at [458, 146] on div "Transfer Type * Select Ordinary ([DATE]) [DATE] Transferee * x State [US_STATE]…" at bounding box center [489, 212] width 476 height 298
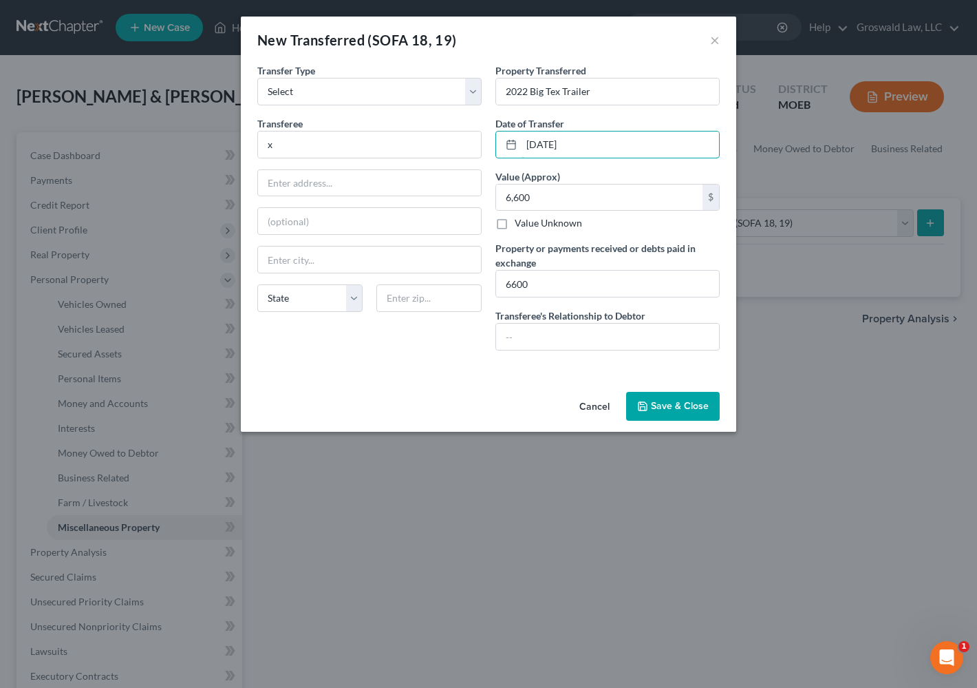
type input "[DATE]"
drag, startPoint x: 675, startPoint y: 399, endPoint x: 522, endPoint y: 331, distance: 166.7
click at [674, 399] on button "Save & Close" at bounding box center [673, 406] width 94 height 29
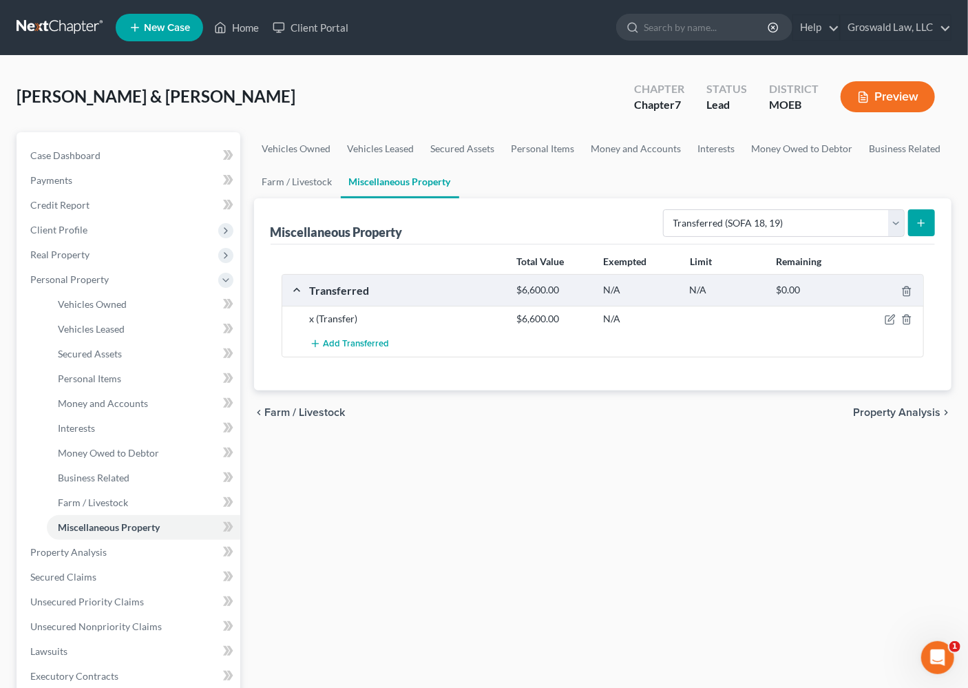
click at [900, 522] on div "Vehicles Owned Vehicles Leased Secured Assets Personal Items Money and Accounts…" at bounding box center [603, 542] width 712 height 820
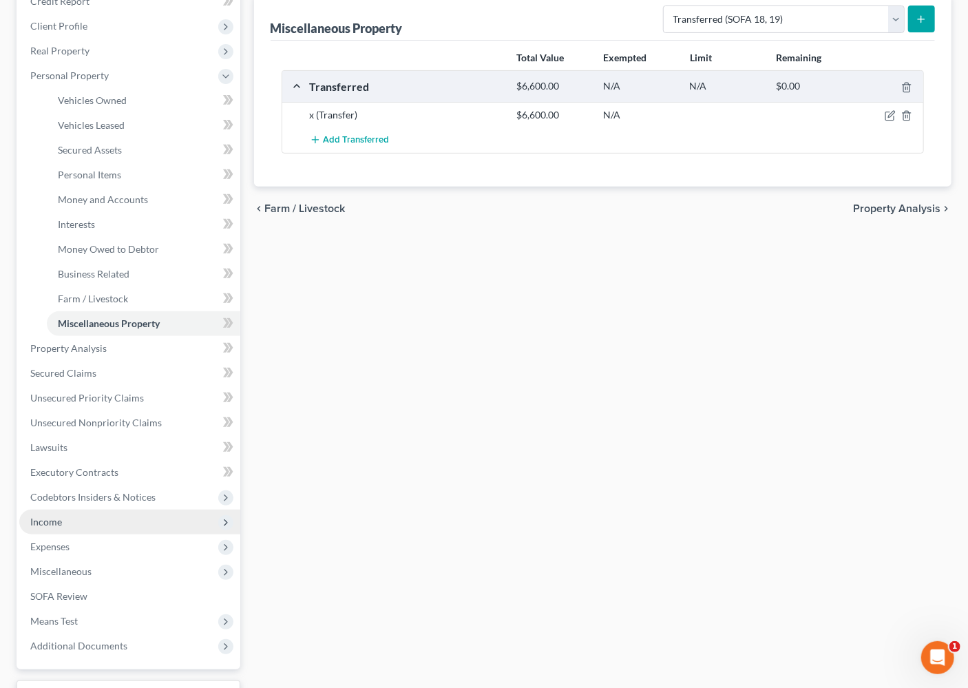
scroll to position [315, 0]
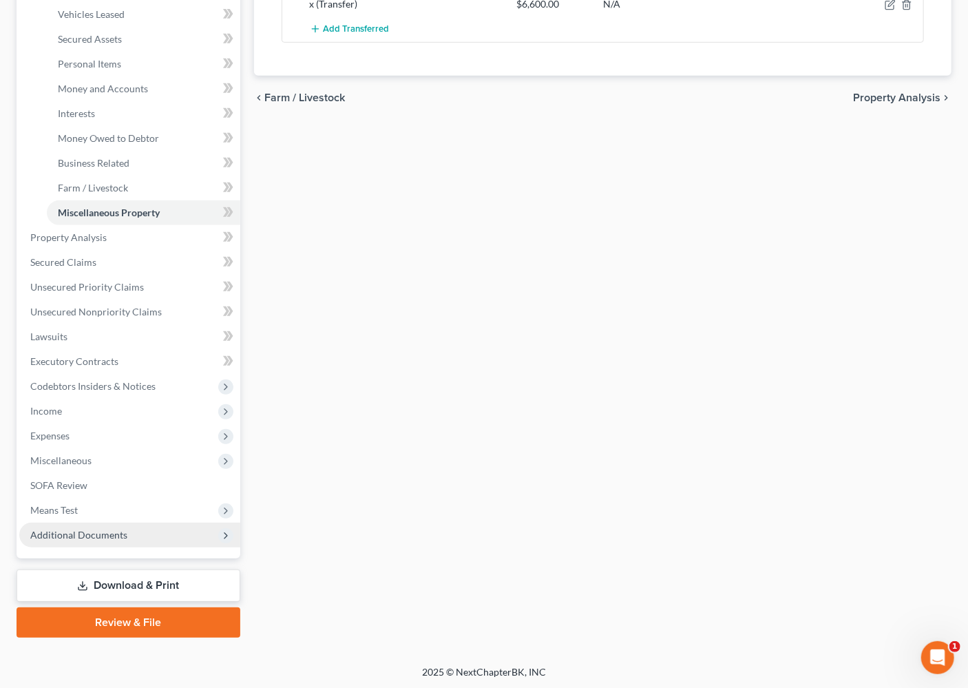
click at [108, 534] on span "Additional Documents" at bounding box center [78, 535] width 97 height 12
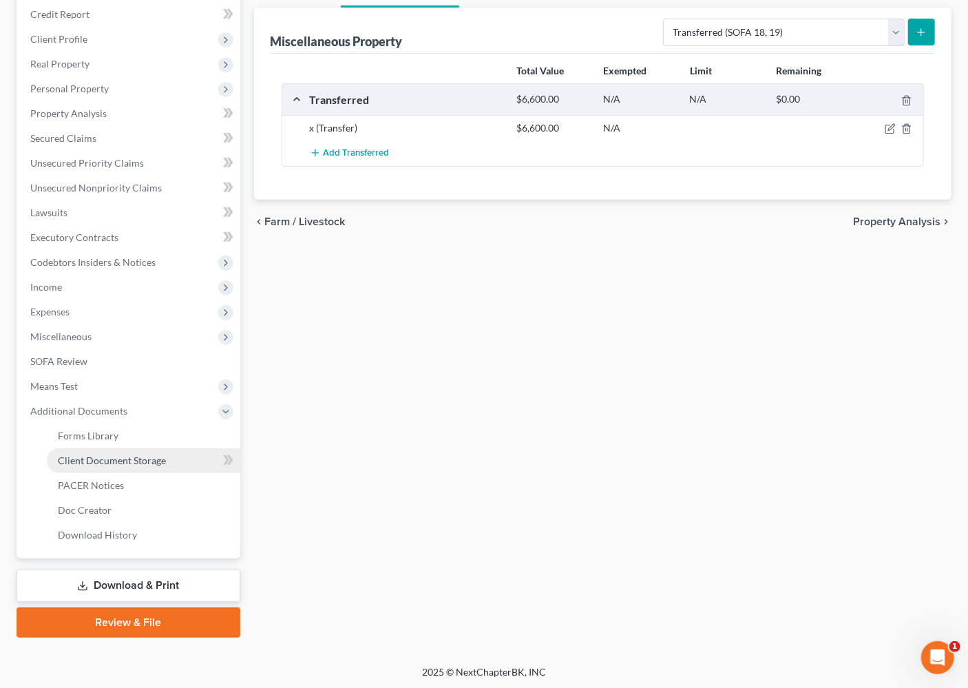
click at [114, 463] on span "Client Document Storage" at bounding box center [112, 460] width 108 height 12
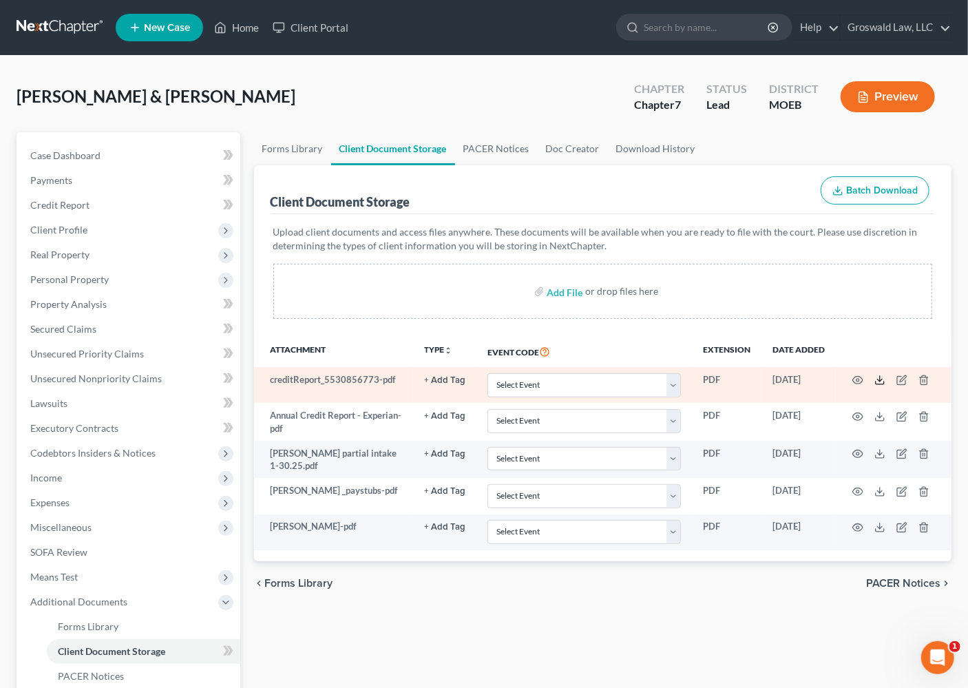
click at [876, 377] on icon at bounding box center [879, 379] width 11 height 11
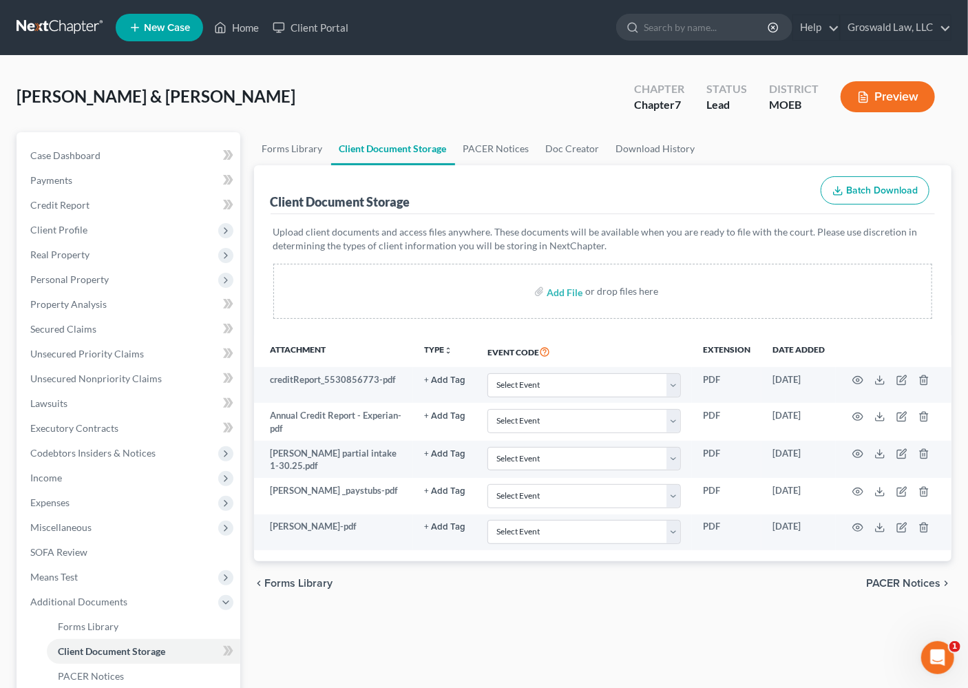
drag, startPoint x: 849, startPoint y: 138, endPoint x: 841, endPoint y: 131, distance: 10.3
click at [849, 137] on ul "Forms Library Client Document Storage PACER Notices Doc Creator Download History" at bounding box center [603, 148] width 698 height 33
drag, startPoint x: 53, startPoint y: 156, endPoint x: 63, endPoint y: 158, distance: 9.7
click at [53, 156] on span "Case Dashboard" at bounding box center [65, 155] width 70 height 12
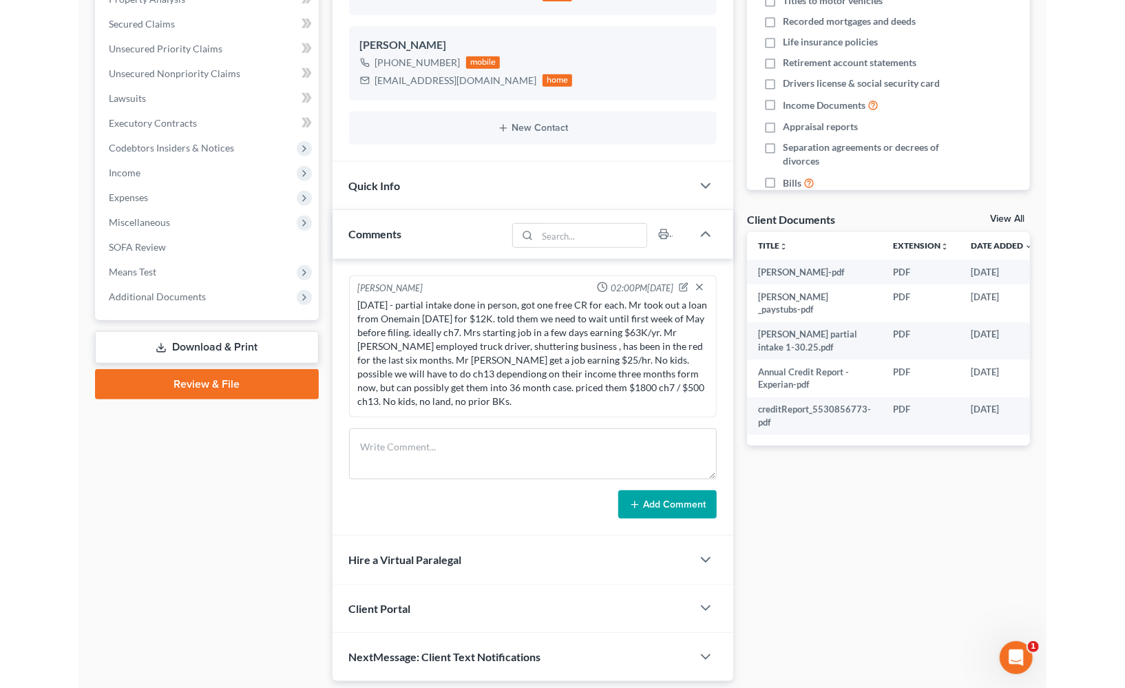
scroll to position [313, 0]
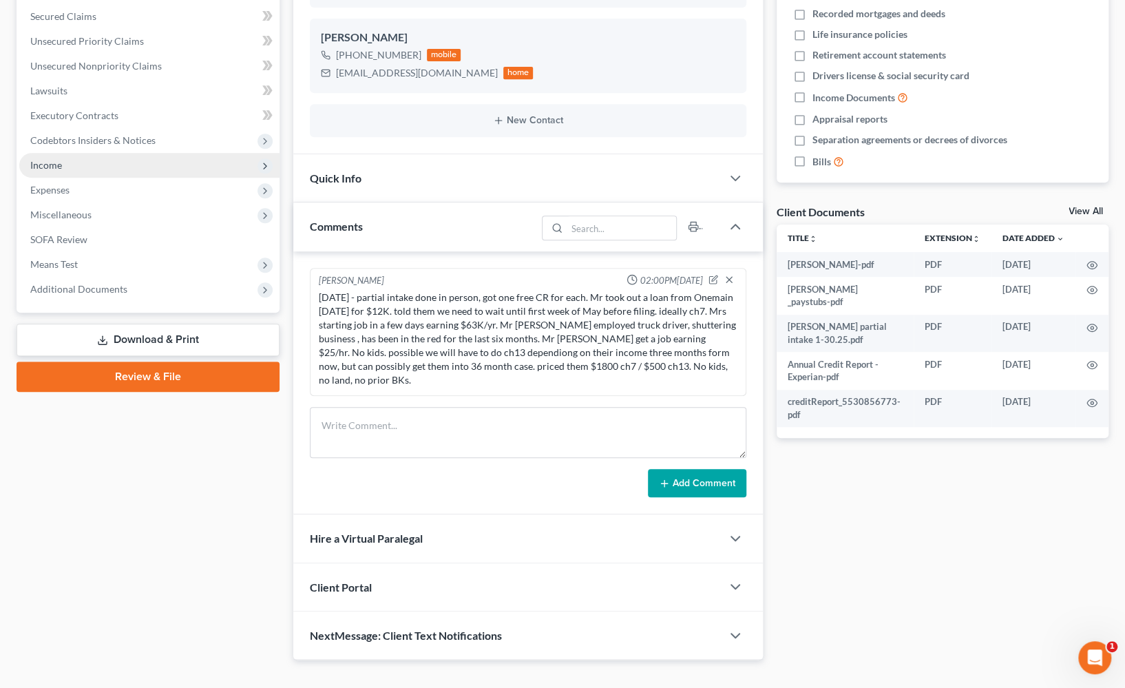
click at [72, 167] on span "Income" at bounding box center [149, 165] width 260 height 25
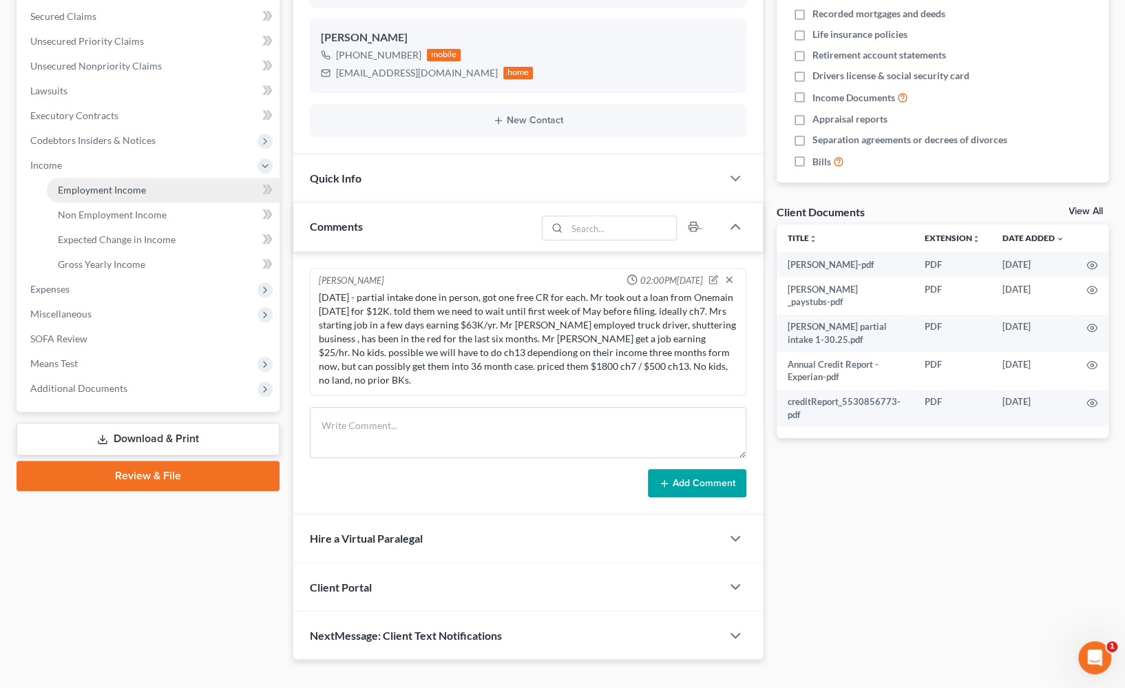
drag, startPoint x: 141, startPoint y: 187, endPoint x: 184, endPoint y: 187, distance: 43.4
click at [141, 187] on span "Employment Income" at bounding box center [102, 190] width 88 height 12
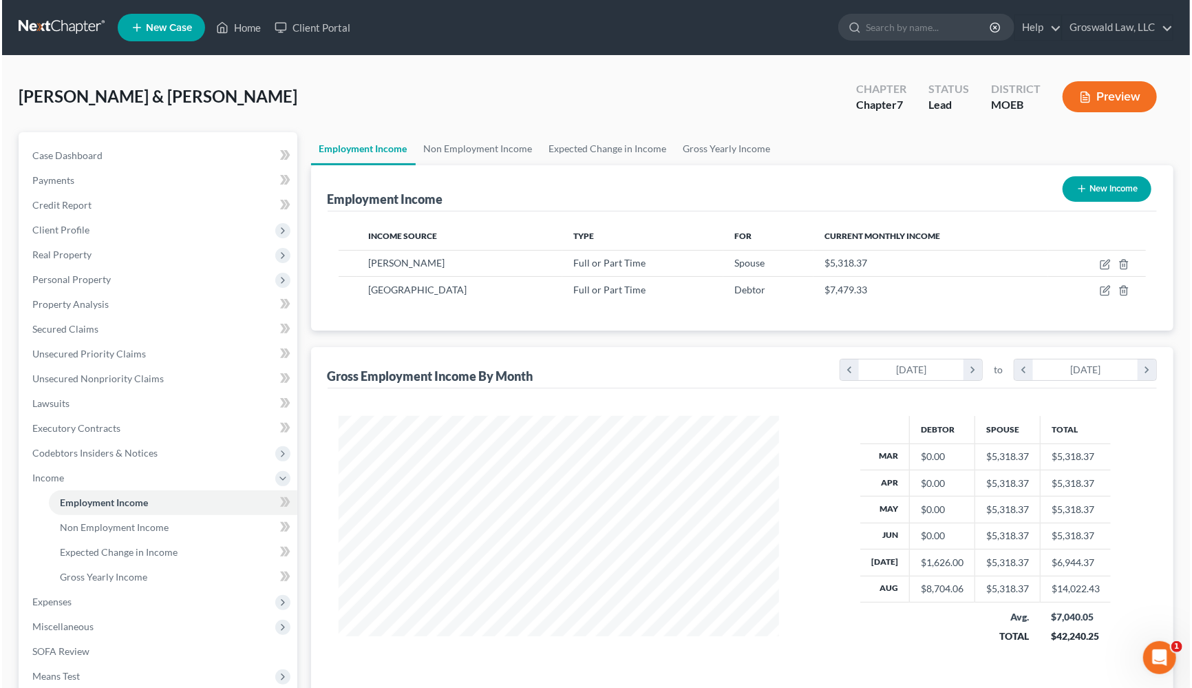
scroll to position [246, 489]
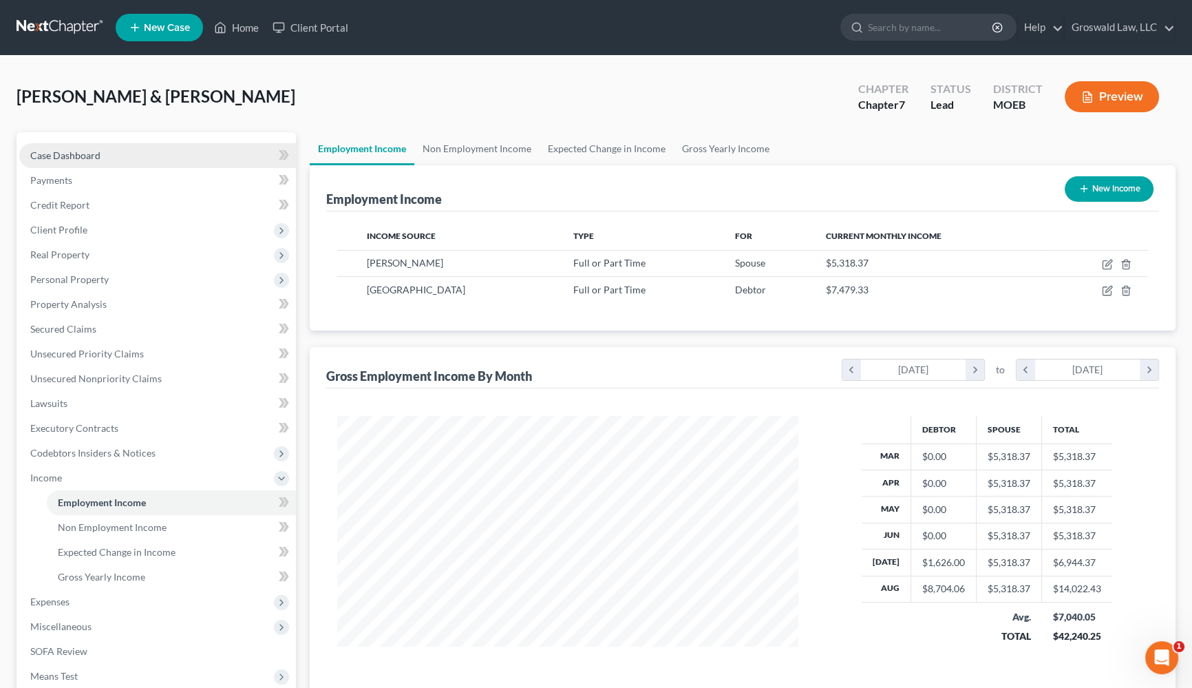
click at [138, 154] on link "Case Dashboard" at bounding box center [157, 155] width 277 height 25
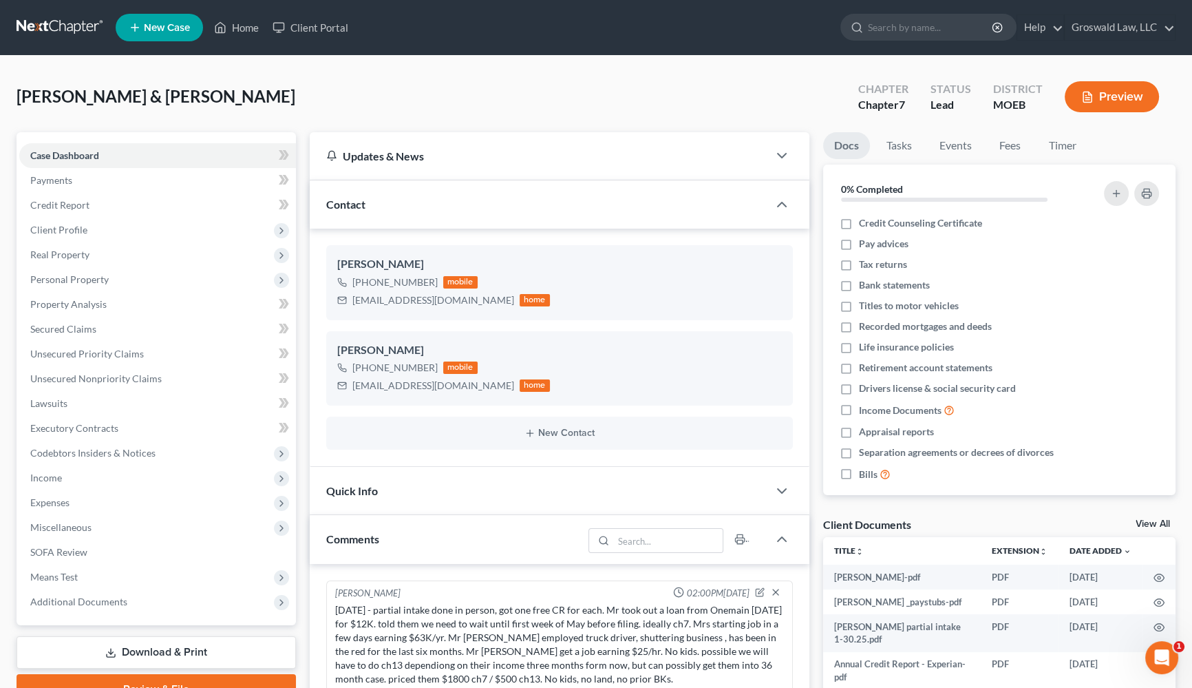
click at [933, 96] on icon "button" at bounding box center [1087, 97] width 12 height 12
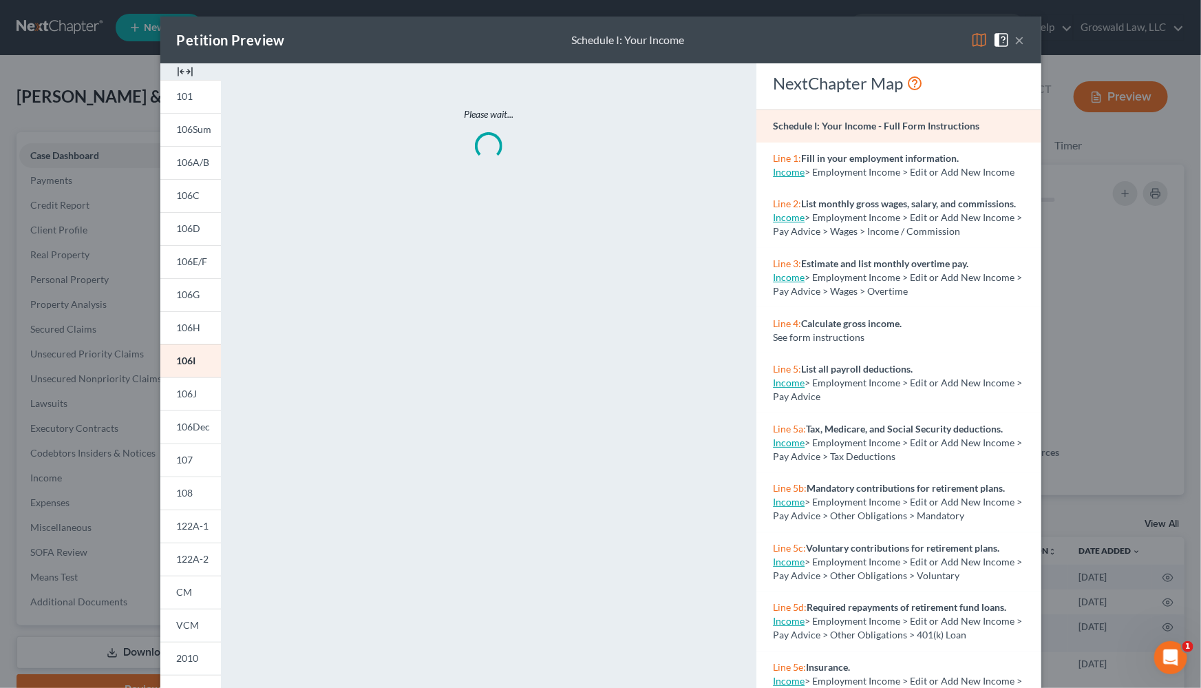
click at [177, 67] on img at bounding box center [185, 71] width 17 height 17
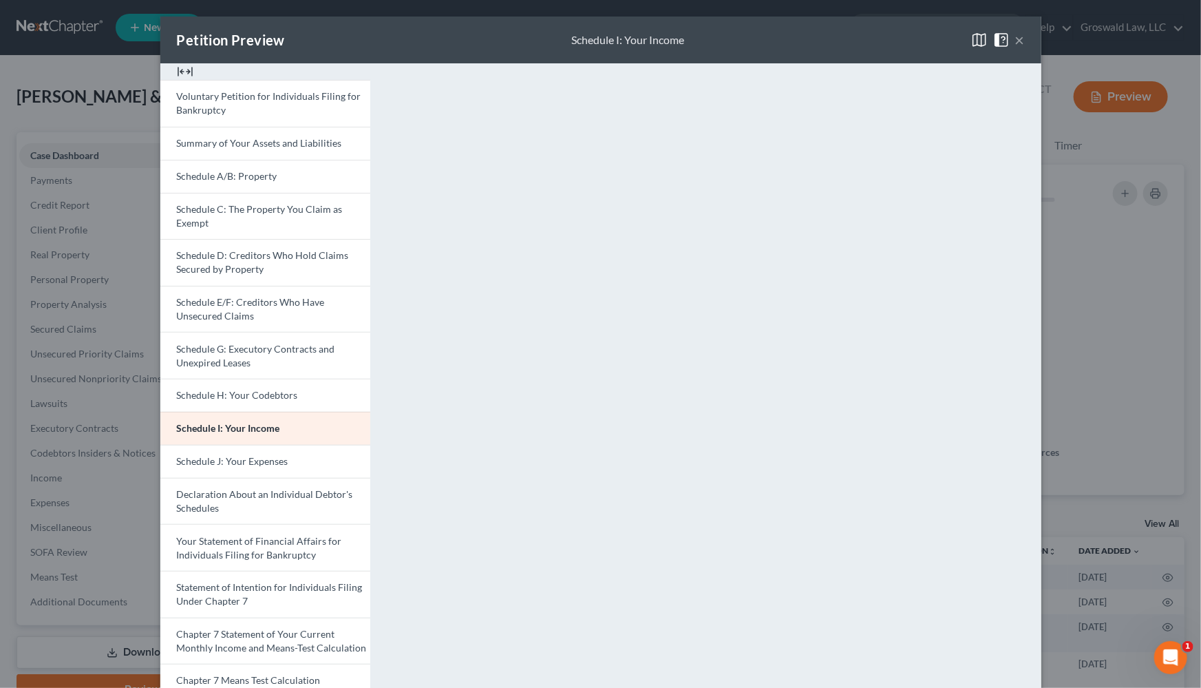
click at [933, 45] on button "×" at bounding box center [1020, 40] width 10 height 17
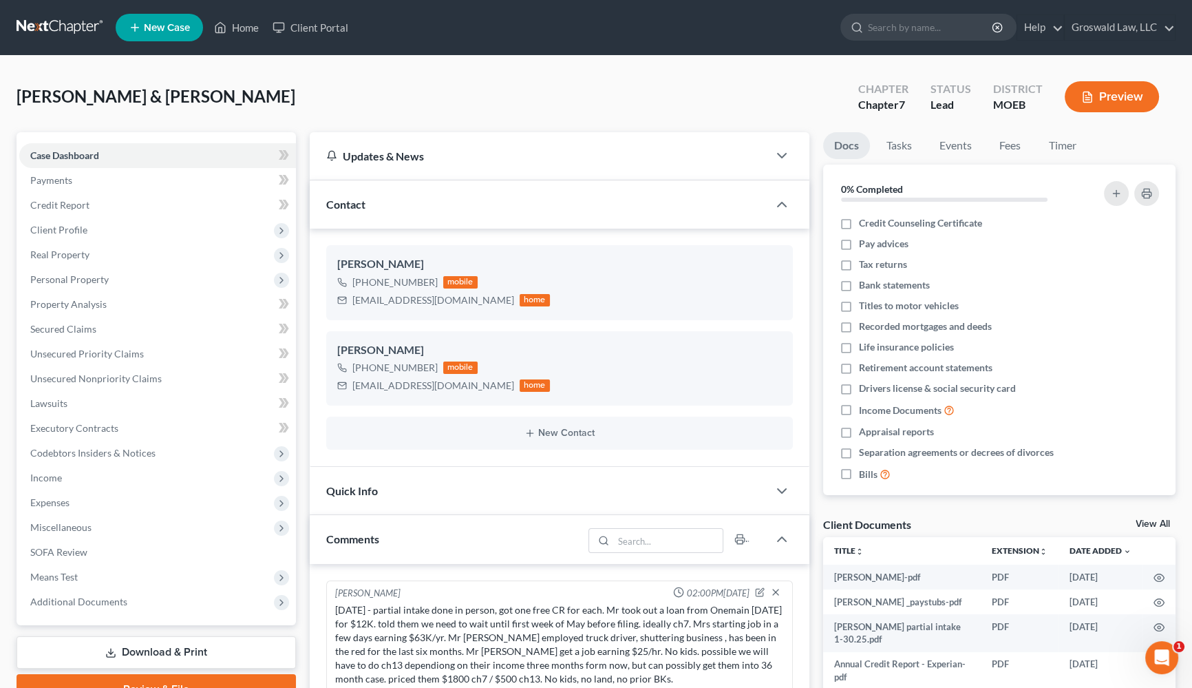
drag, startPoint x: 688, startPoint y: 89, endPoint x: 785, endPoint y: 4, distance: 128.3
click at [692, 81] on div "[PERSON_NAME] & [PERSON_NAME] Upgraded Chapter Chapter 7 Status Lead District M…" at bounding box center [596, 102] width 1159 height 60
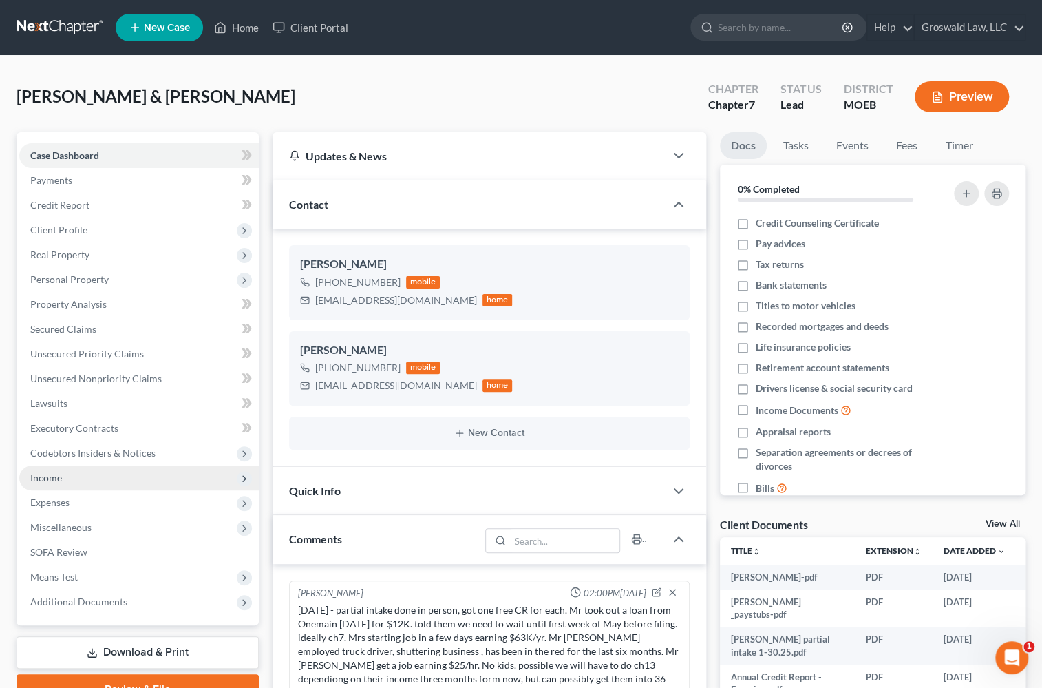
click at [96, 478] on span "Income" at bounding box center [139, 477] width 240 height 25
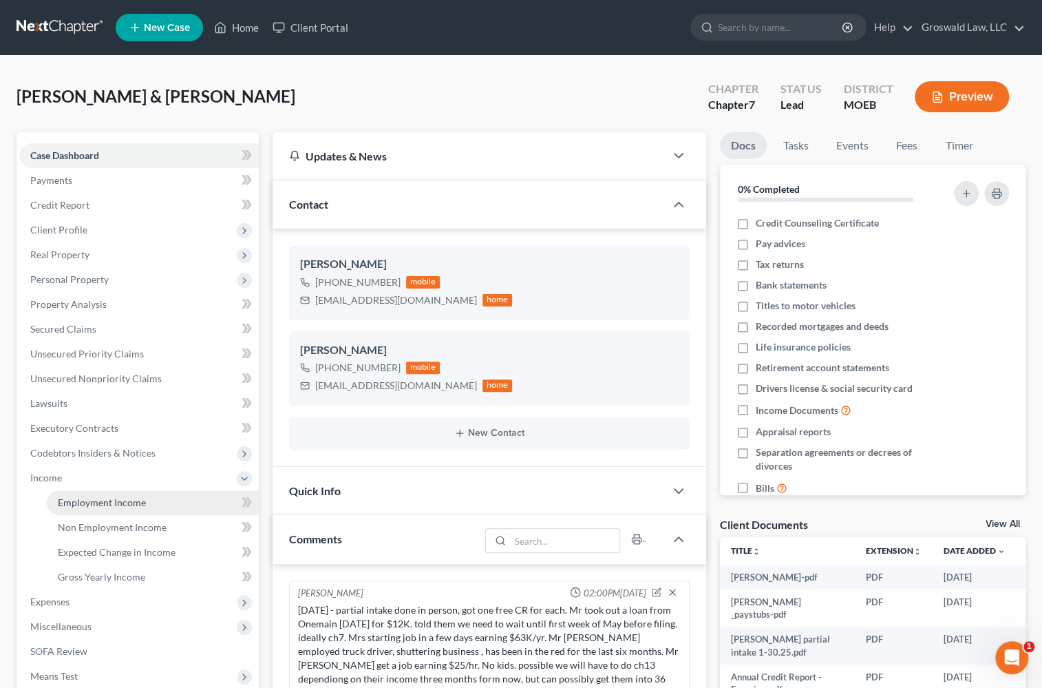
click at [112, 500] on span "Employment Income" at bounding box center [102, 502] width 88 height 12
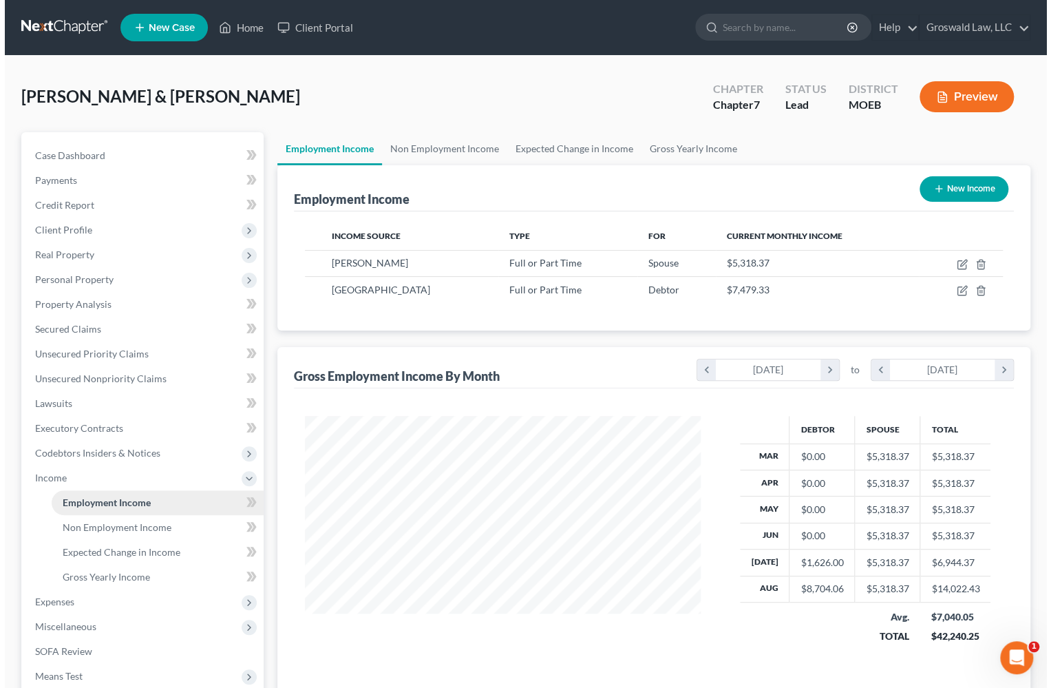
scroll to position [246, 423]
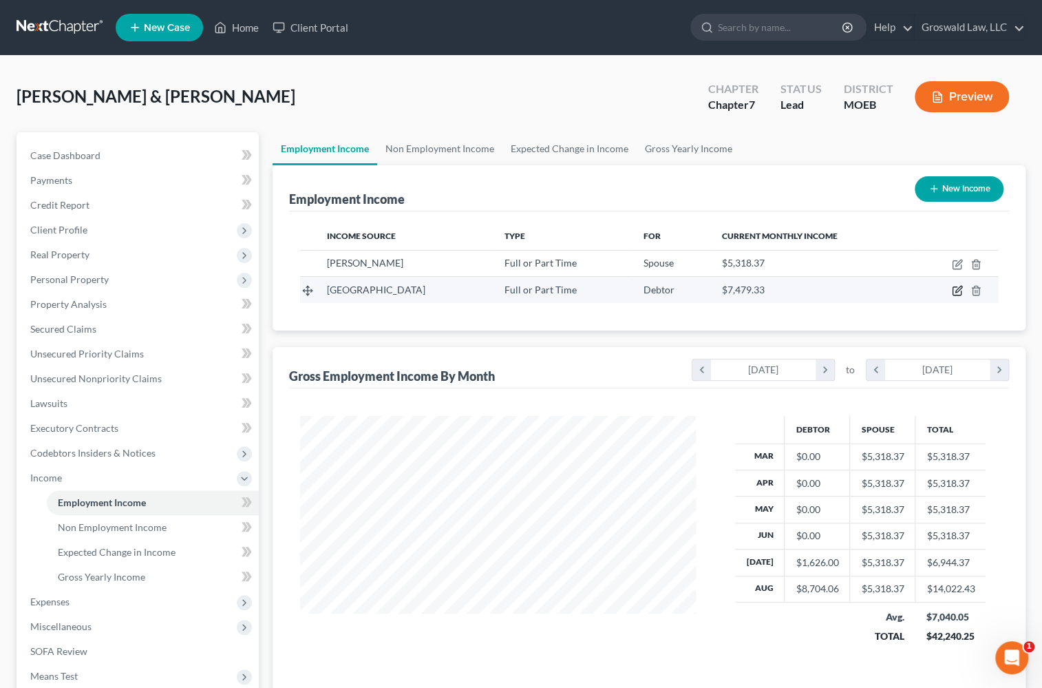
click at [933, 285] on icon "button" at bounding box center [957, 290] width 11 height 11
select select "0"
select select "3"
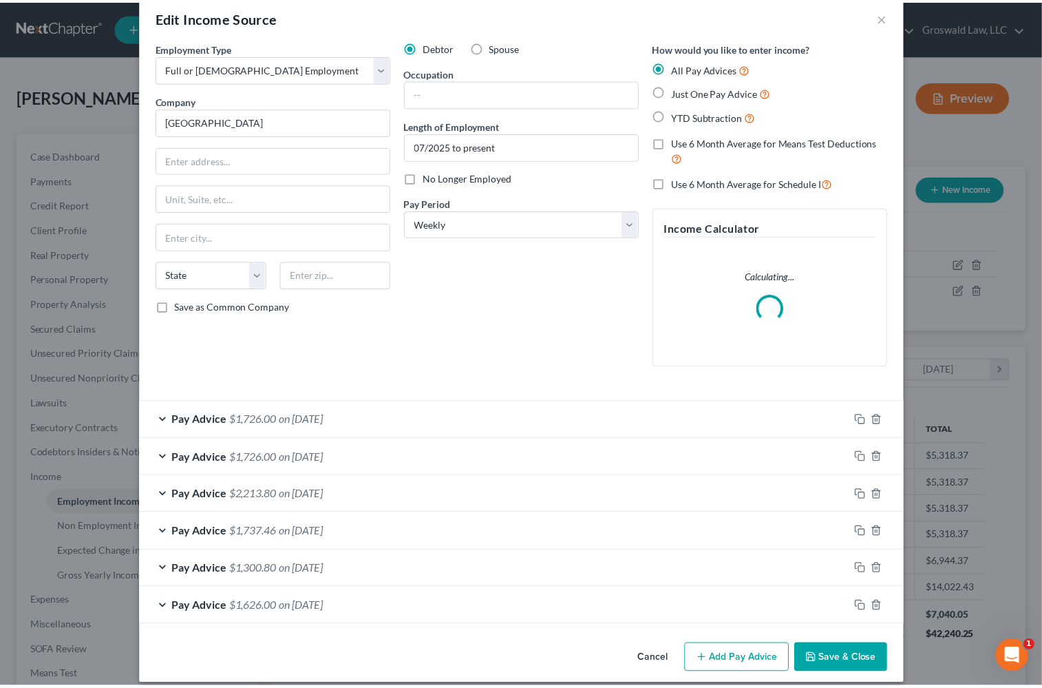
scroll to position [35, 0]
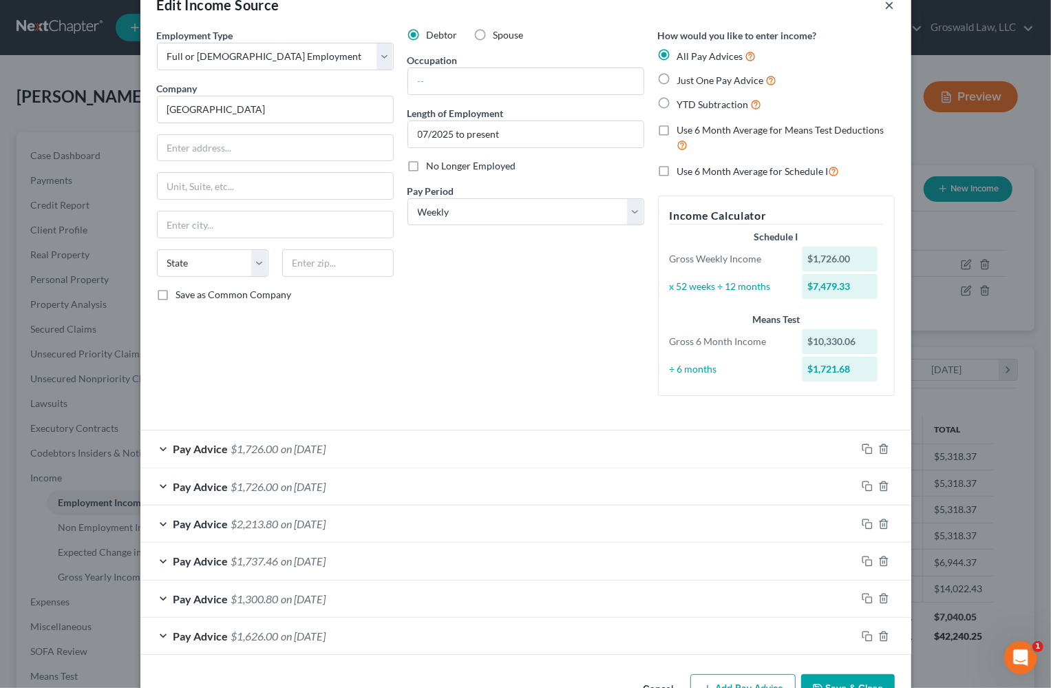
click at [886, 8] on button "×" at bounding box center [890, 5] width 10 height 17
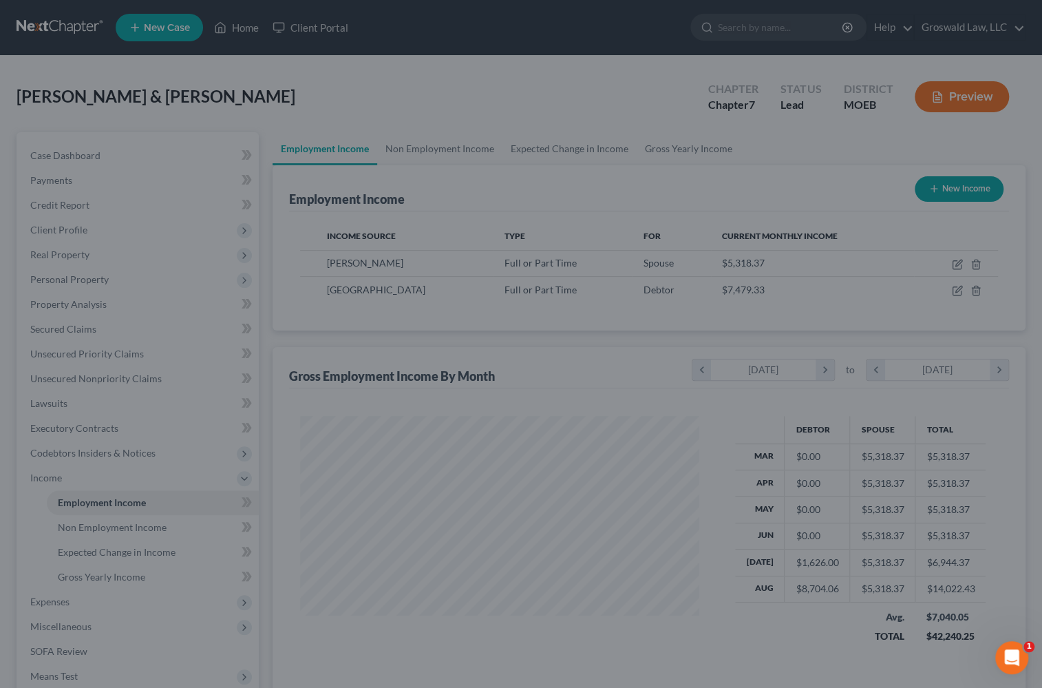
scroll to position [688111, 687934]
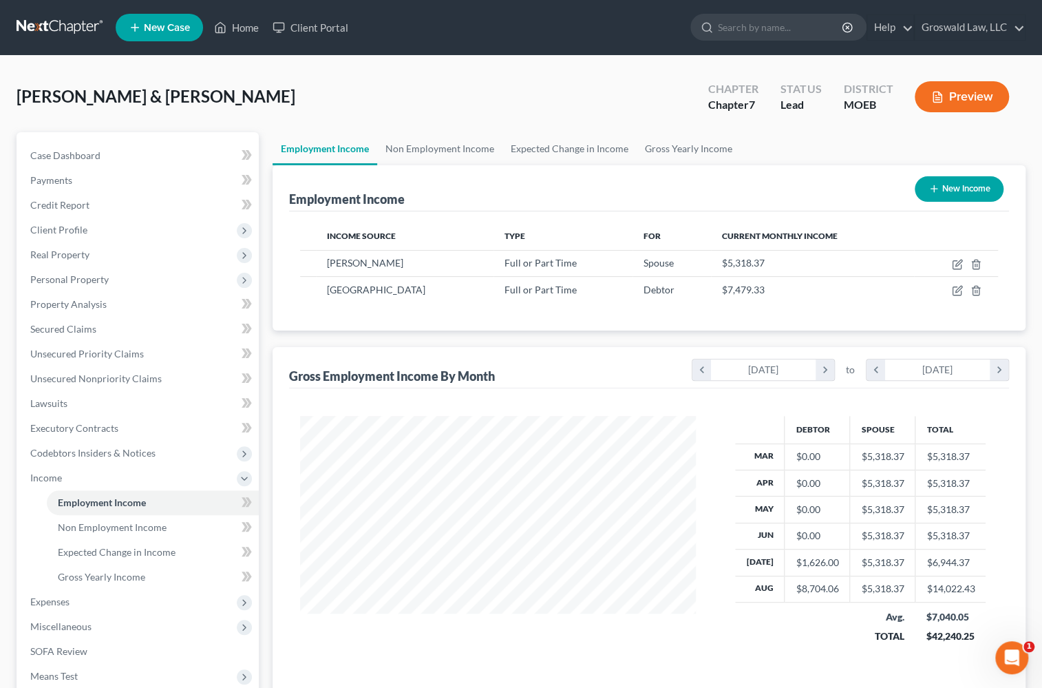
click at [639, 182] on div "Employment Income New Income" at bounding box center [649, 188] width 721 height 46
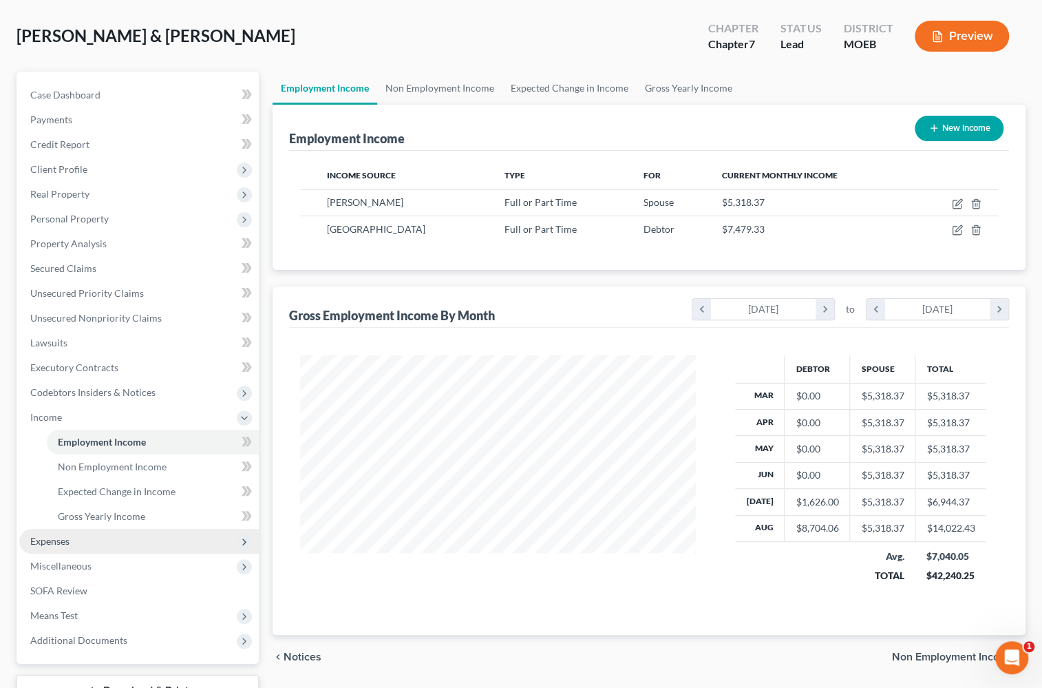
scroll to position [166, 0]
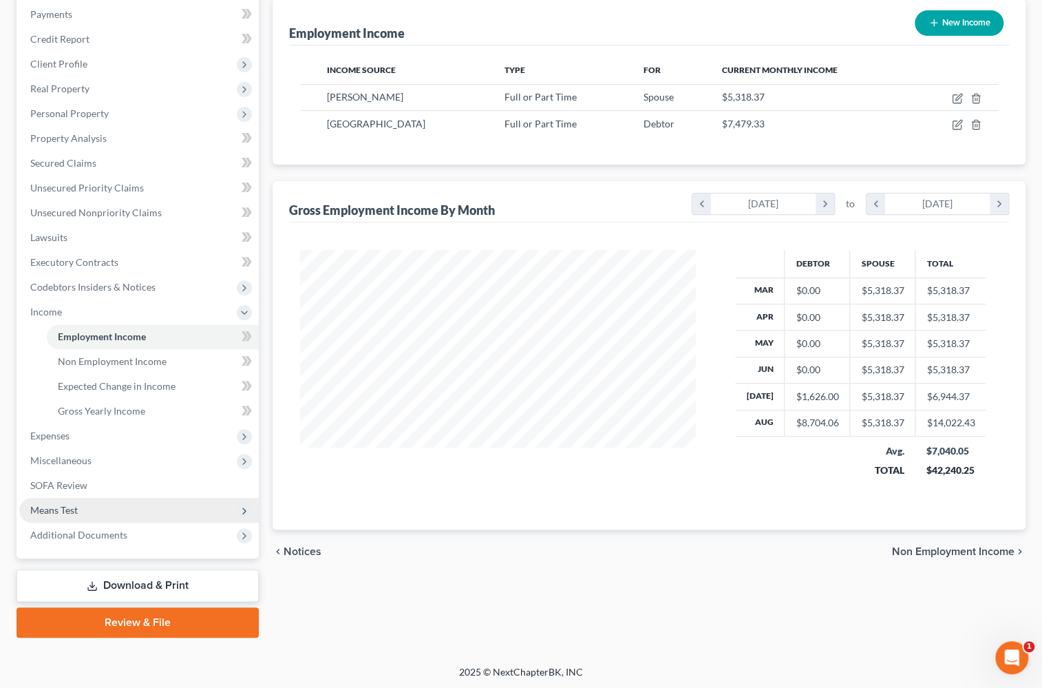
click at [56, 504] on span "Means Test" at bounding box center [53, 510] width 47 height 12
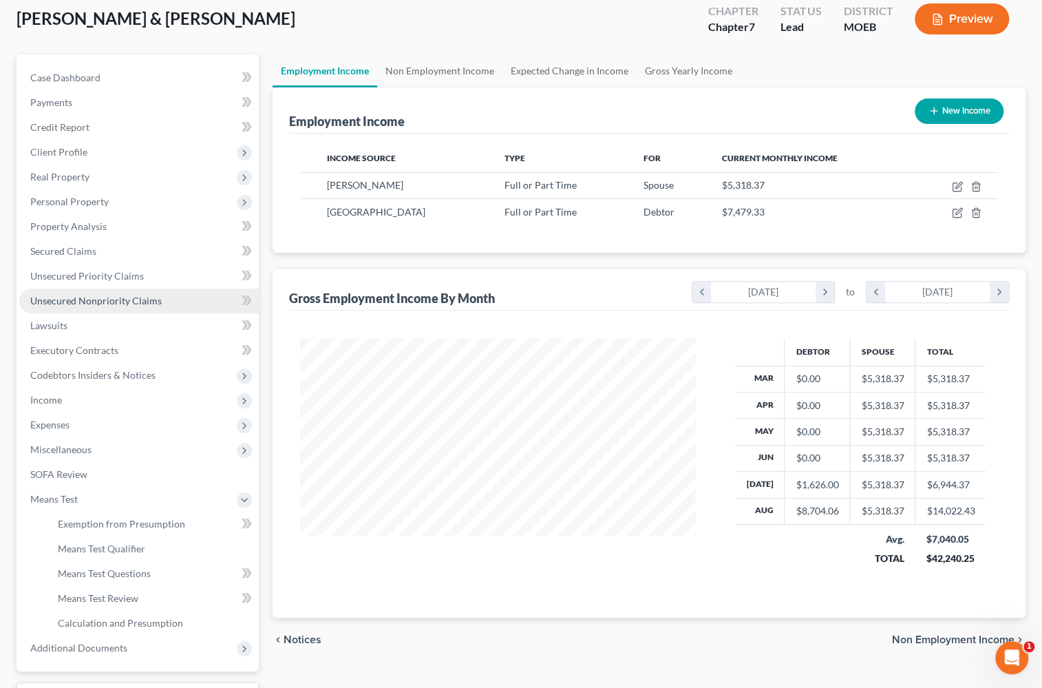
scroll to position [0, 0]
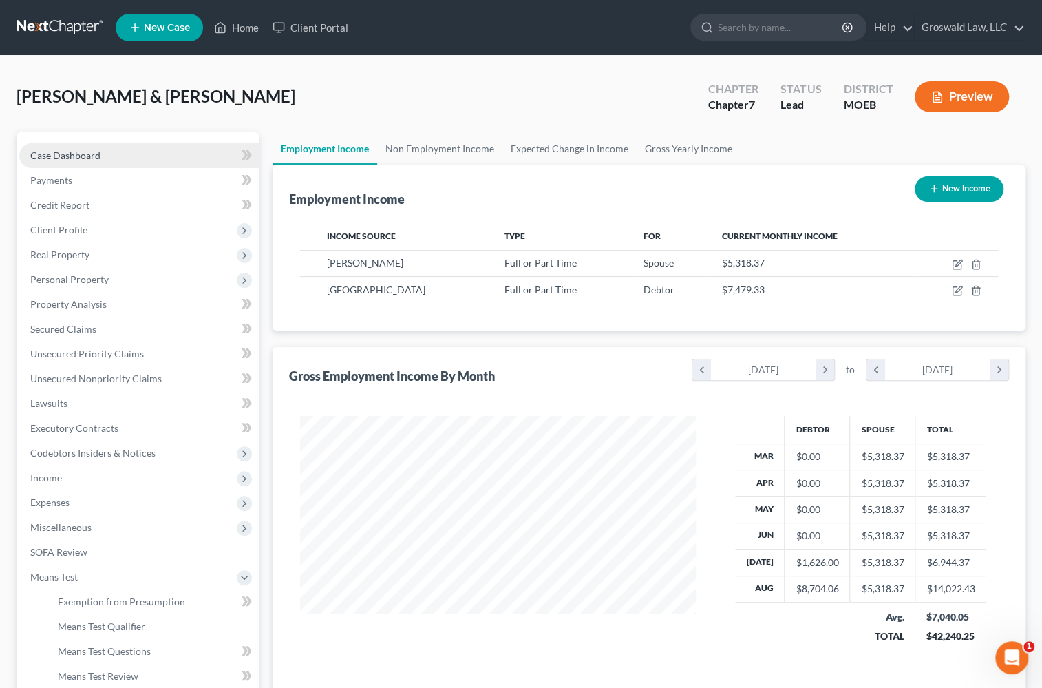
click at [81, 158] on span "Case Dashboard" at bounding box center [65, 155] width 70 height 12
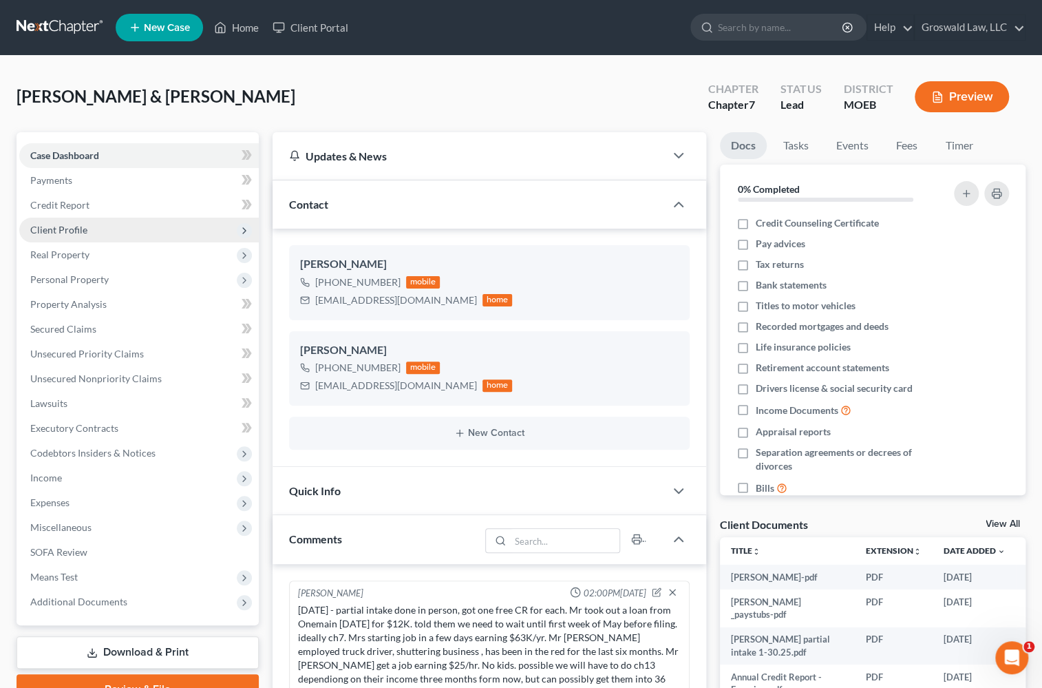
click at [76, 233] on span "Client Profile" at bounding box center [58, 230] width 57 height 12
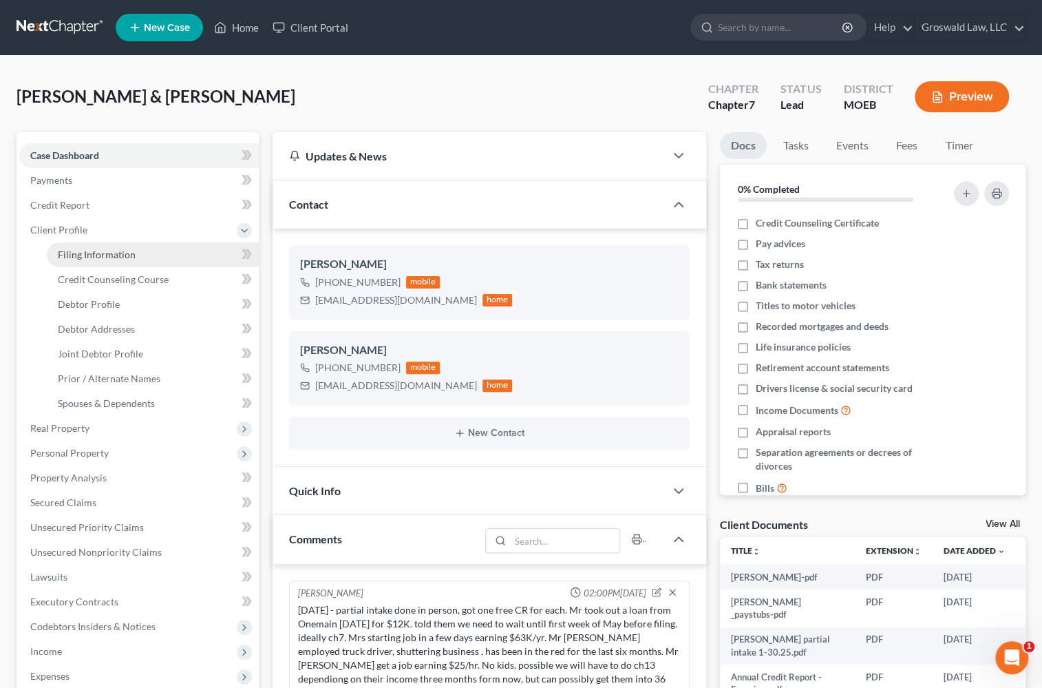
click at [107, 254] on span "Filing Information" at bounding box center [97, 254] width 78 height 12
select select "1"
select select "0"
select select "26"
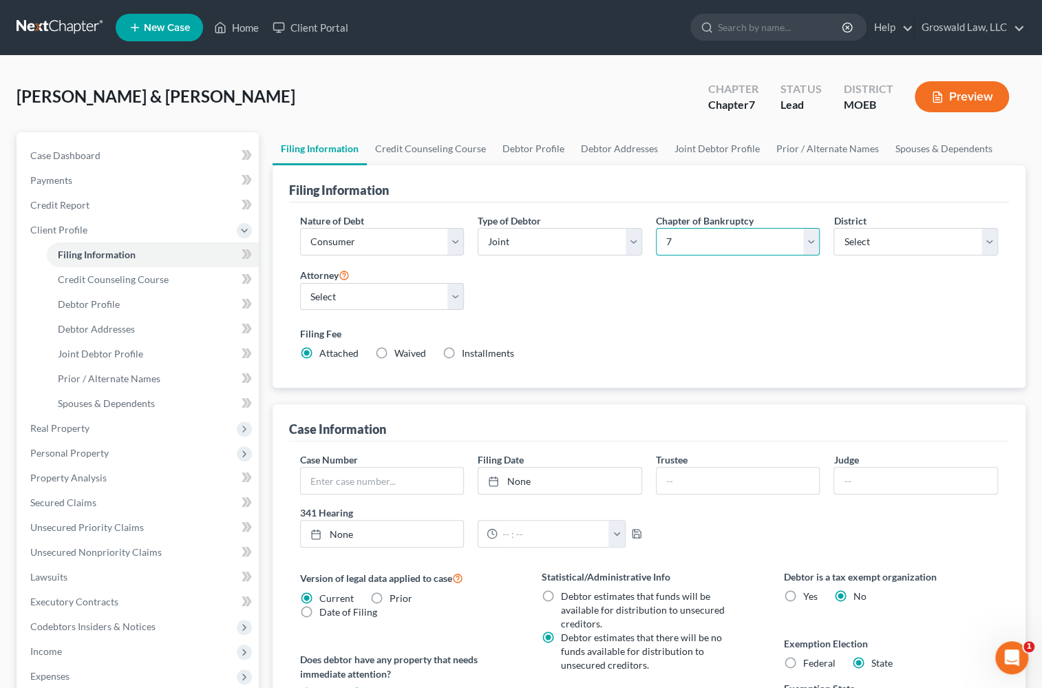
click at [706, 242] on select "Select 7 11 12 13" at bounding box center [738, 242] width 165 height 28
select select "3"
click at [656, 228] on select "Select 7 11 12 13" at bounding box center [738, 242] width 165 height 28
click at [672, 297] on div "Nature of Debt Select Business Consumer Other Nature of Business Select Clearin…" at bounding box center [649, 292] width 712 height 158
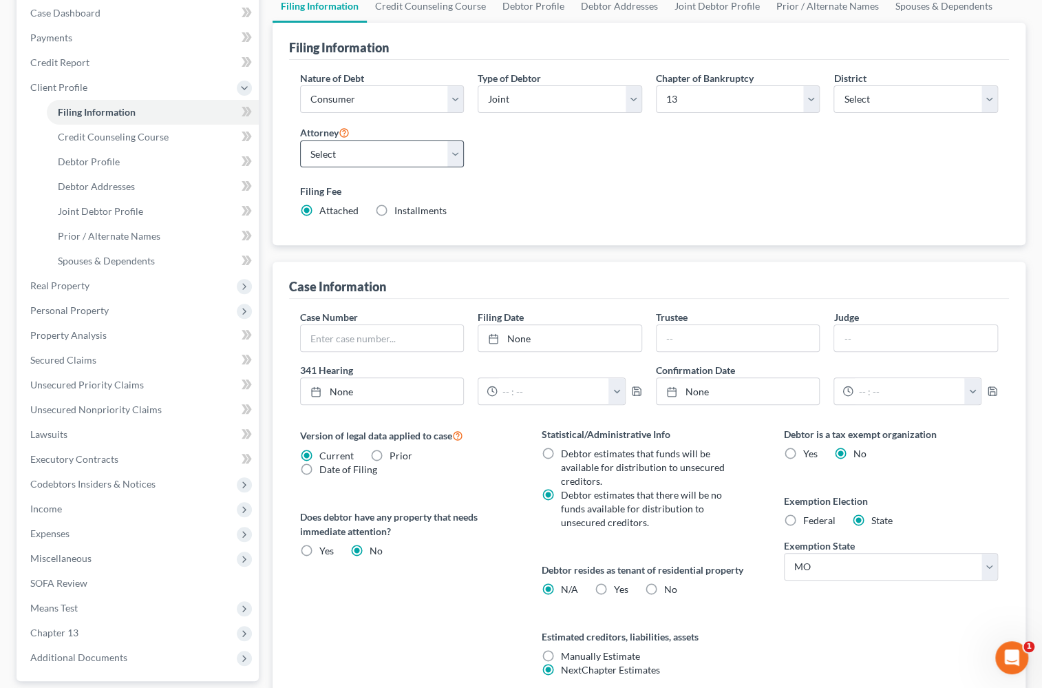
scroll to position [14, 0]
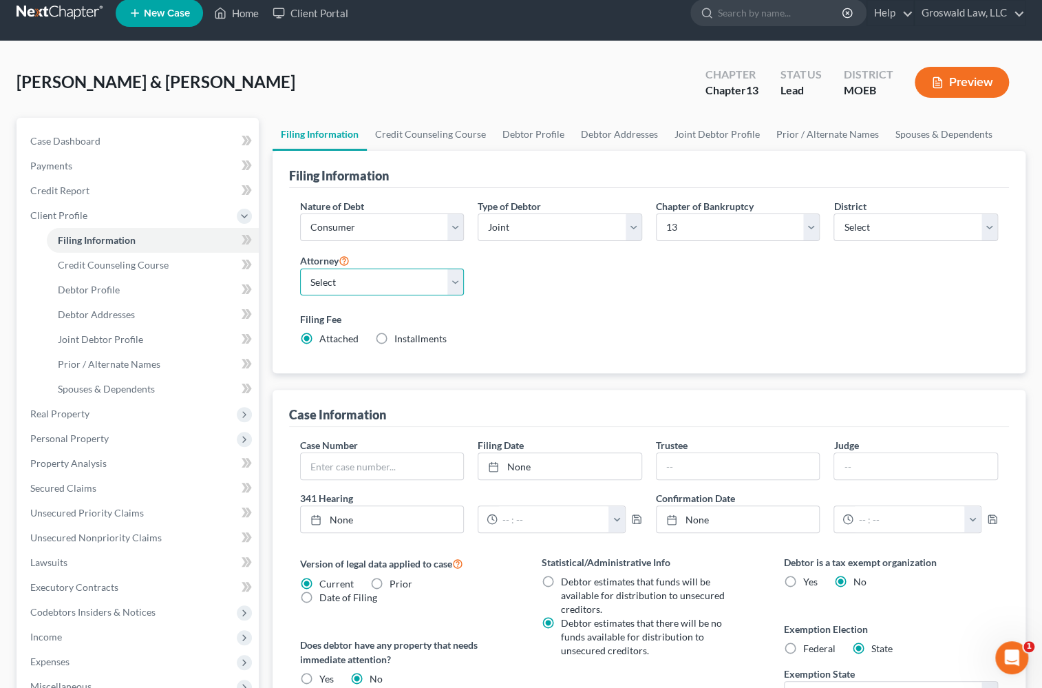
click at [362, 290] on select "Select [PERSON_NAME] - ILSB" at bounding box center [382, 282] width 165 height 28
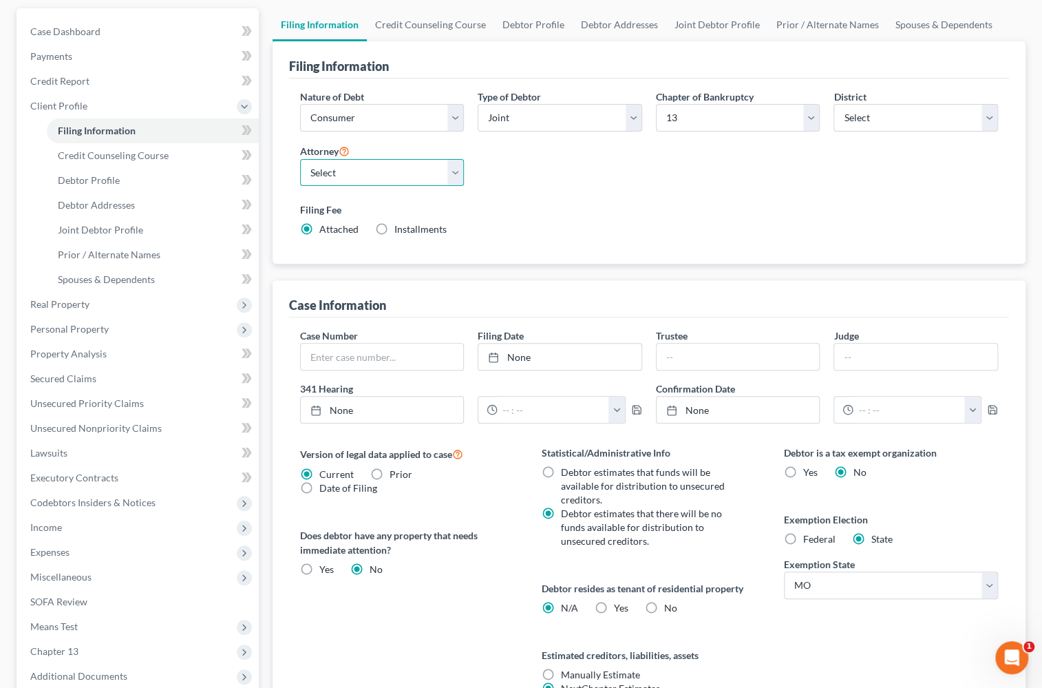
scroll to position [265, 0]
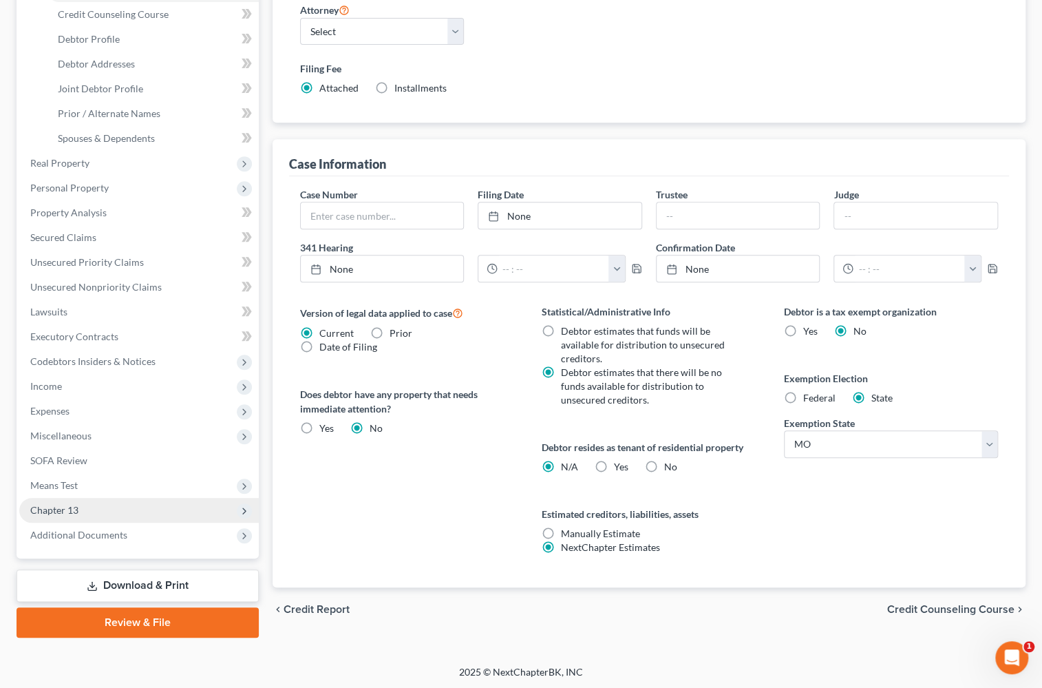
click at [75, 506] on span "Chapter 13" at bounding box center [54, 510] width 48 height 12
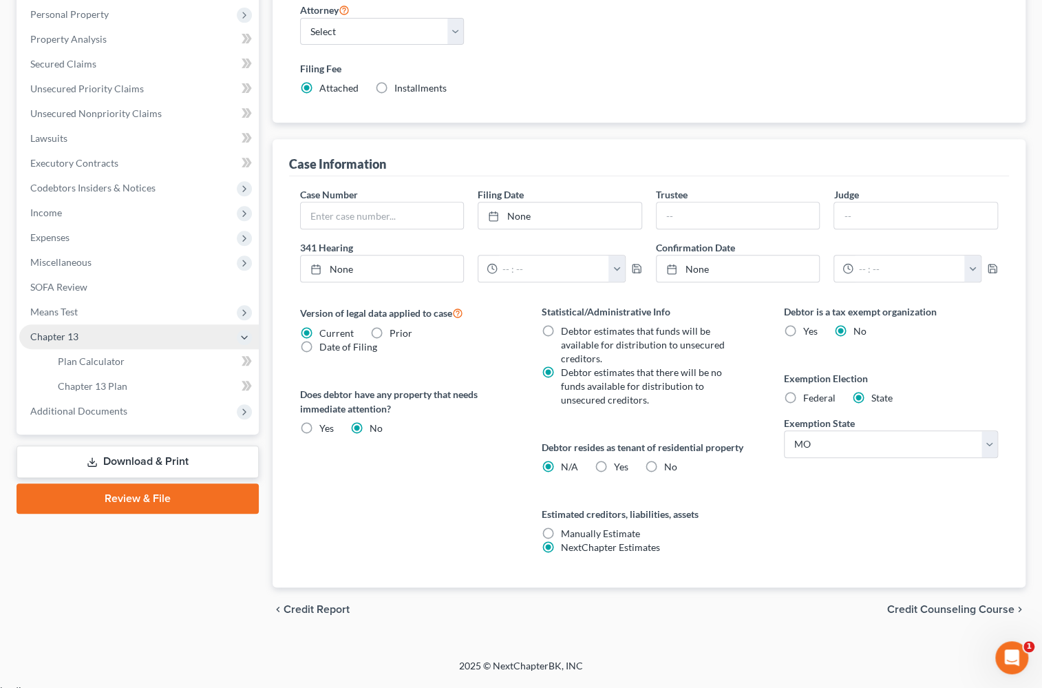
scroll to position [259, 0]
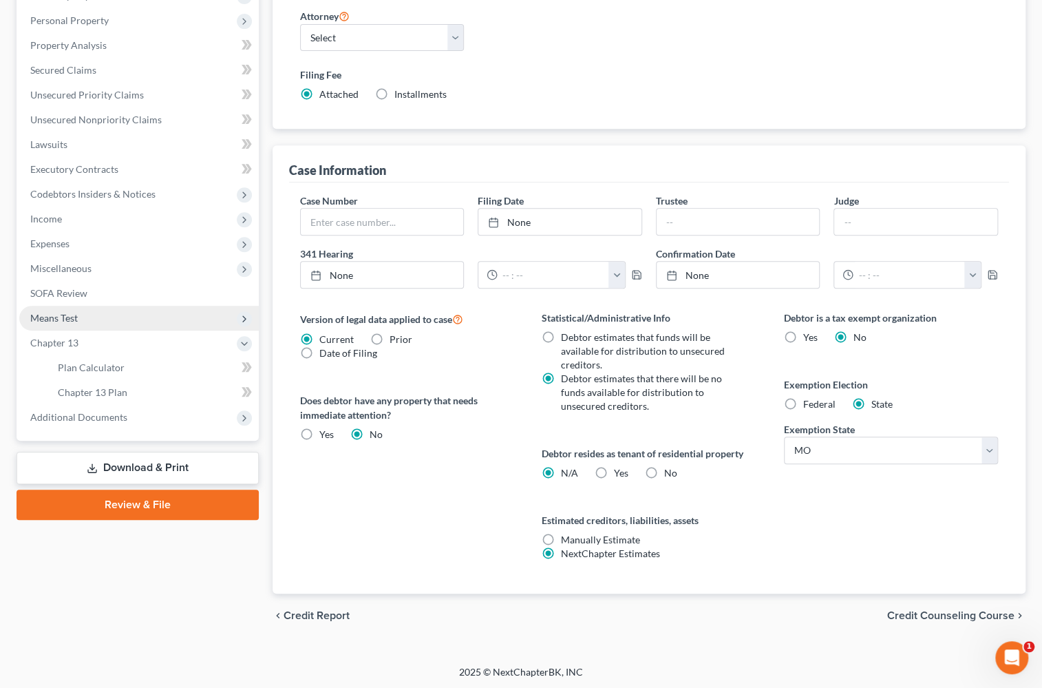
click at [94, 313] on span "Means Test" at bounding box center [139, 318] width 240 height 25
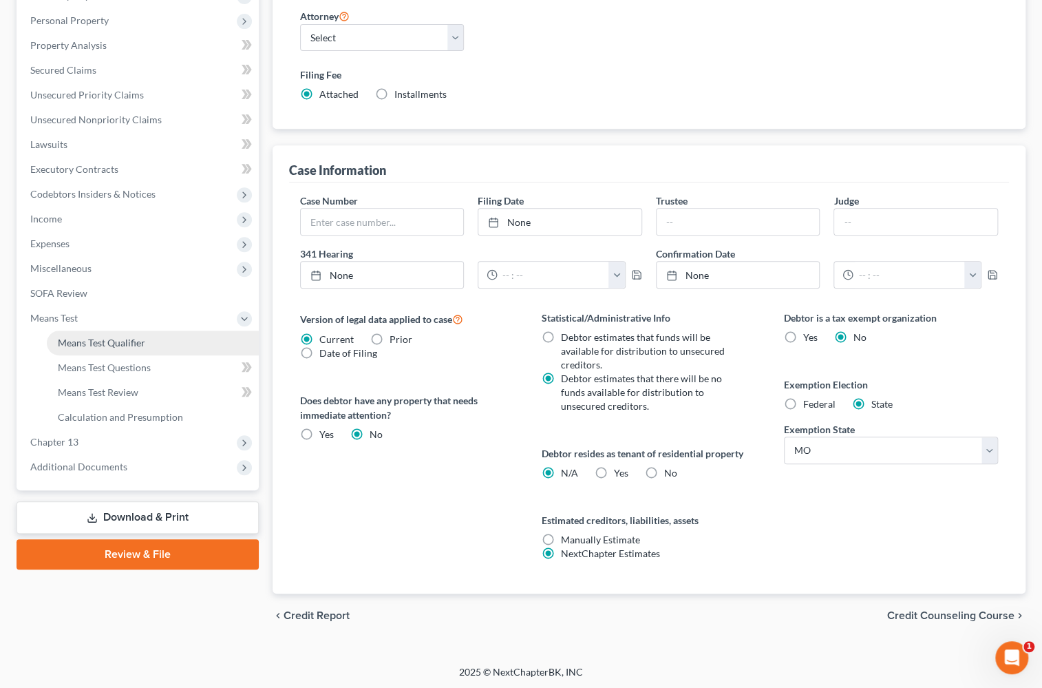
click at [115, 340] on span "Means Test Qualifier" at bounding box center [101, 343] width 87 height 12
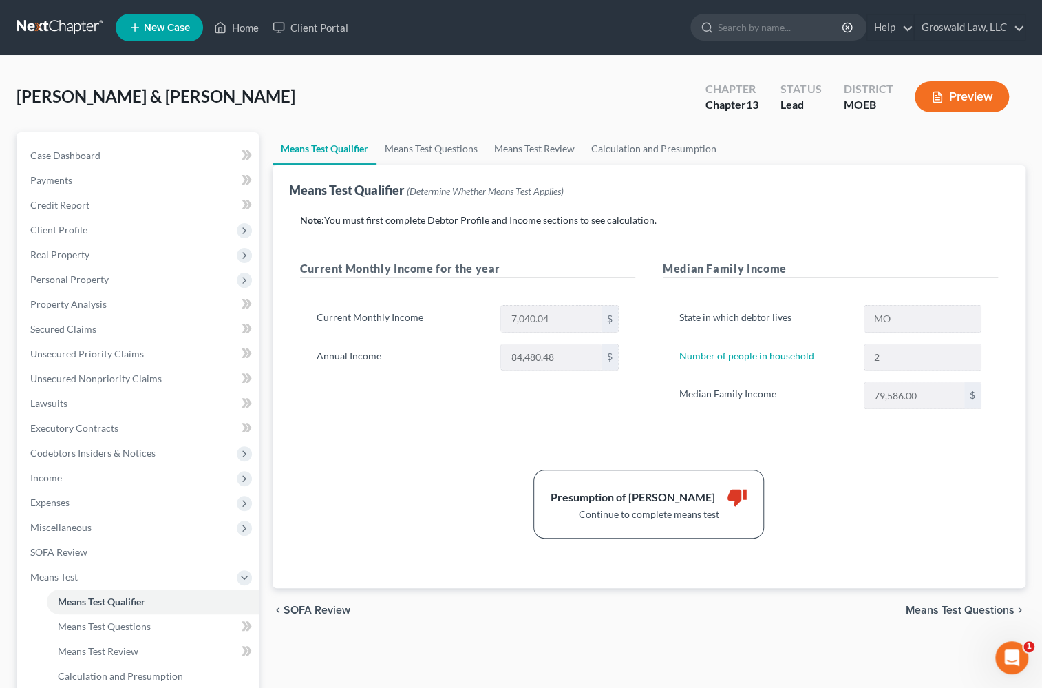
click at [829, 496] on div "Presumption of Abuse Arises thumb_down Continue to complete means test" at bounding box center [649, 503] width 712 height 69
click at [124, 158] on link "Case Dashboard" at bounding box center [139, 155] width 240 height 25
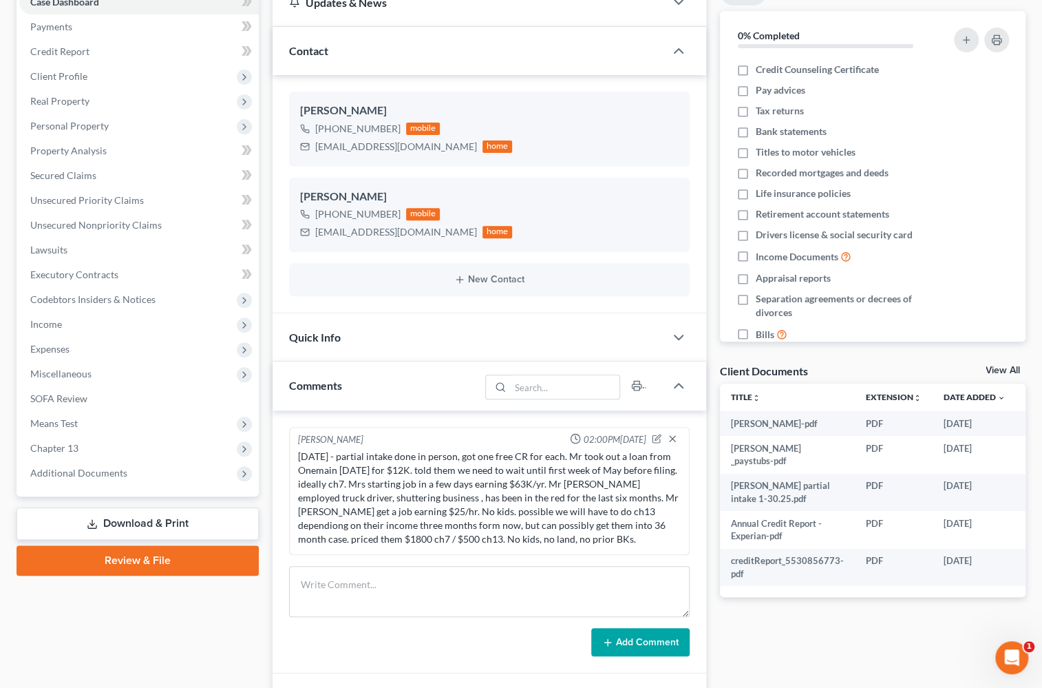
scroll to position [125, 0]
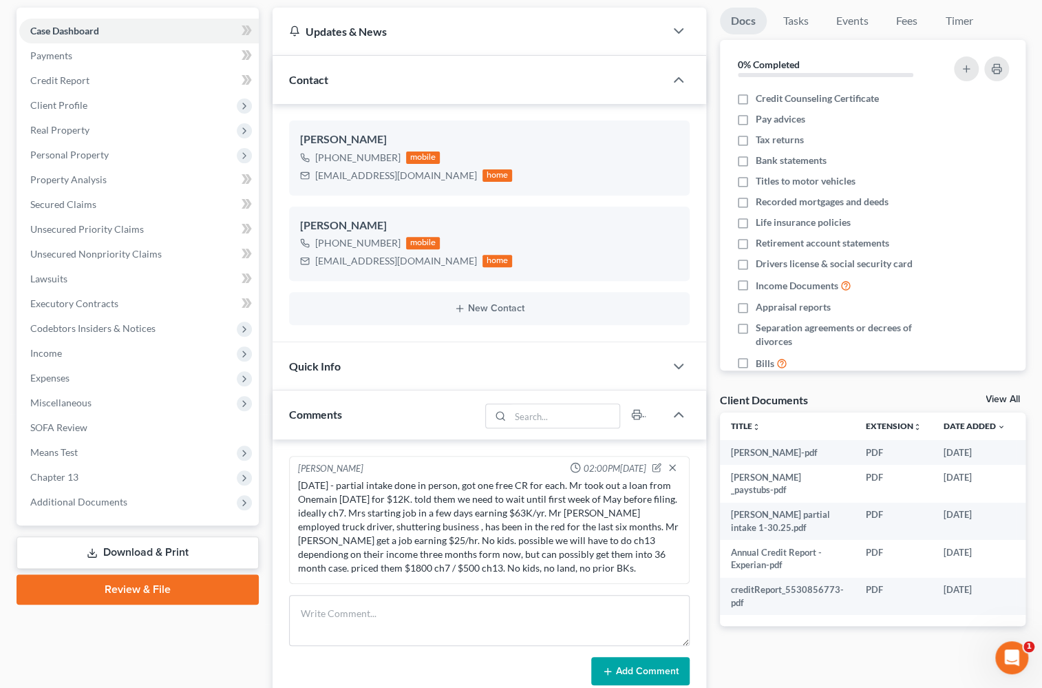
click at [710, 423] on div "Updates & News × [US_STATE] [GEOGRAPHIC_DATA] Notes: Take a look at NextChapter…" at bounding box center [489, 428] width 447 height 840
drag, startPoint x: 67, startPoint y: 346, endPoint x: 74, endPoint y: 350, distance: 8.6
click at [67, 346] on span "Income" at bounding box center [139, 353] width 240 height 25
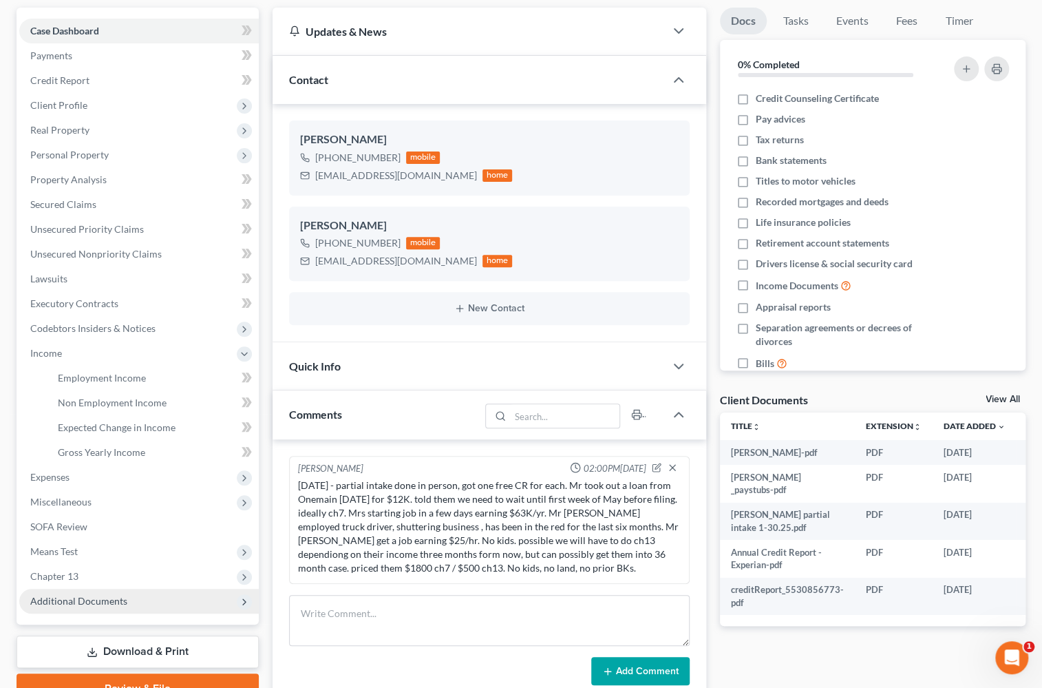
click at [69, 600] on span "Additional Documents" at bounding box center [78, 601] width 97 height 12
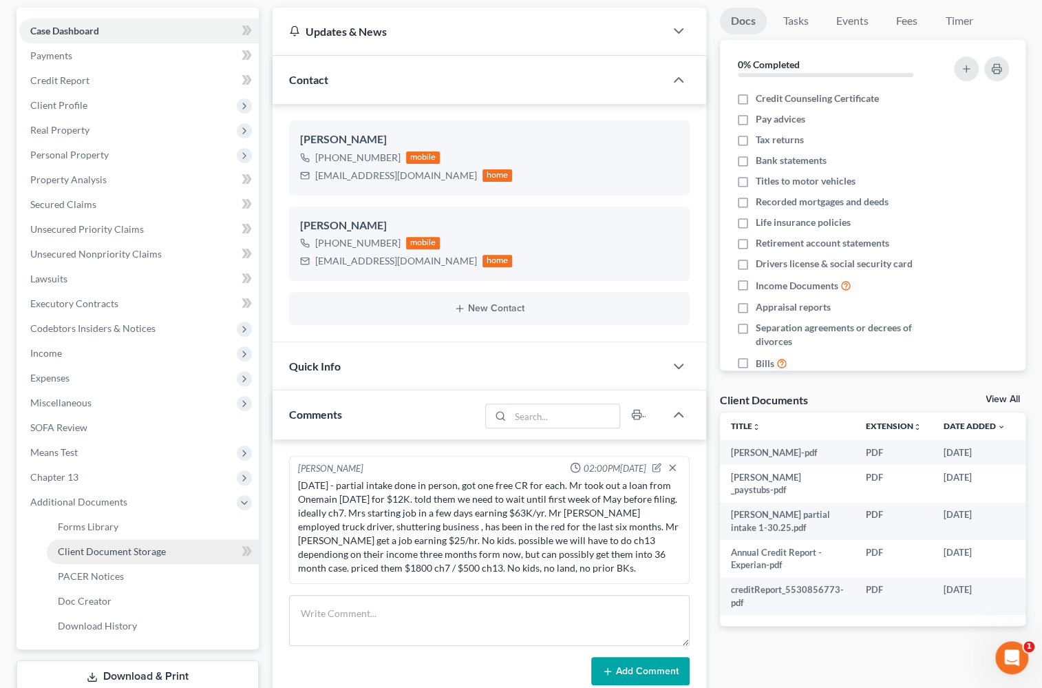
click at [141, 550] on span "Client Document Storage" at bounding box center [112, 551] width 108 height 12
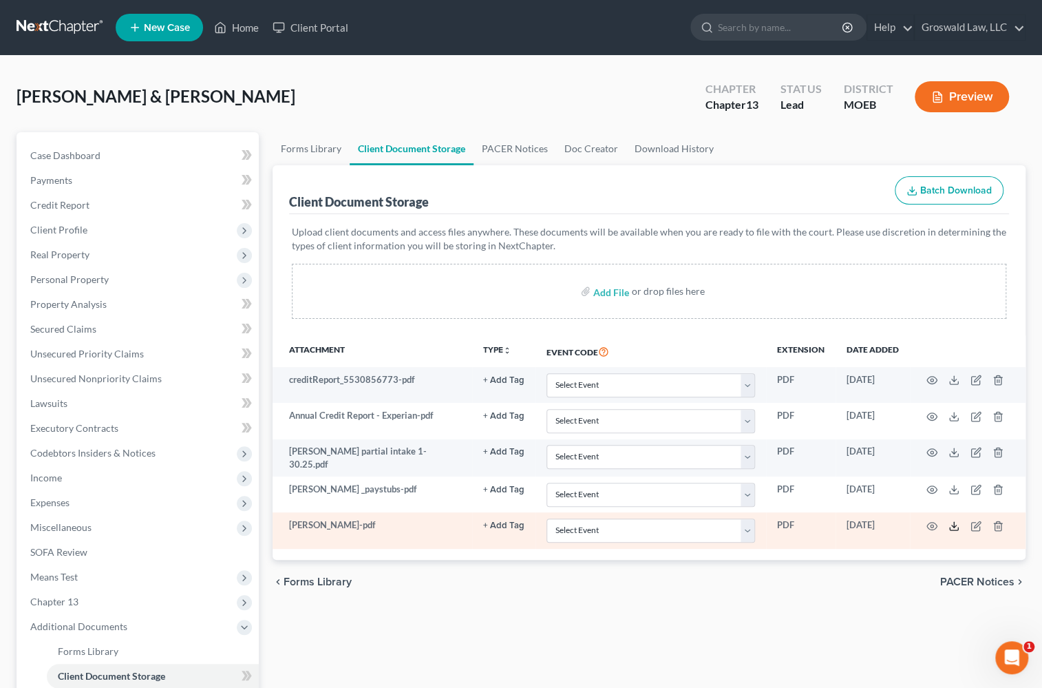
click at [933, 522] on icon at bounding box center [954, 525] width 11 height 11
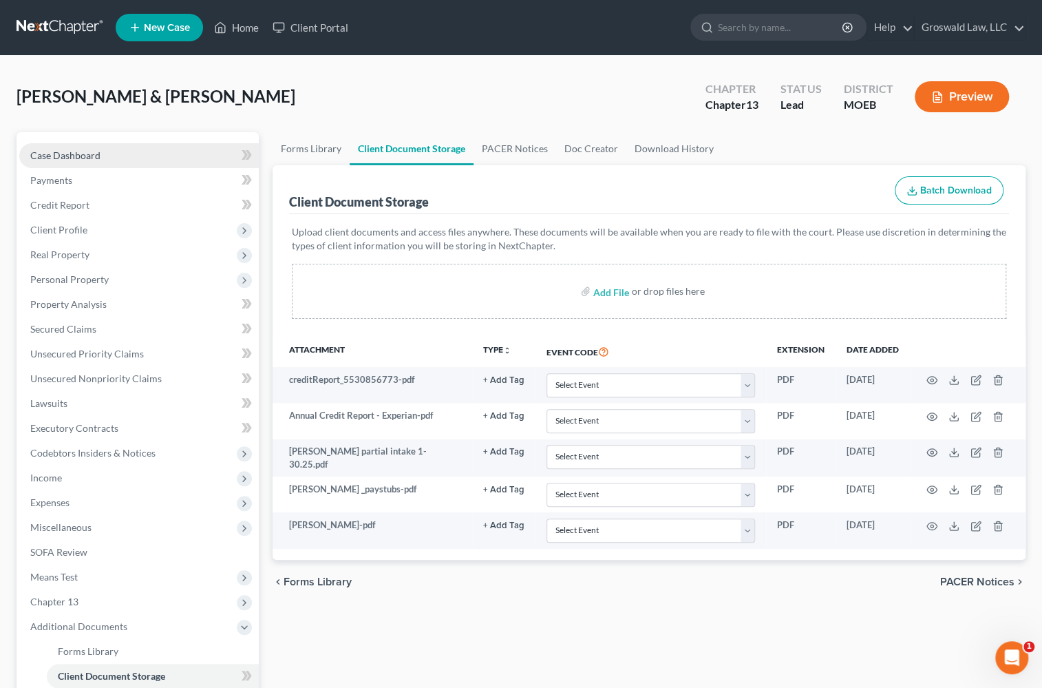
click at [148, 154] on link "Case Dashboard" at bounding box center [139, 155] width 240 height 25
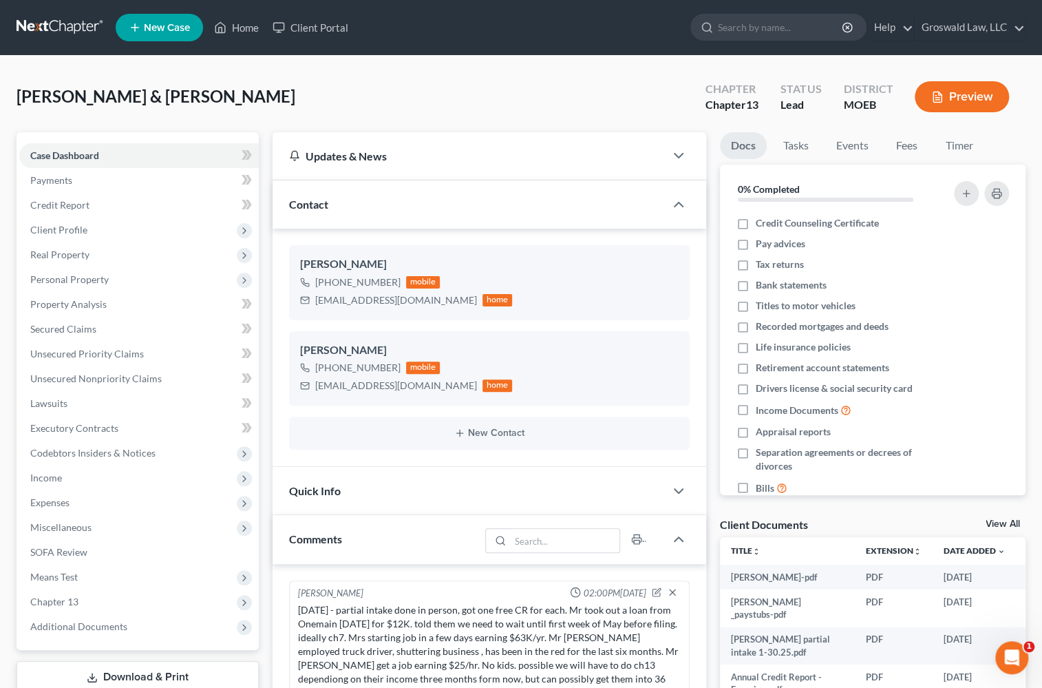
click at [709, 370] on div "Updates & News × [US_STATE] [GEOGRAPHIC_DATA] Notes: Take a look at NextChapter…" at bounding box center [489, 552] width 447 height 840
click at [83, 230] on span "Client Profile" at bounding box center [58, 230] width 57 height 12
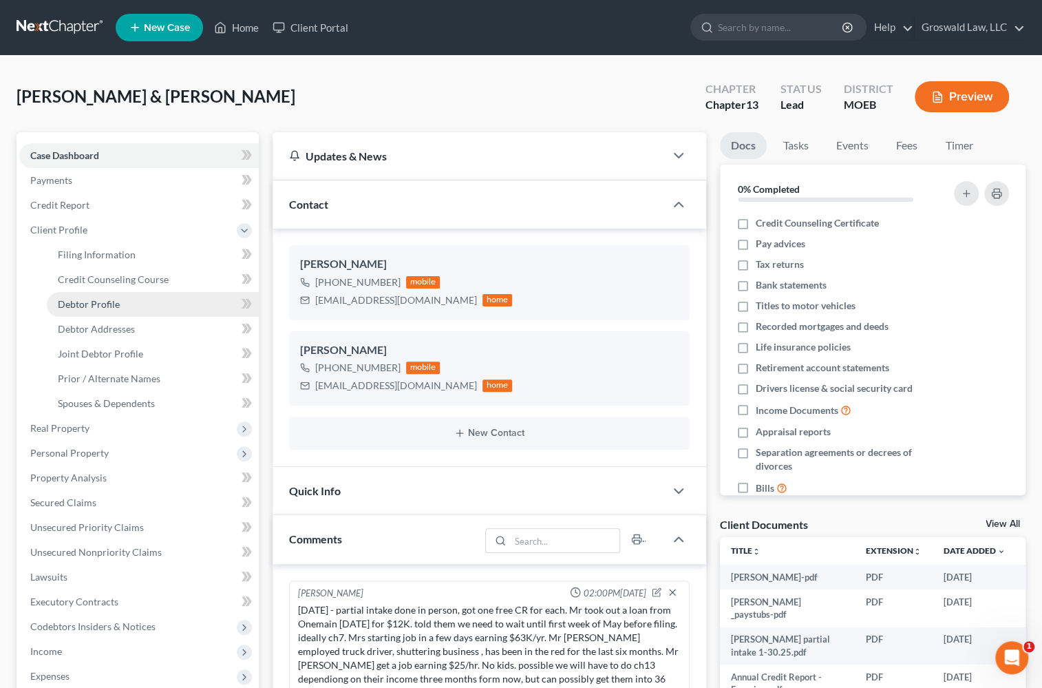
drag, startPoint x: 96, startPoint y: 306, endPoint x: 117, endPoint y: 299, distance: 21.6
click at [96, 306] on span "Debtor Profile" at bounding box center [89, 304] width 62 height 12
select select "1"
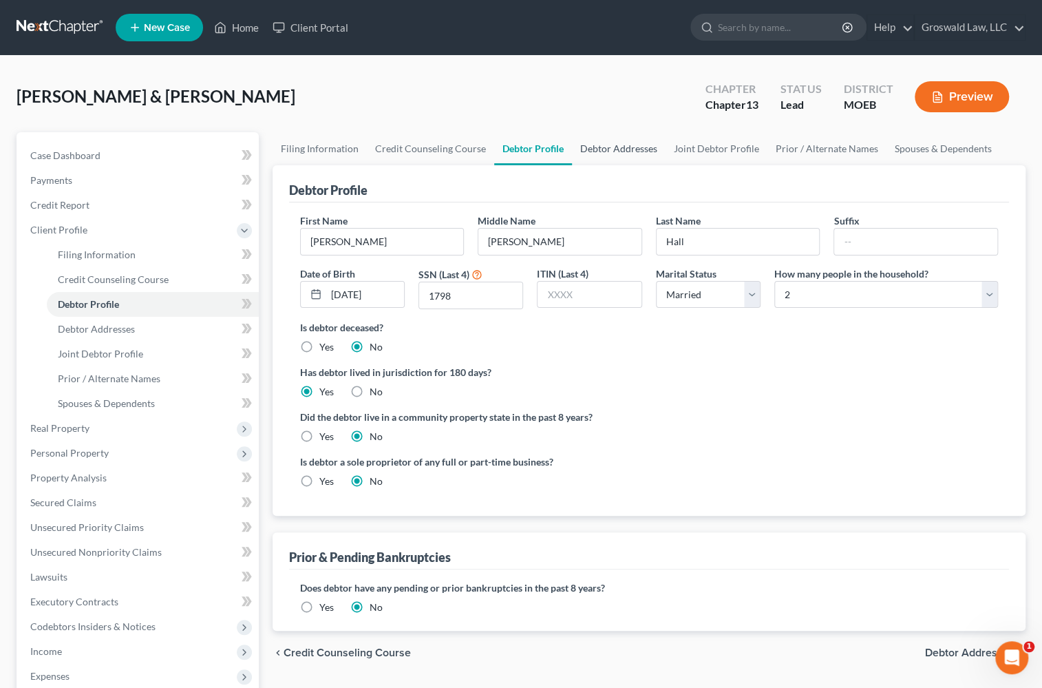
click at [619, 144] on link "Debtor Addresses" at bounding box center [619, 148] width 94 height 33
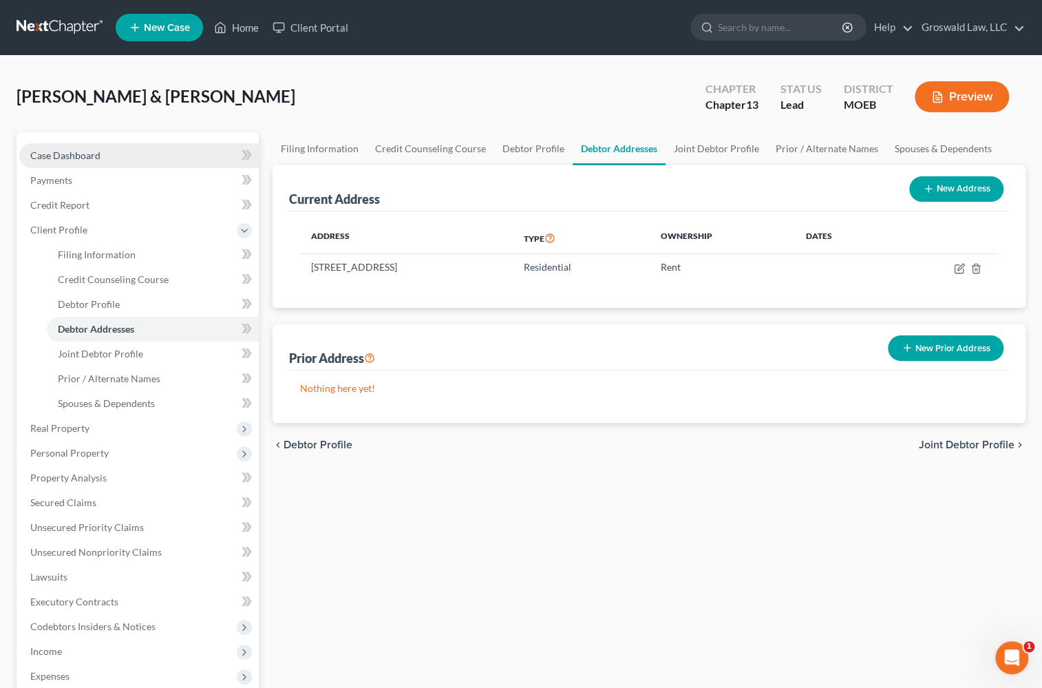
click at [87, 154] on span "Case Dashboard" at bounding box center [65, 155] width 70 height 12
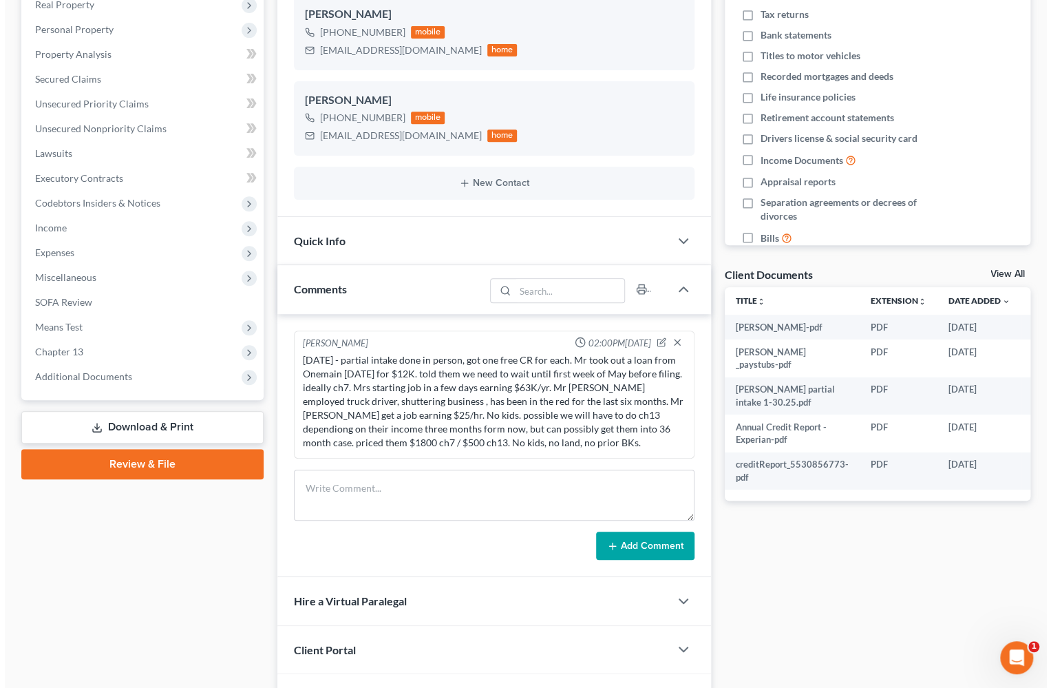
scroll to position [0, 21]
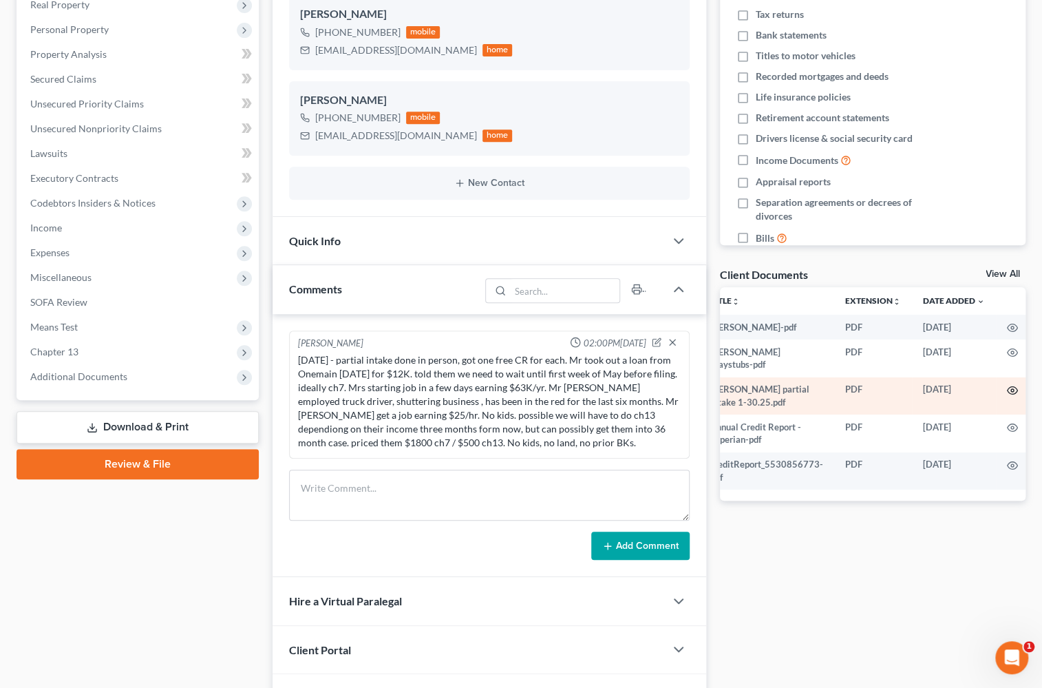
click at [933, 385] on icon "button" at bounding box center [1012, 390] width 11 height 11
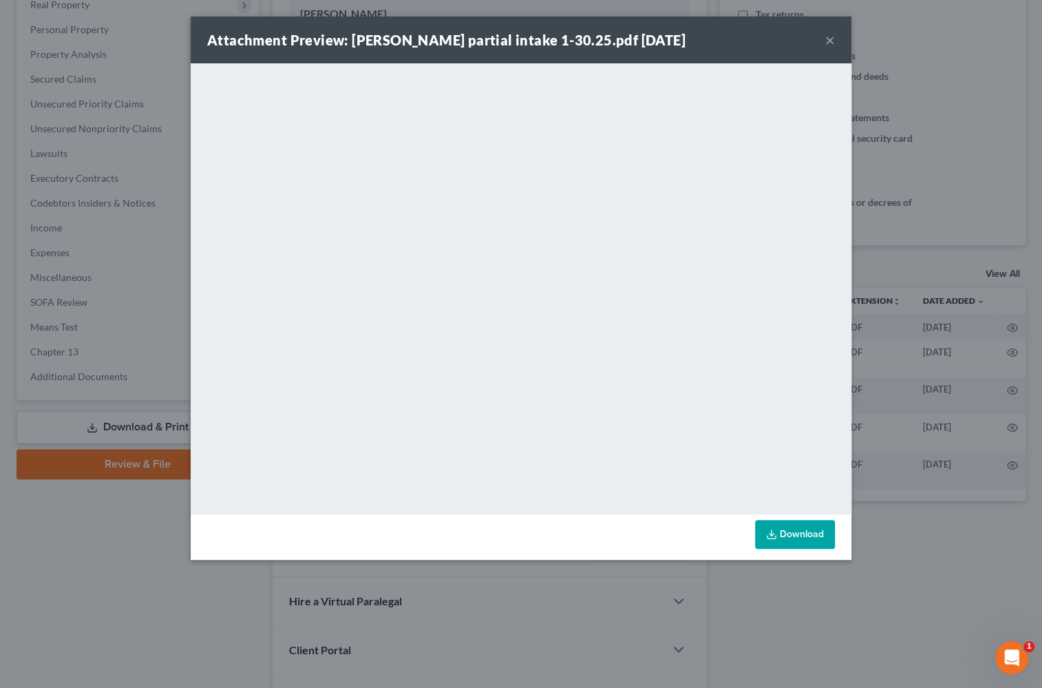
scroll to position [0, 19]
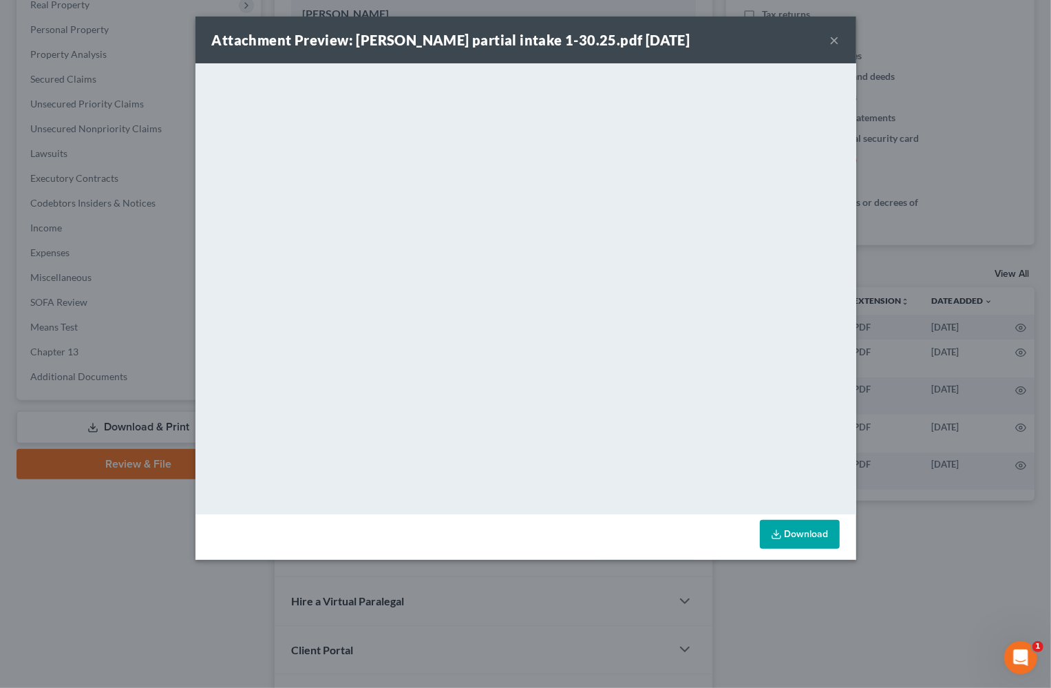
click at [834, 39] on button "×" at bounding box center [835, 40] width 10 height 17
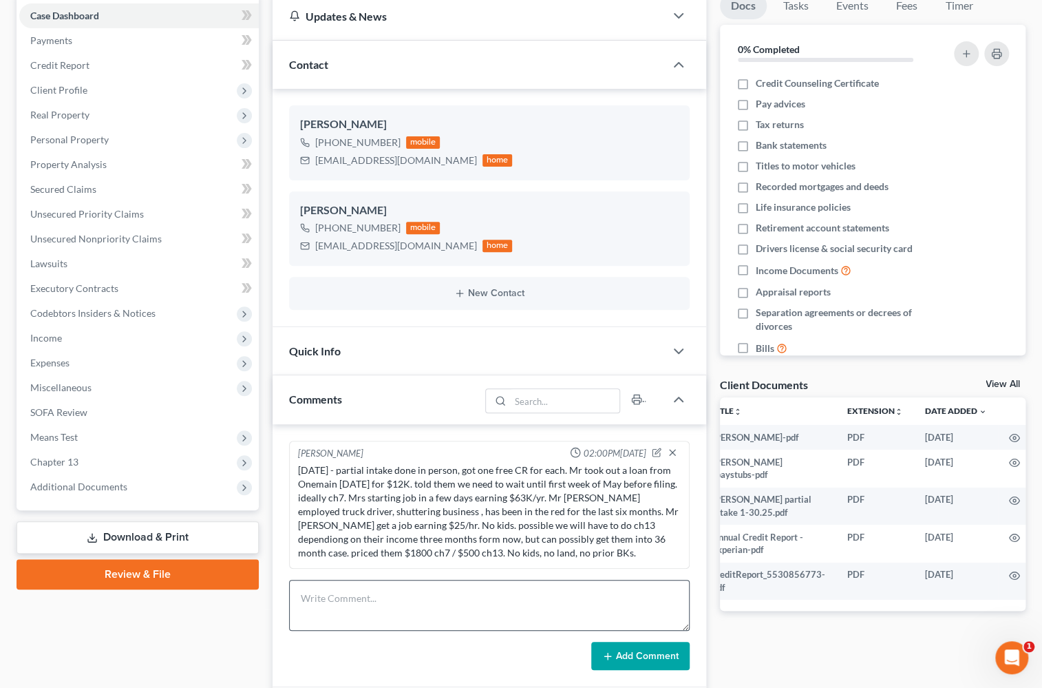
scroll to position [313, 0]
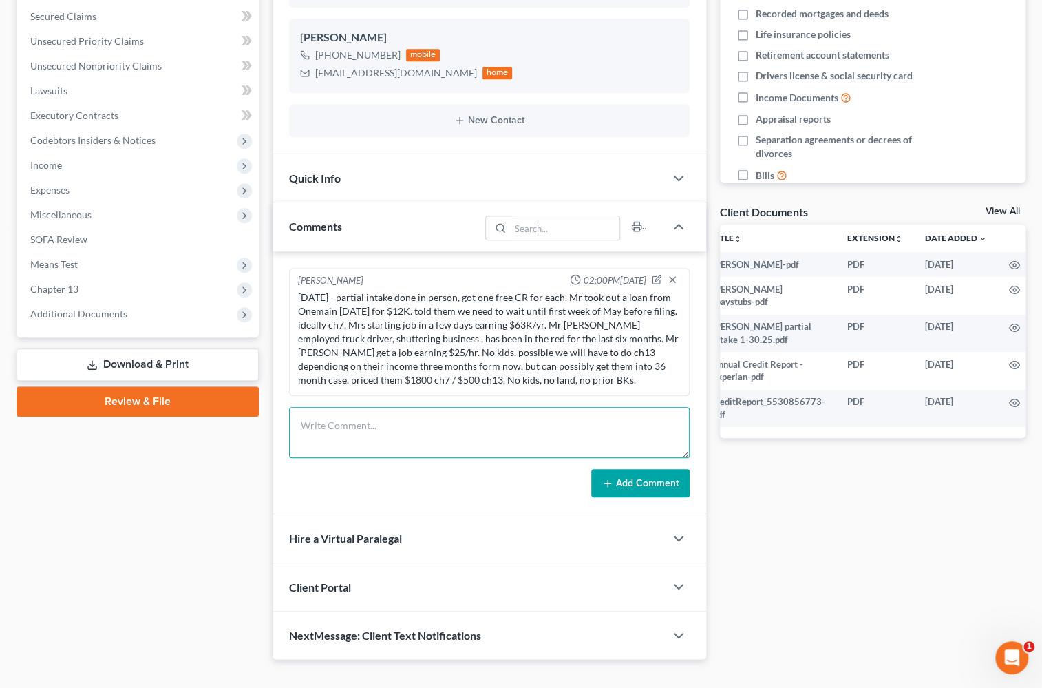
click at [391, 432] on textarea at bounding box center [489, 432] width 401 height 51
paste textarea "1. ID and SS card or W2 with FULL SSN2. Tax returns (state and federal) for 202…"
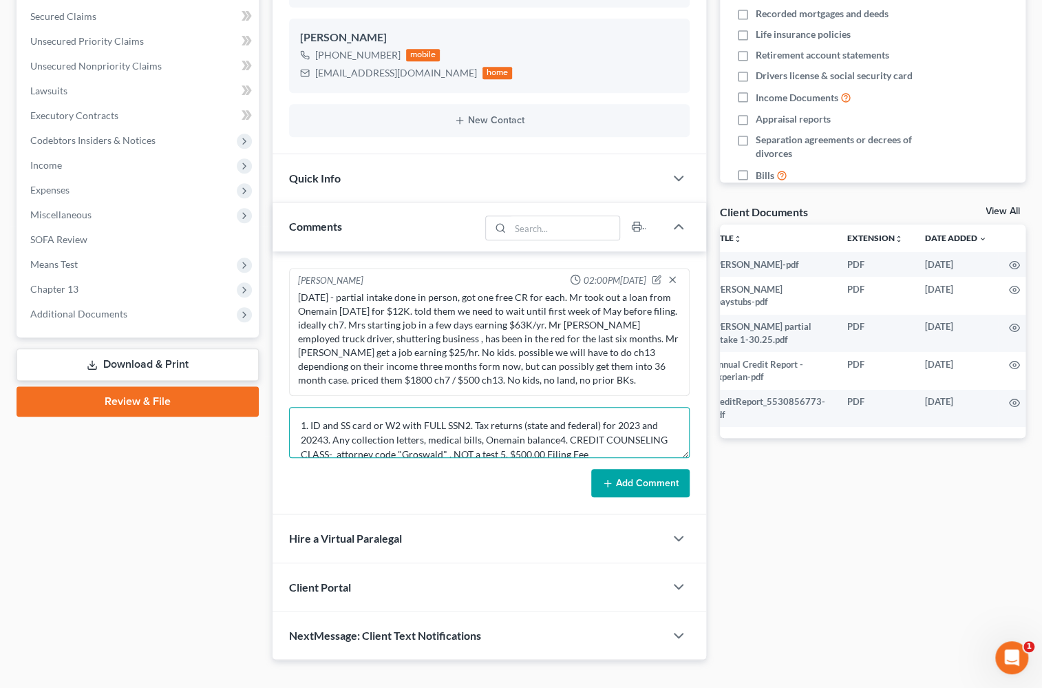
scroll to position [2, 0]
type textarea "1. ID and SS card or W2 with FULL SSN2. Tax returns (state and federal) for 202…"
click at [639, 485] on button "Add Comment" at bounding box center [640, 483] width 98 height 29
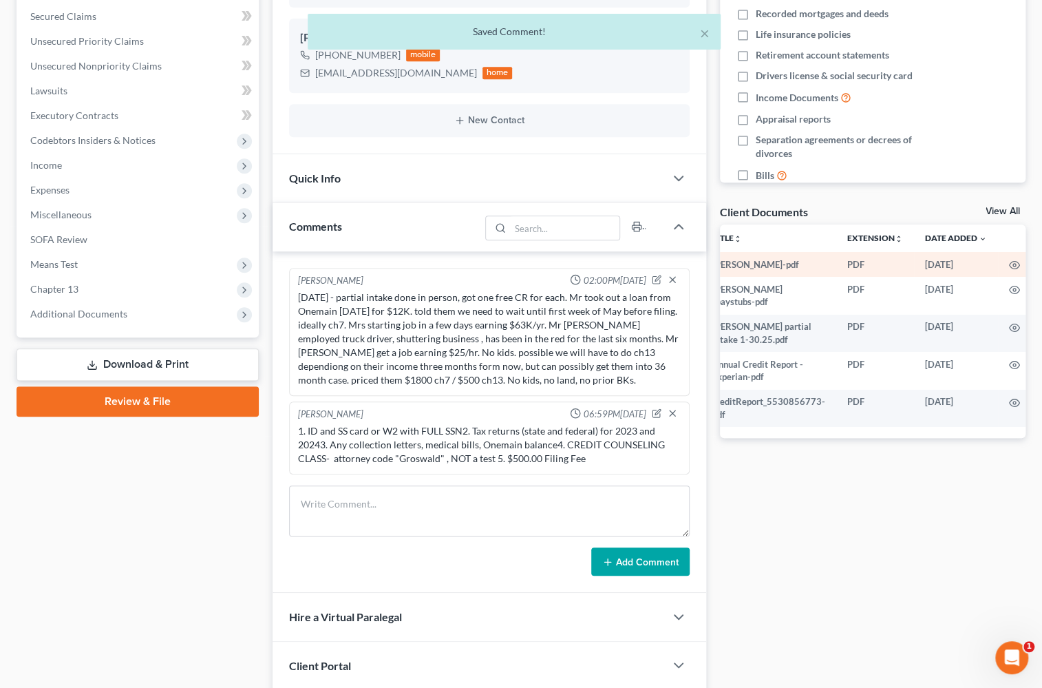
scroll to position [0, 0]
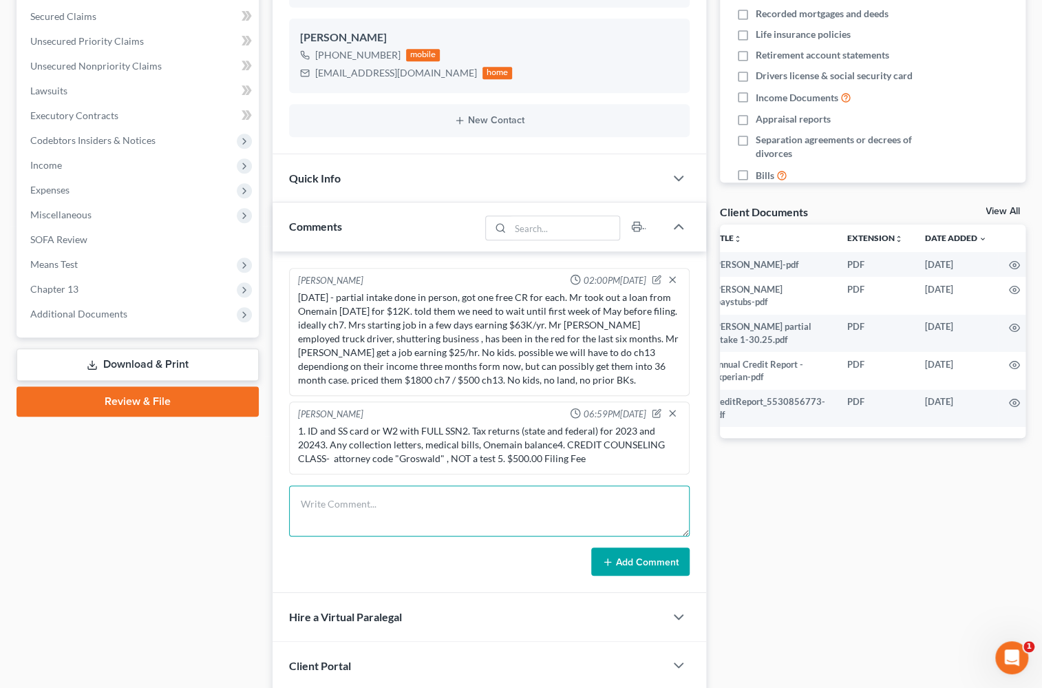
click at [370, 516] on textarea at bounding box center [489, 510] width 401 height 51
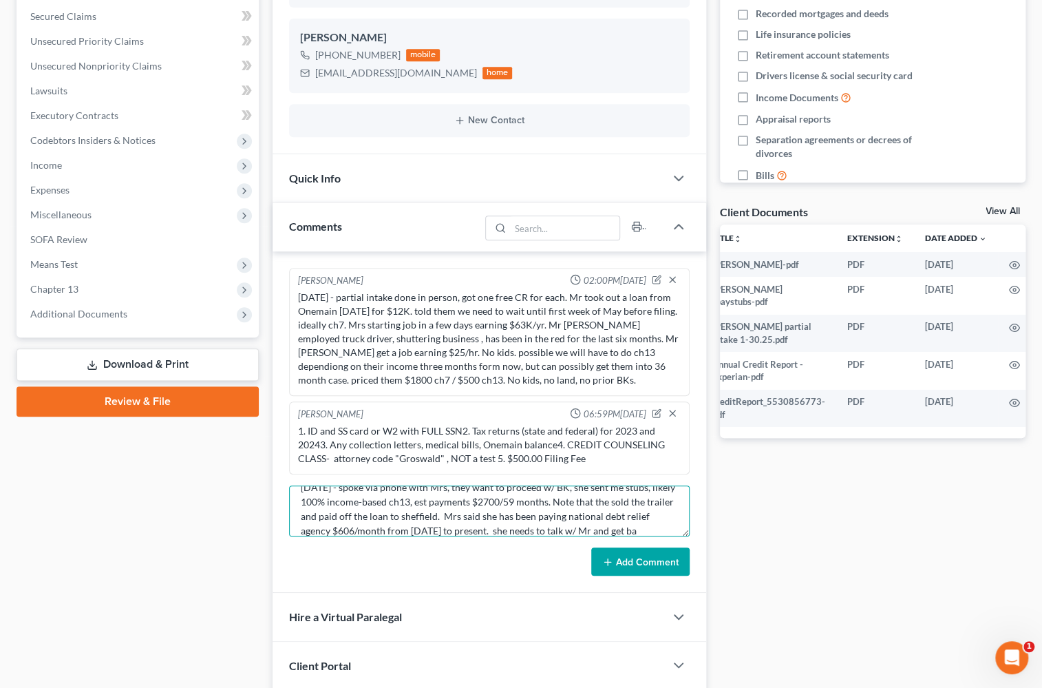
scroll to position [31, 0]
type textarea "[DATE] - spoke via phone with Mrs, they want to proceed w/ BK, she sent me stub…"
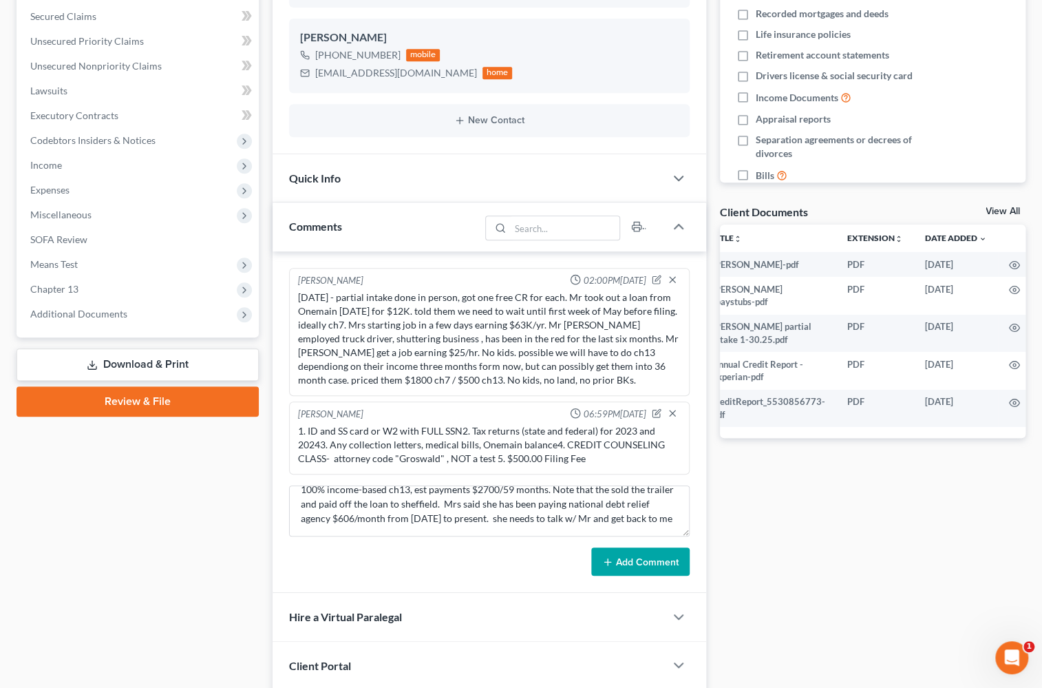
click at [622, 565] on button "Add Comment" at bounding box center [640, 561] width 98 height 29
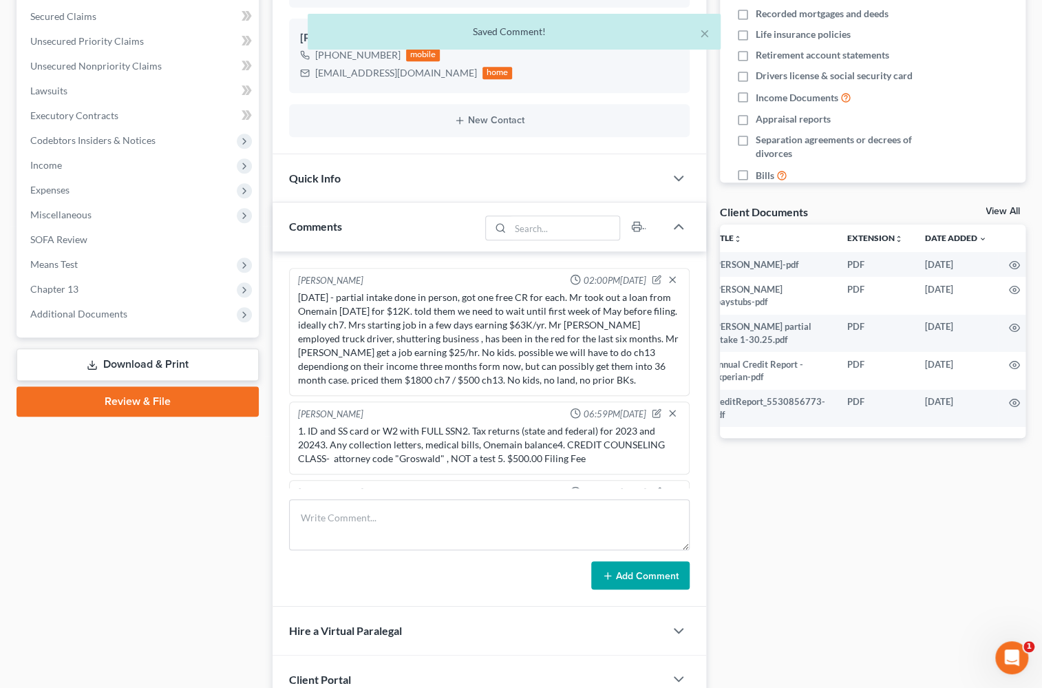
scroll to position [78, 0]
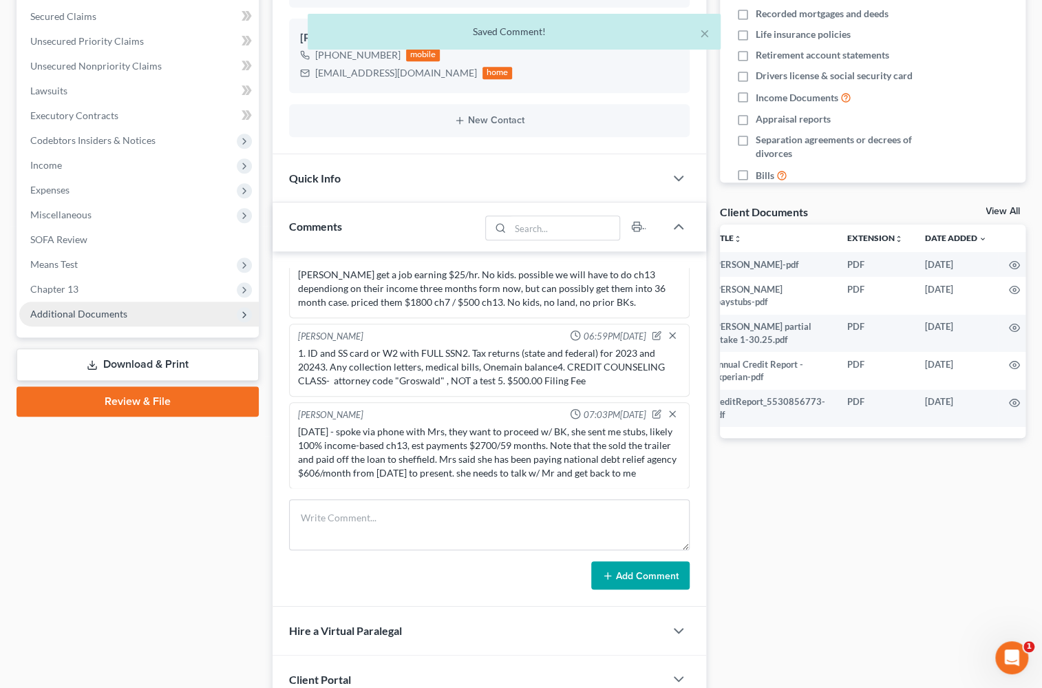
click at [116, 313] on span "Additional Documents" at bounding box center [78, 314] width 97 height 12
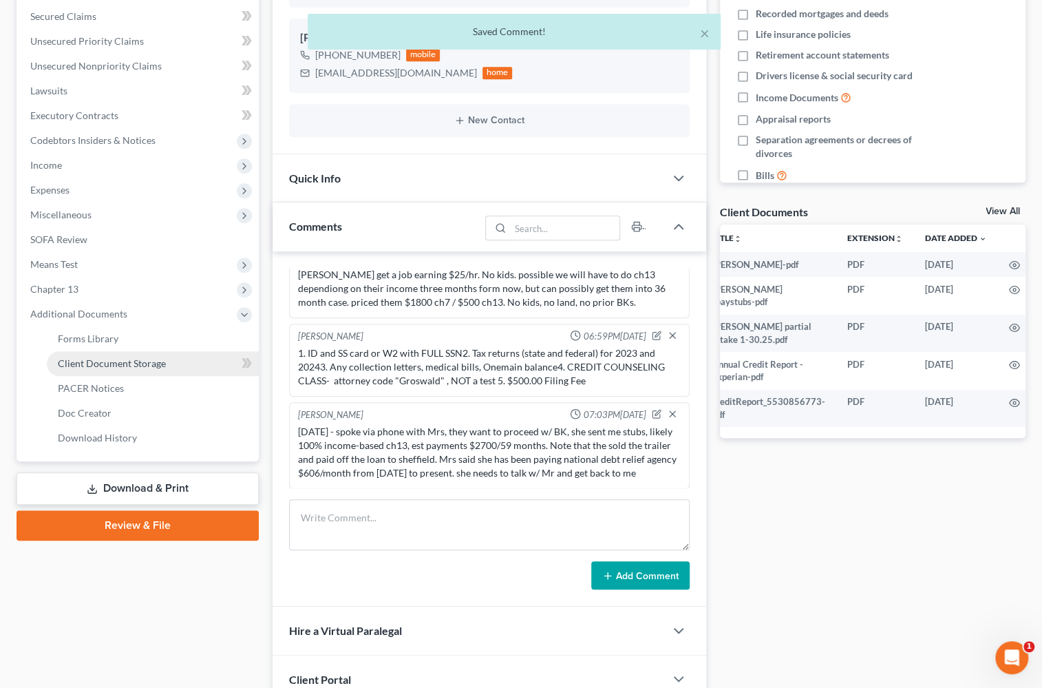
click at [115, 361] on span "Client Document Storage" at bounding box center [112, 363] width 108 height 12
